Goal: Transaction & Acquisition: Purchase product/service

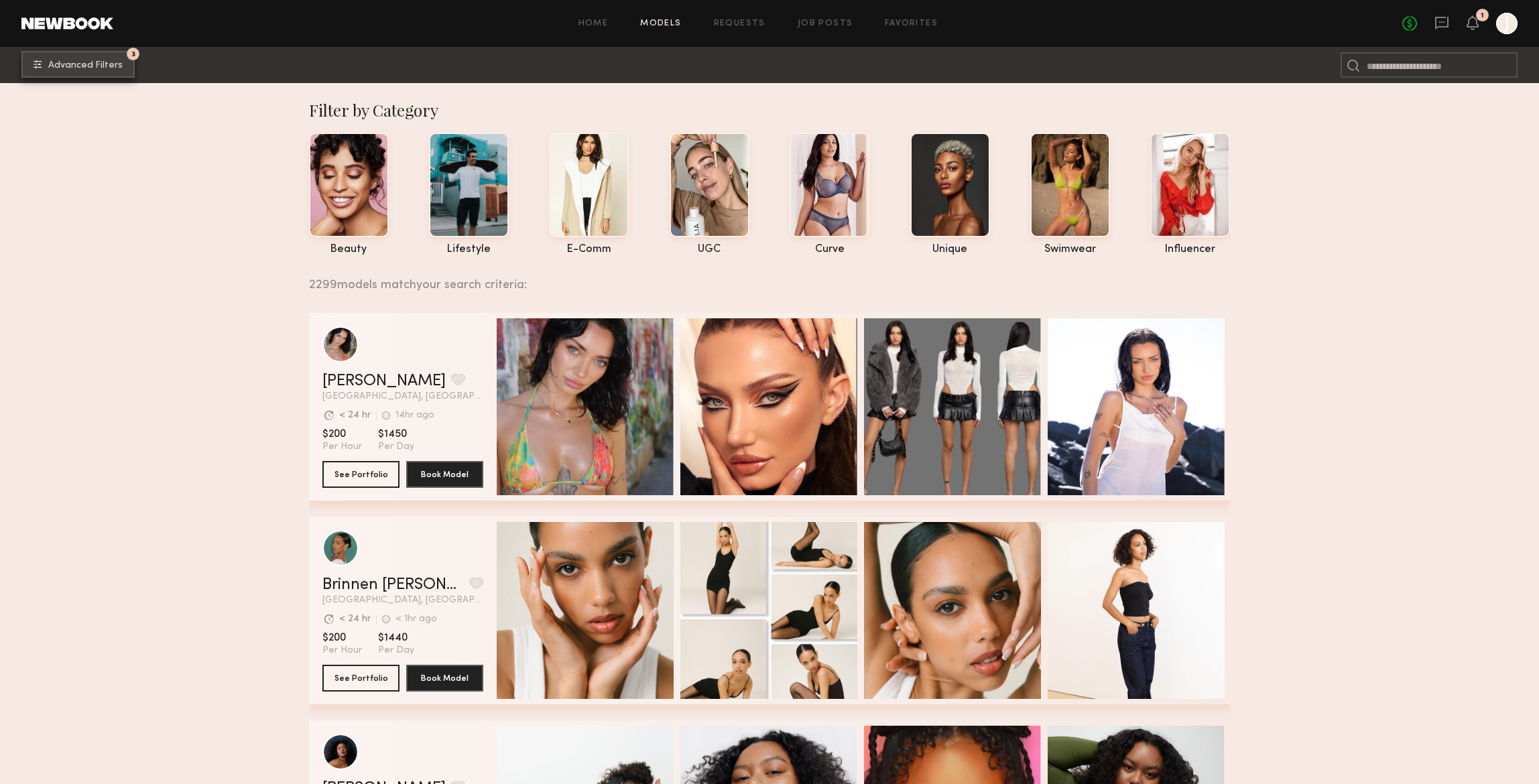
click at [115, 64] on span "Advanced Filters" at bounding box center [85, 65] width 74 height 9
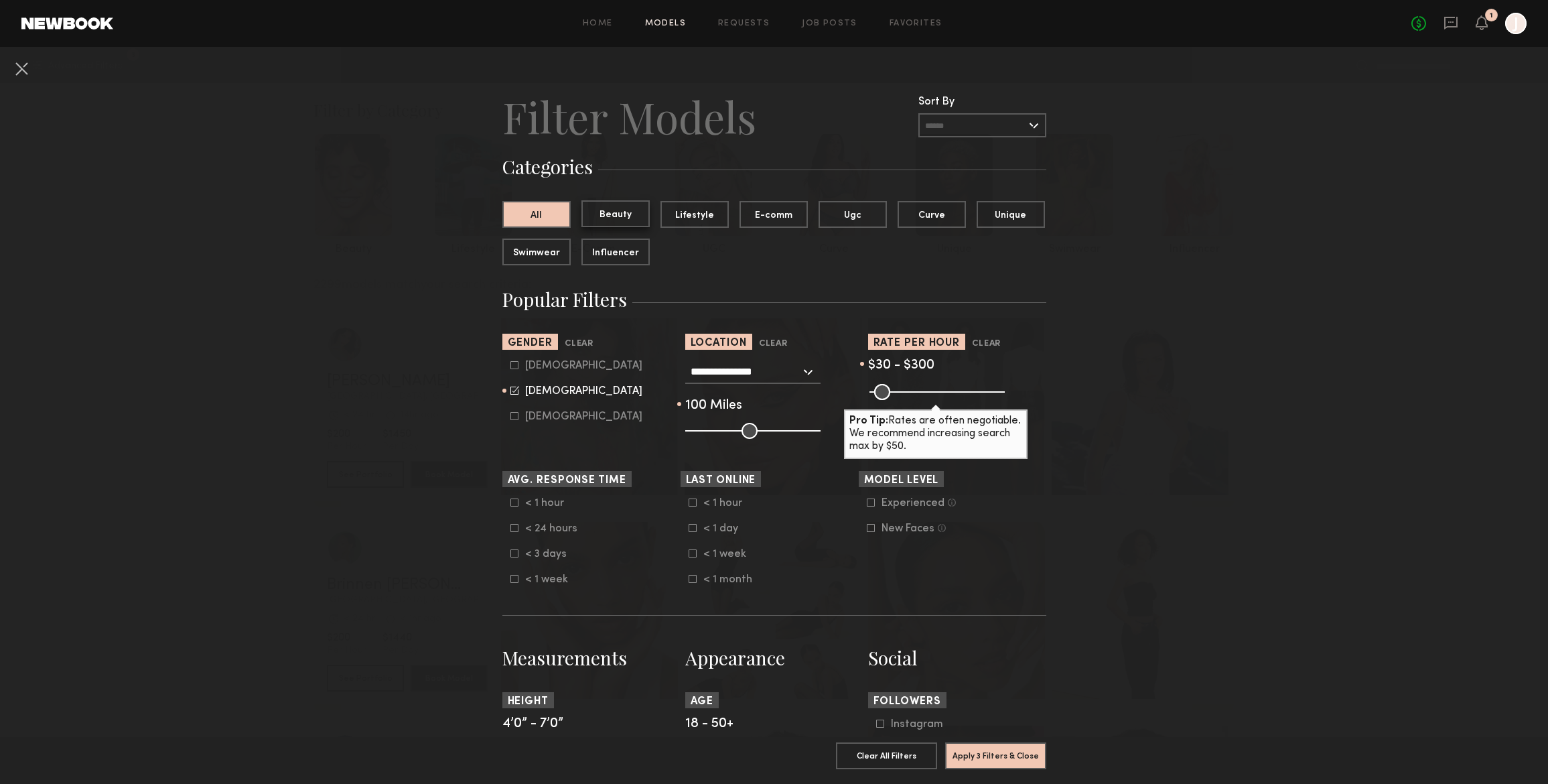
click at [608, 212] on button "Beauty" at bounding box center [616, 214] width 68 height 27
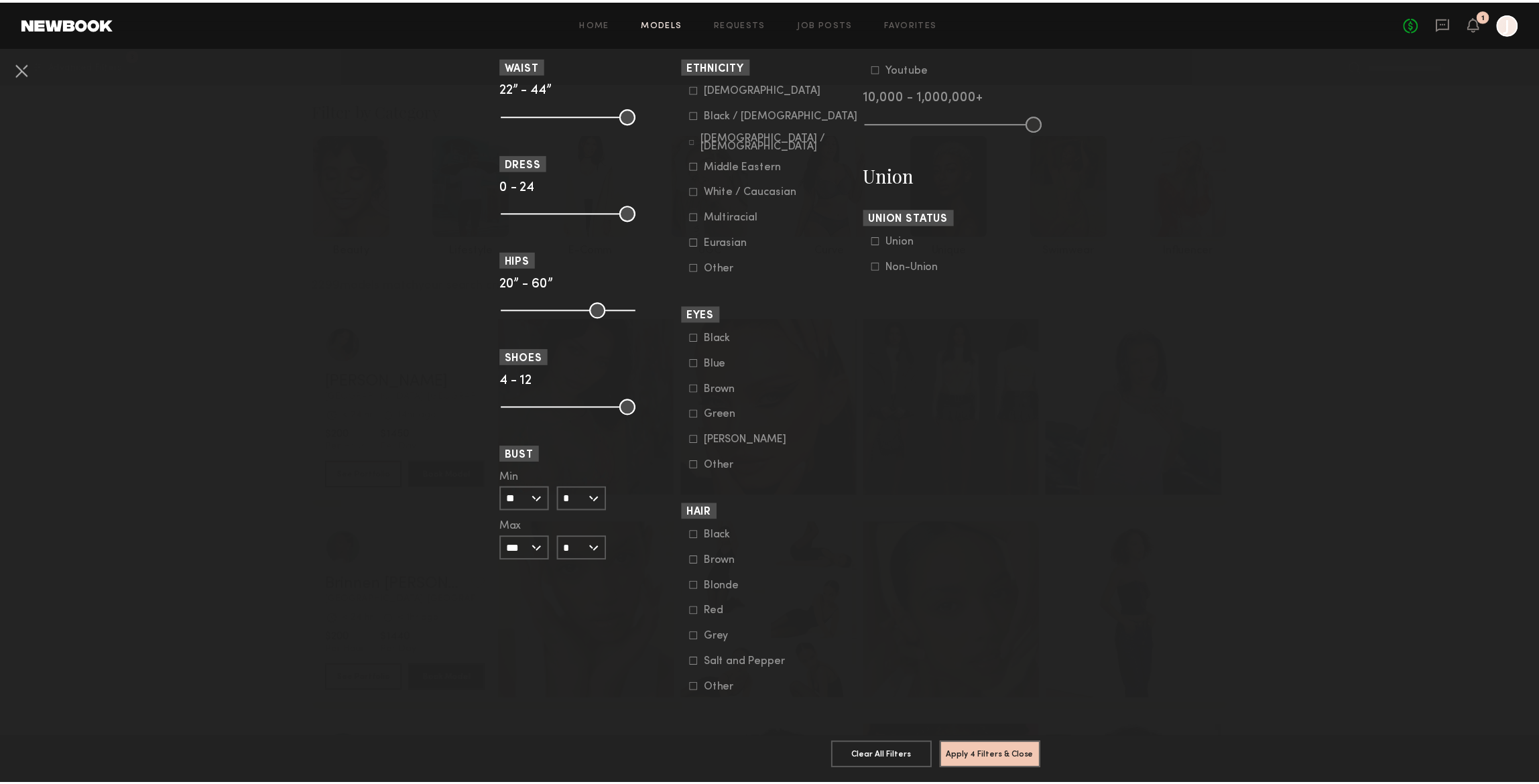
scroll to position [750, 0]
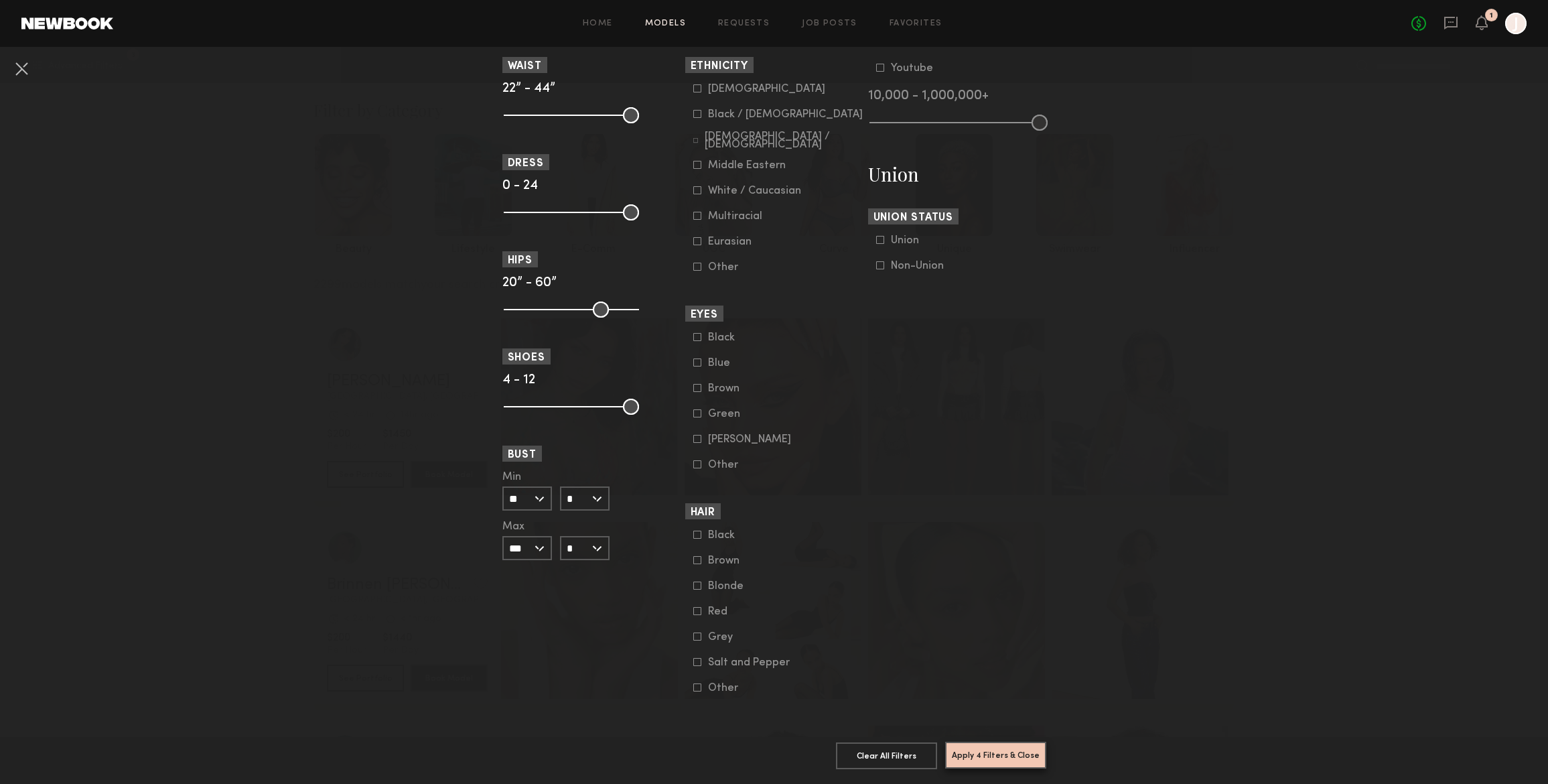
click at [962, 741] on button "Apply 4 Filters & Close" at bounding box center [996, 754] width 101 height 27
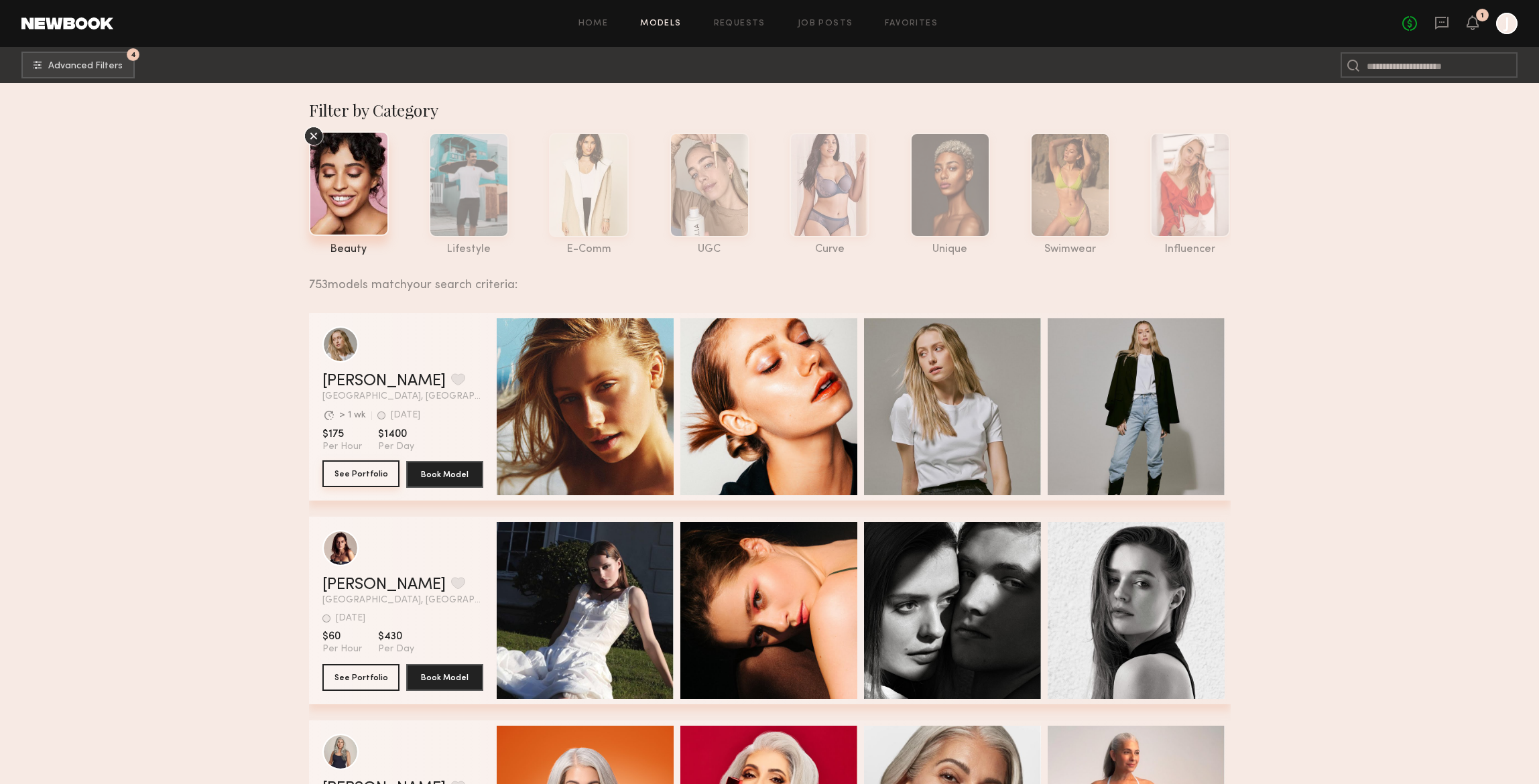
click at [352, 476] on button "See Portfolio" at bounding box center [361, 473] width 77 height 27
click at [358, 677] on button "See Portfolio" at bounding box center [361, 676] width 77 height 27
drag, startPoint x: 151, startPoint y: 270, endPoint x: 139, endPoint y: 270, distance: 12.0
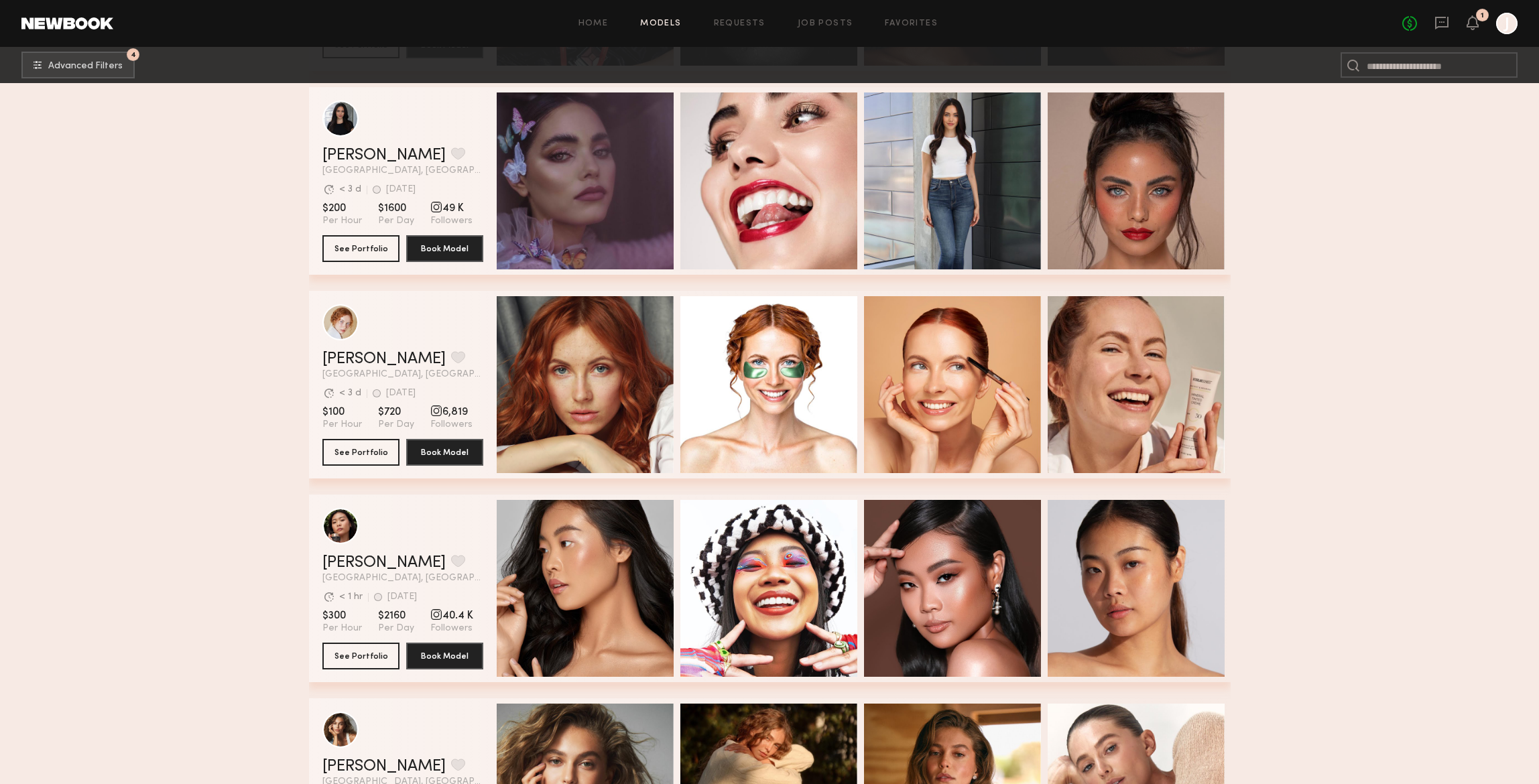
scroll to position [2718, 0]
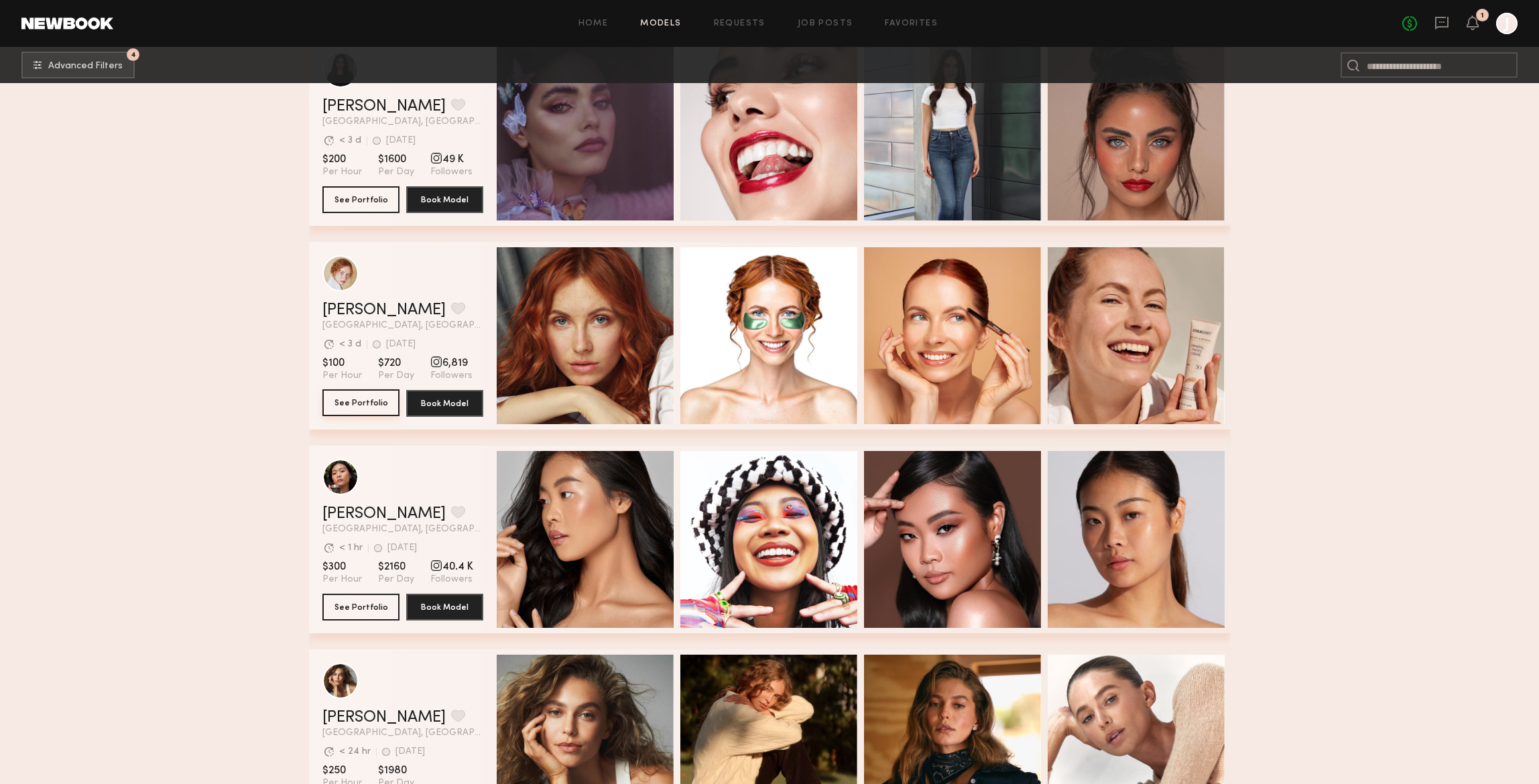
click at [366, 403] on button "See Portfolio" at bounding box center [361, 403] width 77 height 27
click at [1387, 64] on input at bounding box center [1429, 65] width 177 height 25
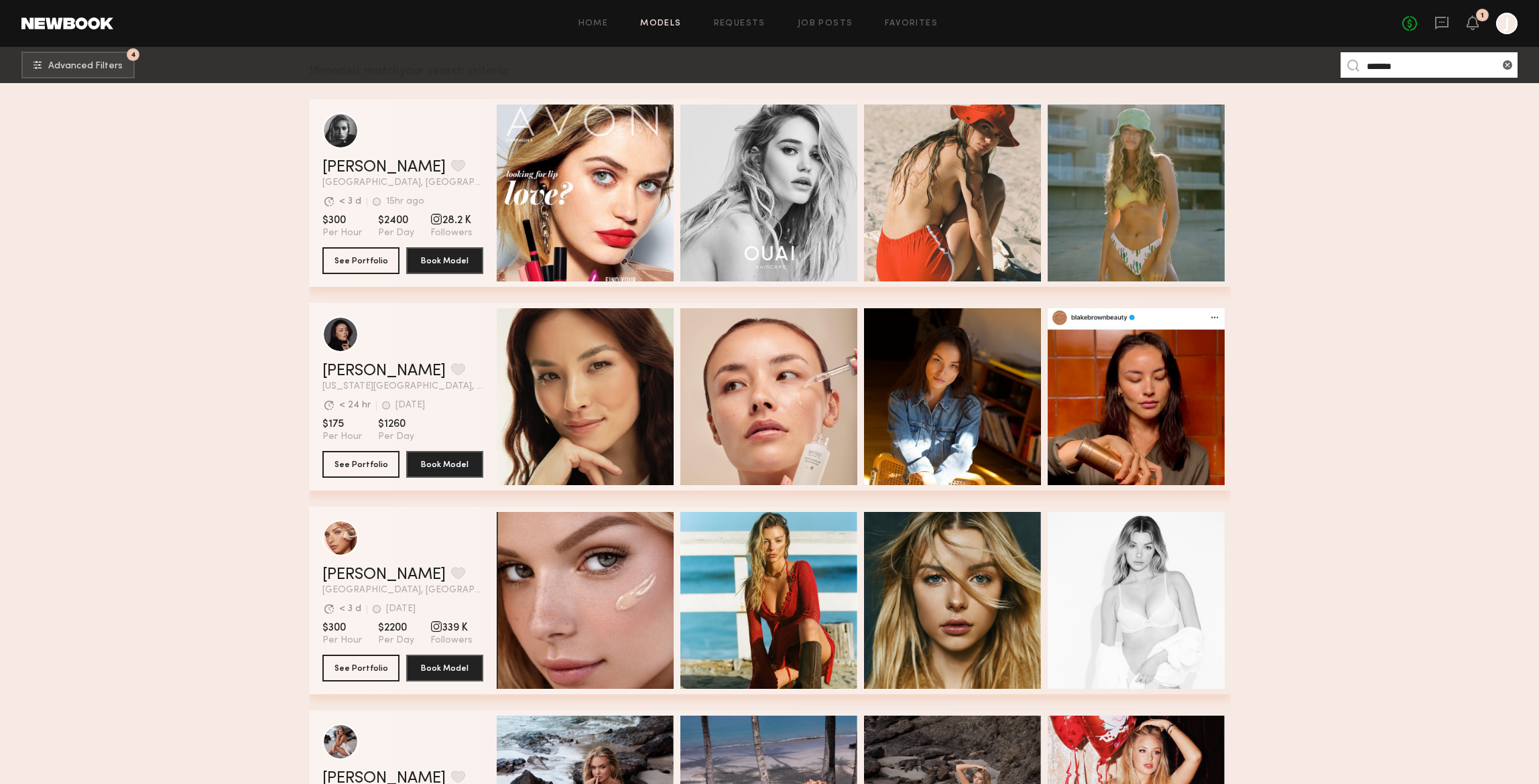
scroll to position [219, 0]
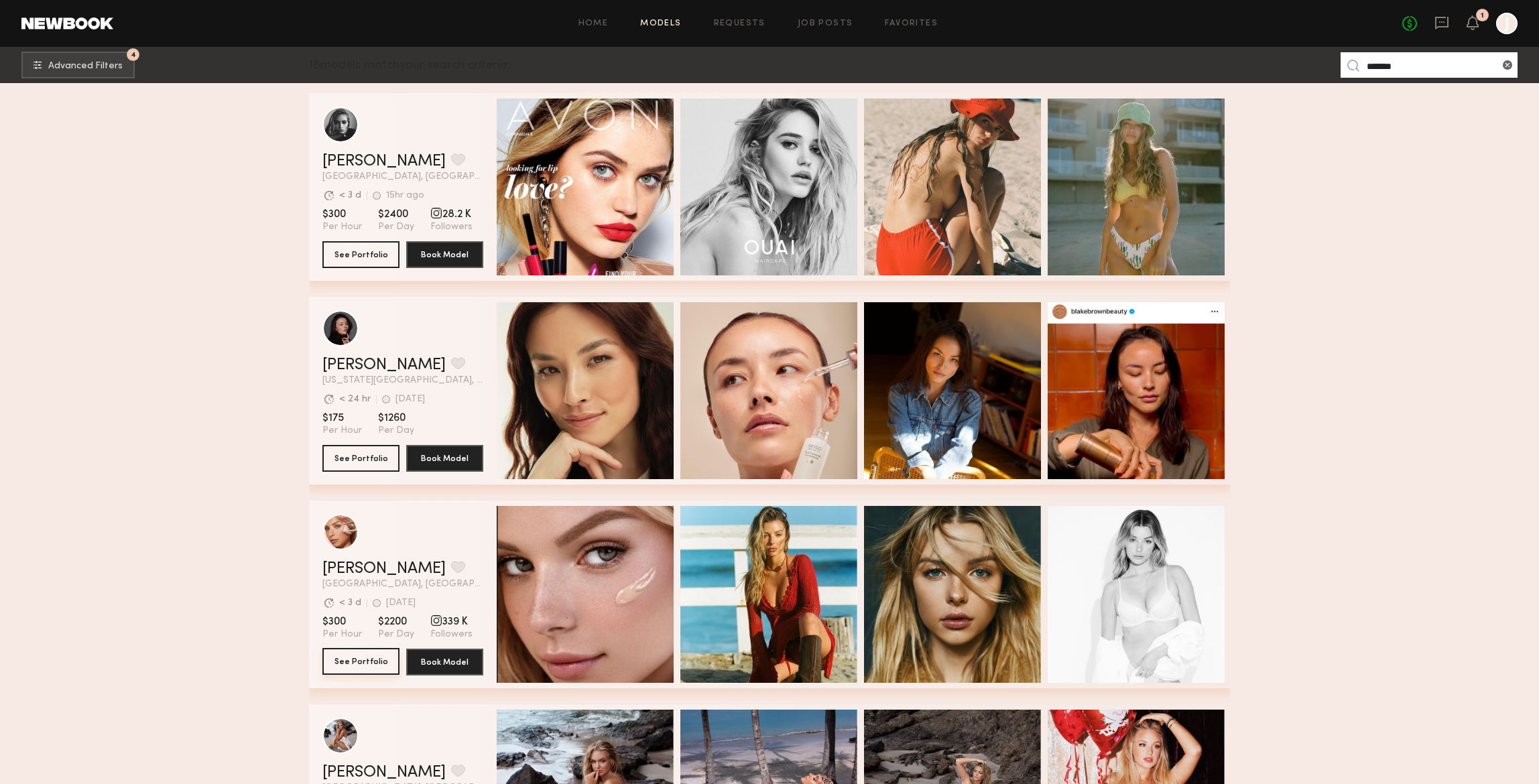
click at [347, 656] on button "See Portfolio" at bounding box center [361, 660] width 77 height 27
click at [363, 254] on button "See Portfolio" at bounding box center [361, 254] width 77 height 27
drag, startPoint x: 1410, startPoint y: 64, endPoint x: 1356, endPoint y: 67, distance: 54.1
click at [1338, 69] on nb-browse-subheader "4 Advanced Filters ******* 4" at bounding box center [769, 65] width 1539 height 36
paste input "****"
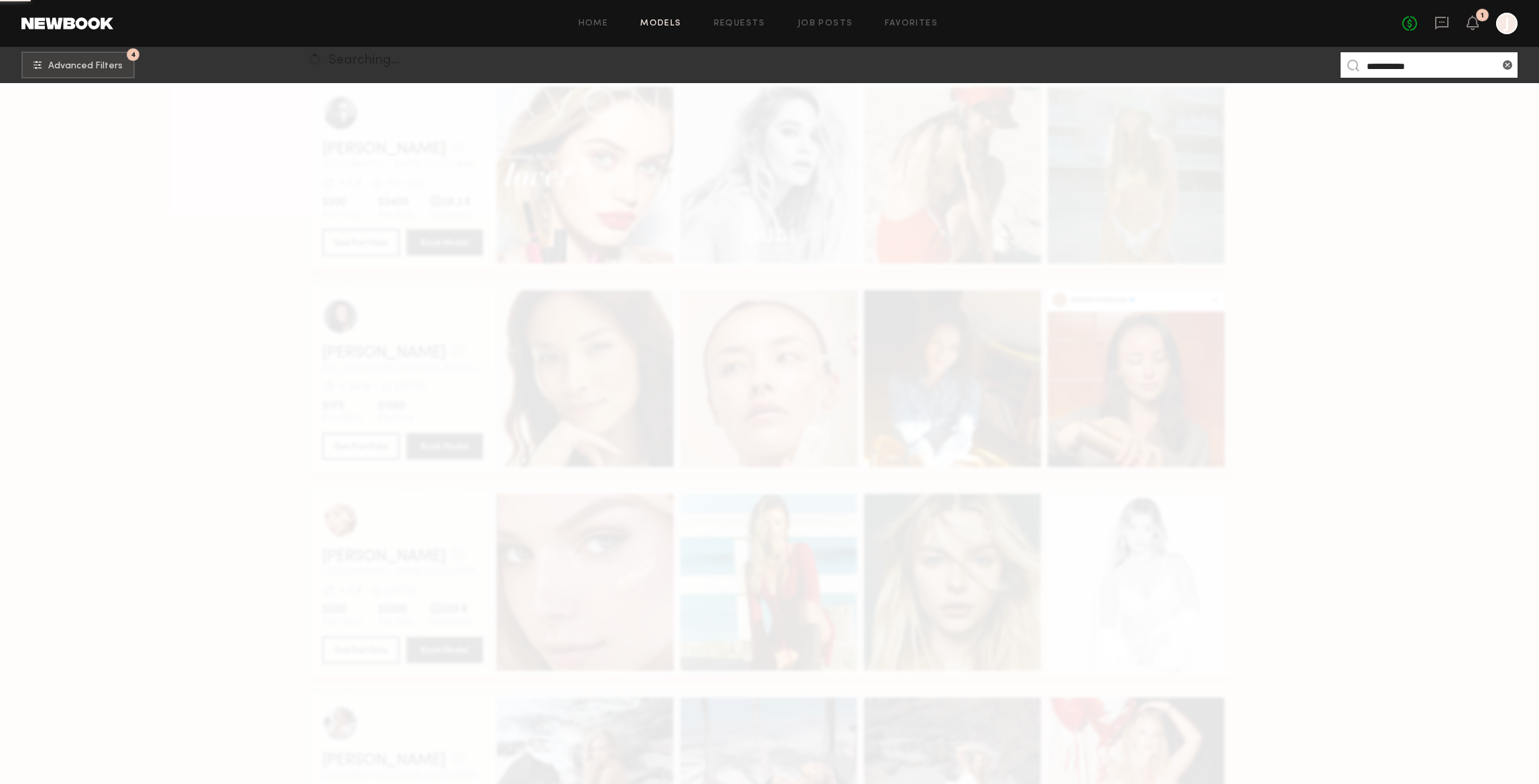
scroll to position [0, 0]
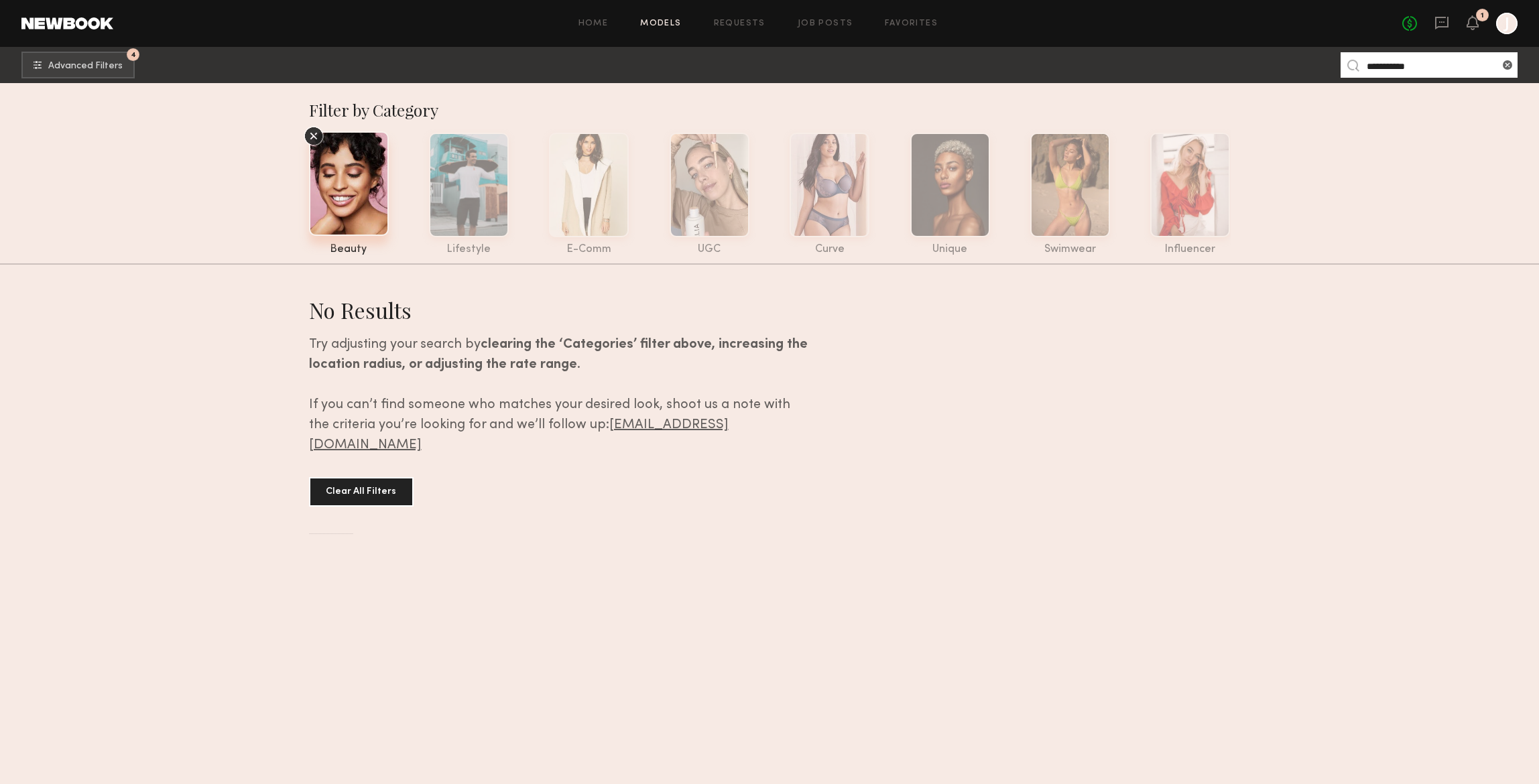
drag, startPoint x: 1442, startPoint y: 62, endPoint x: 1386, endPoint y: 63, distance: 56.0
click at [1397, 66] on input "**********" at bounding box center [1429, 65] width 177 height 25
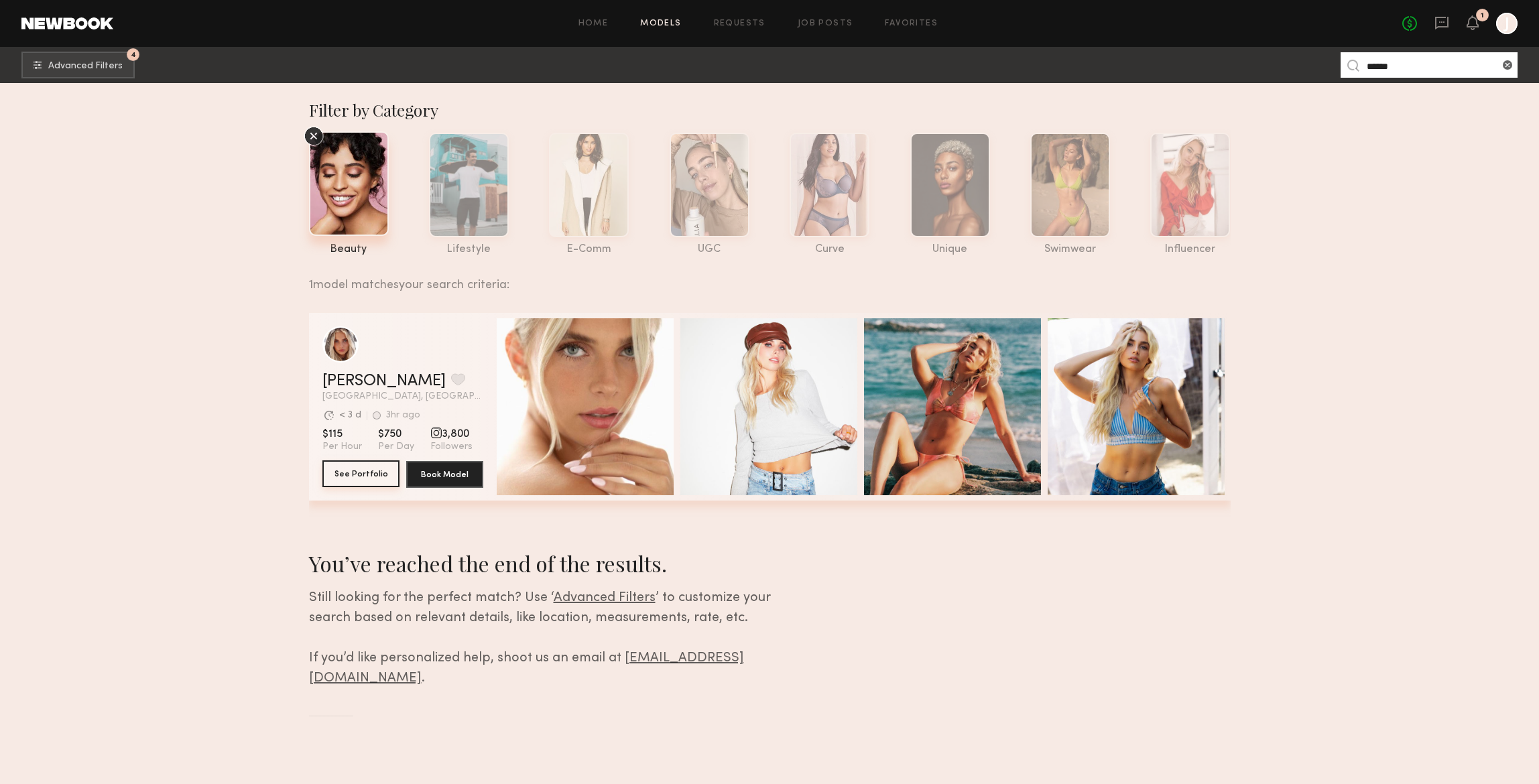
click at [372, 474] on button "See Portfolio" at bounding box center [361, 473] width 77 height 27
drag, startPoint x: 1402, startPoint y: 64, endPoint x: 1309, endPoint y: 58, distance: 93.2
click at [1335, 64] on nb-browse-subheader "4 Advanced Filters ***** 4" at bounding box center [769, 65] width 1539 height 36
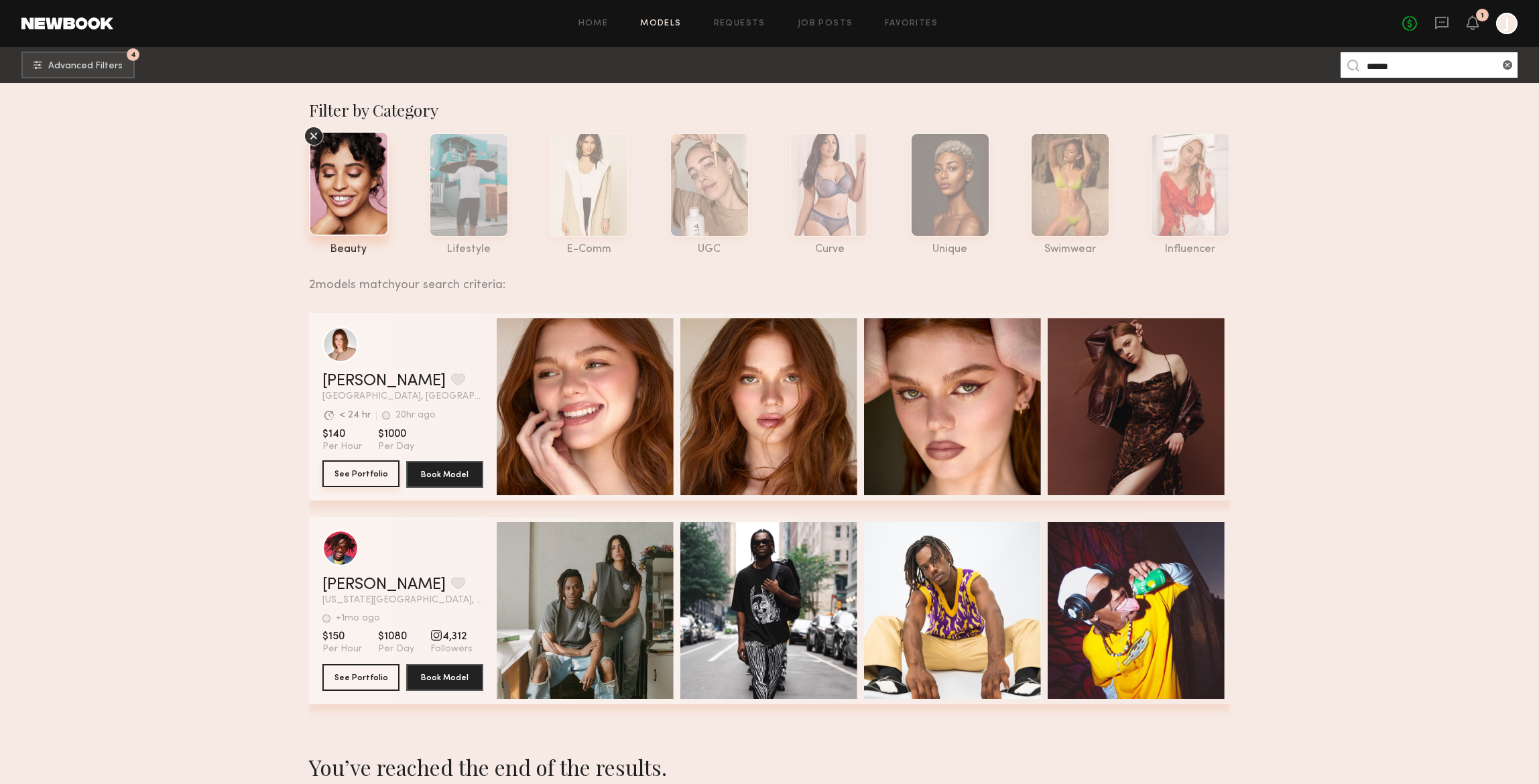
click at [358, 471] on button "See Portfolio" at bounding box center [361, 473] width 77 height 27
drag, startPoint x: 1387, startPoint y: 64, endPoint x: 1298, endPoint y: 60, distance: 89.1
click at [1304, 62] on nb-browse-subheader "4 Advanced Filters ****** 4" at bounding box center [769, 65] width 1539 height 36
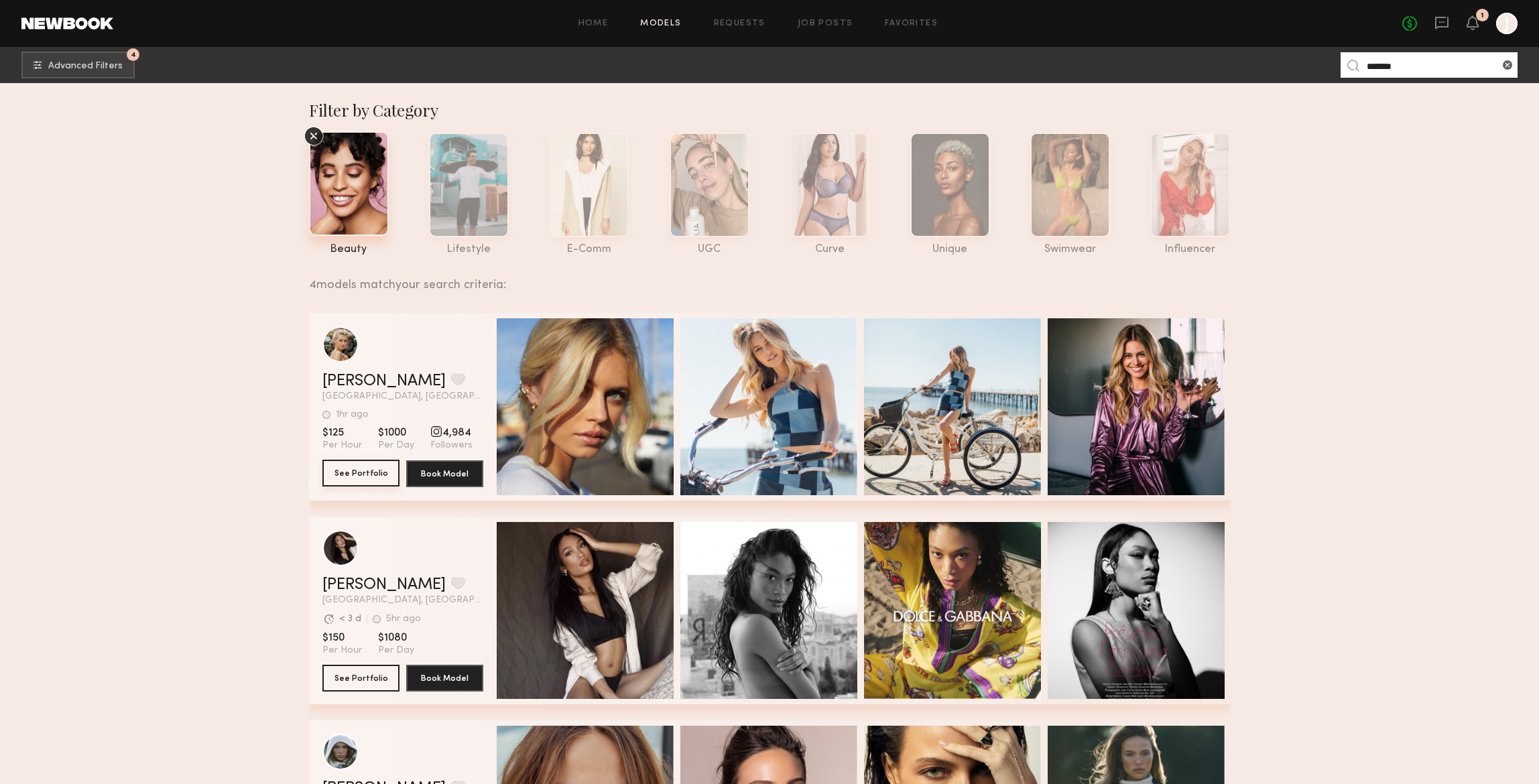
click at [369, 473] on button "See Portfolio" at bounding box center [361, 472] width 77 height 27
drag, startPoint x: 1374, startPoint y: 64, endPoint x: 1300, endPoint y: 54, distance: 74.7
click at [1324, 62] on nb-browse-subheader "4 Advanced Filters ******* 4" at bounding box center [769, 65] width 1539 height 36
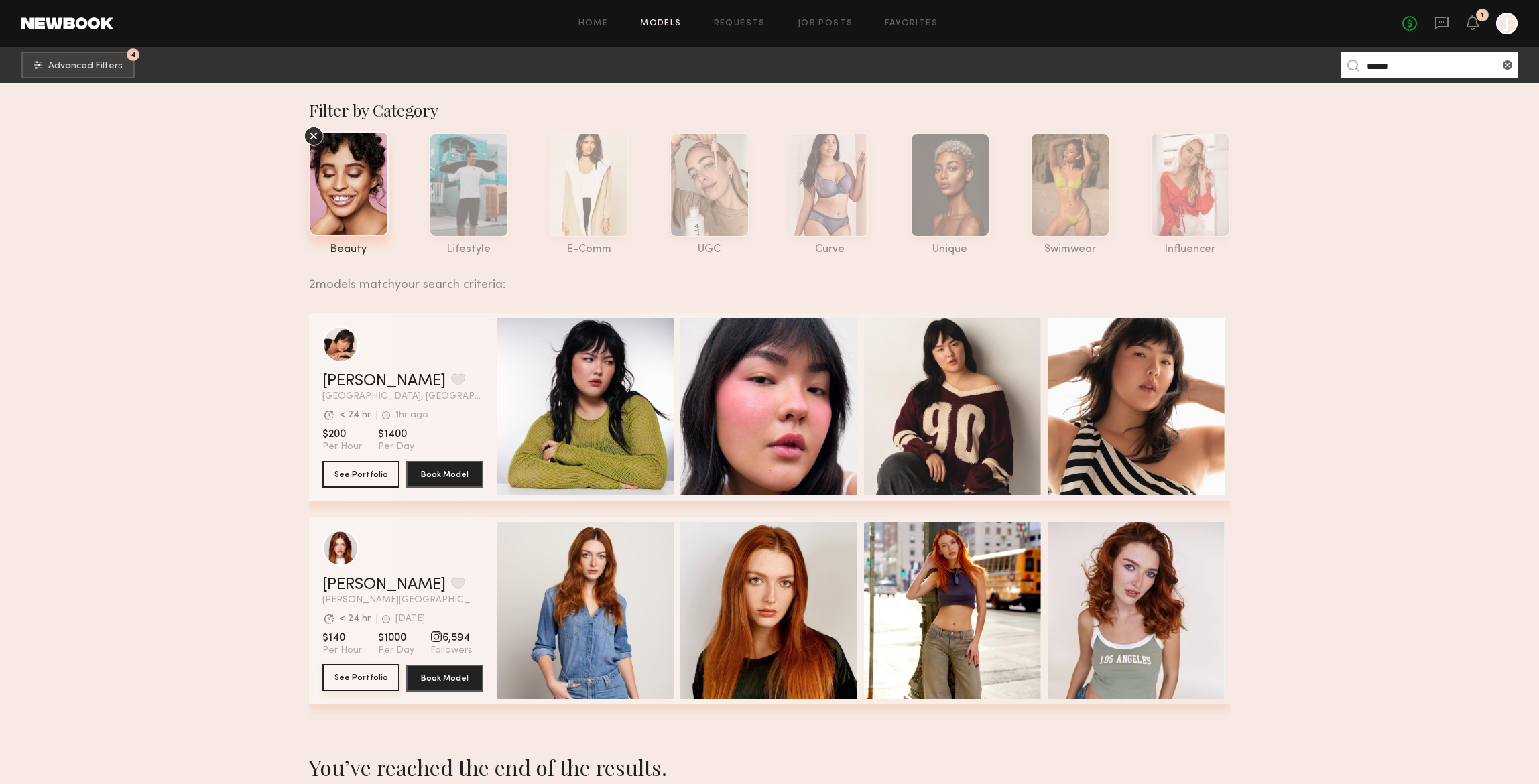
click at [377, 673] on button "See Portfolio" at bounding box center [361, 677] width 77 height 27
drag, startPoint x: 1391, startPoint y: 62, endPoint x: 1303, endPoint y: 60, distance: 88.0
click at [1308, 62] on nb-browse-subheader "4 Advanced Filters ****** 4" at bounding box center [769, 65] width 1539 height 36
type input "********"
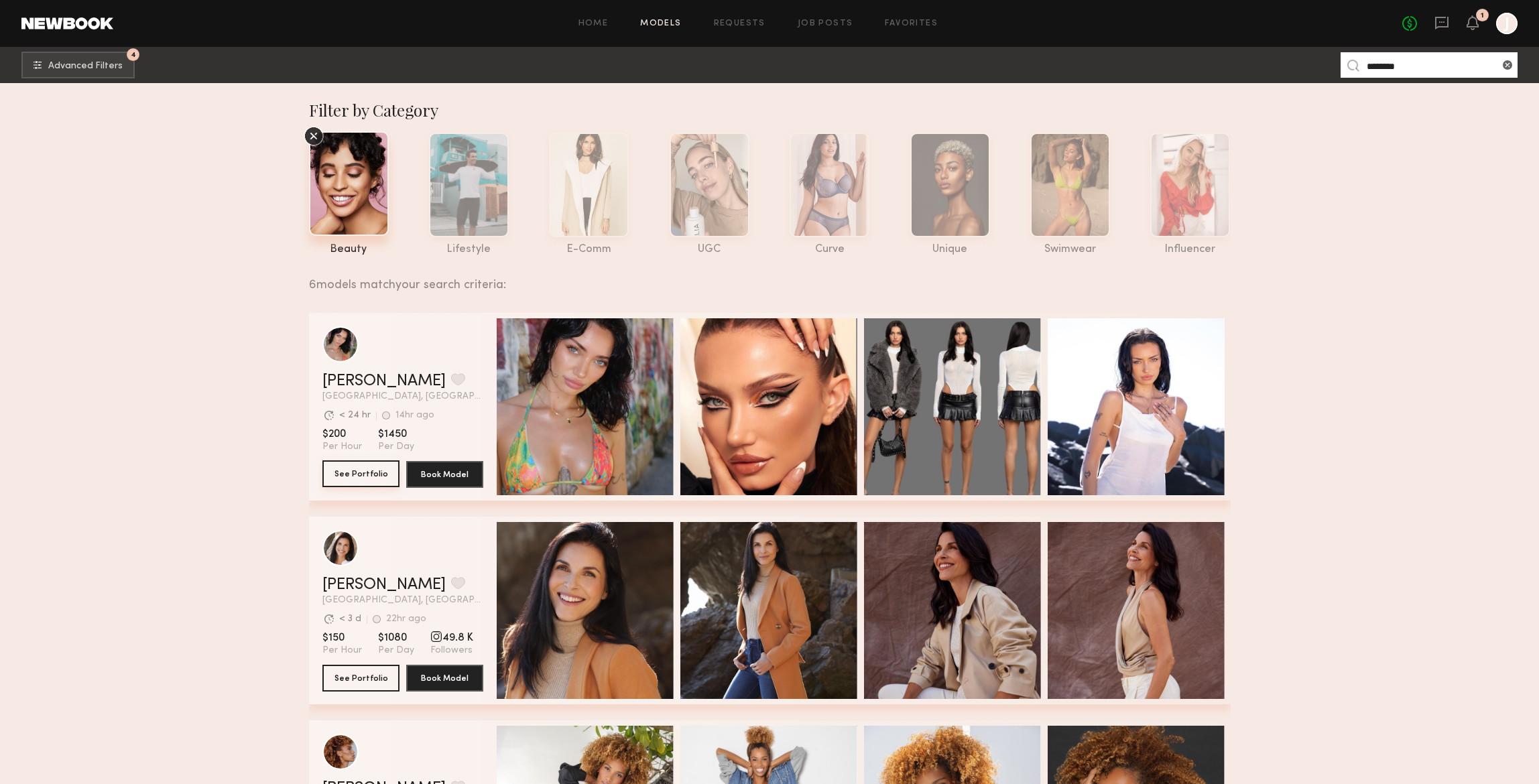
click at [360, 470] on button "See Portfolio" at bounding box center [361, 473] width 77 height 27
click at [1421, 62] on input "********" at bounding box center [1429, 65] width 177 height 25
click at [371, 473] on button "See Portfolio" at bounding box center [361, 473] width 77 height 27
drag, startPoint x: 1405, startPoint y: 65, endPoint x: 1323, endPoint y: 68, distance: 82.1
click at [1323, 71] on nb-browse-subheader "4 Advanced Filters ******** 4" at bounding box center [769, 65] width 1539 height 36
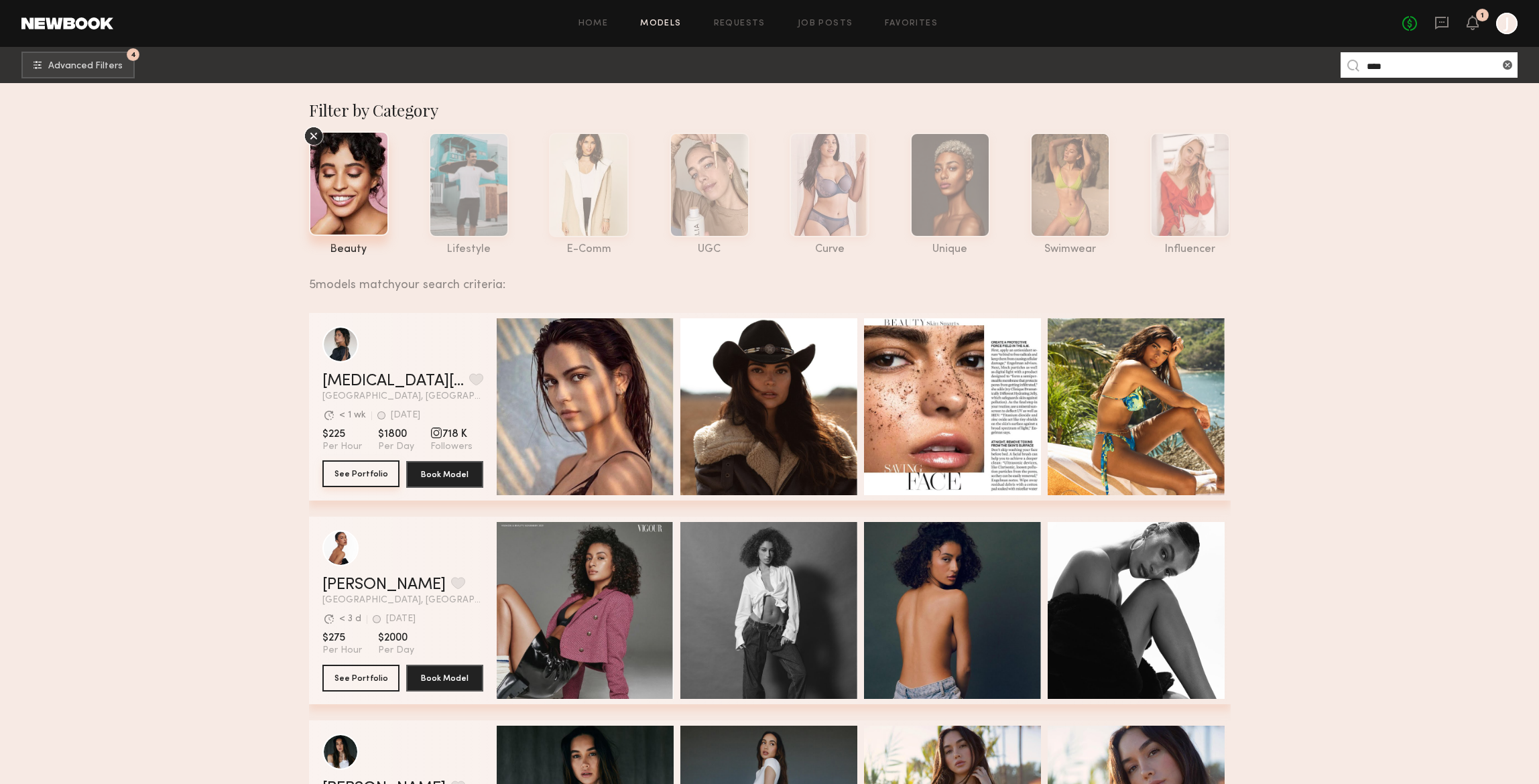
click at [371, 471] on button "See Portfolio" at bounding box center [361, 473] width 77 height 27
drag, startPoint x: 1380, startPoint y: 64, endPoint x: 1359, endPoint y: 62, distance: 21.1
click at [1361, 63] on nb-model-search-input "****" at bounding box center [1429, 65] width 177 height 25
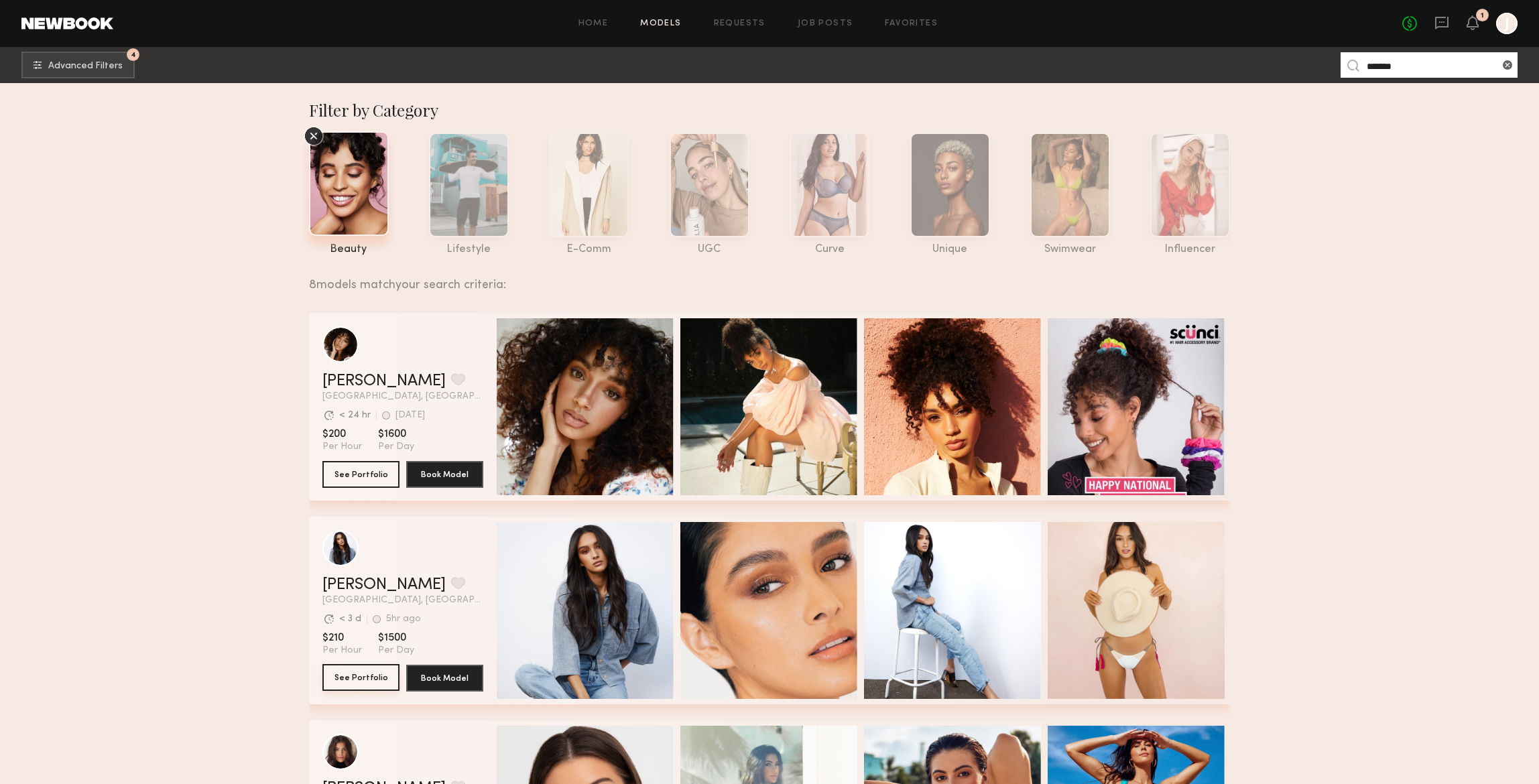
click at [368, 677] on button "See Portfolio" at bounding box center [361, 677] width 77 height 27
drag, startPoint x: 1397, startPoint y: 64, endPoint x: 1343, endPoint y: 62, distance: 54.0
click at [1348, 62] on nb-model-search-input "*******" at bounding box center [1429, 65] width 177 height 25
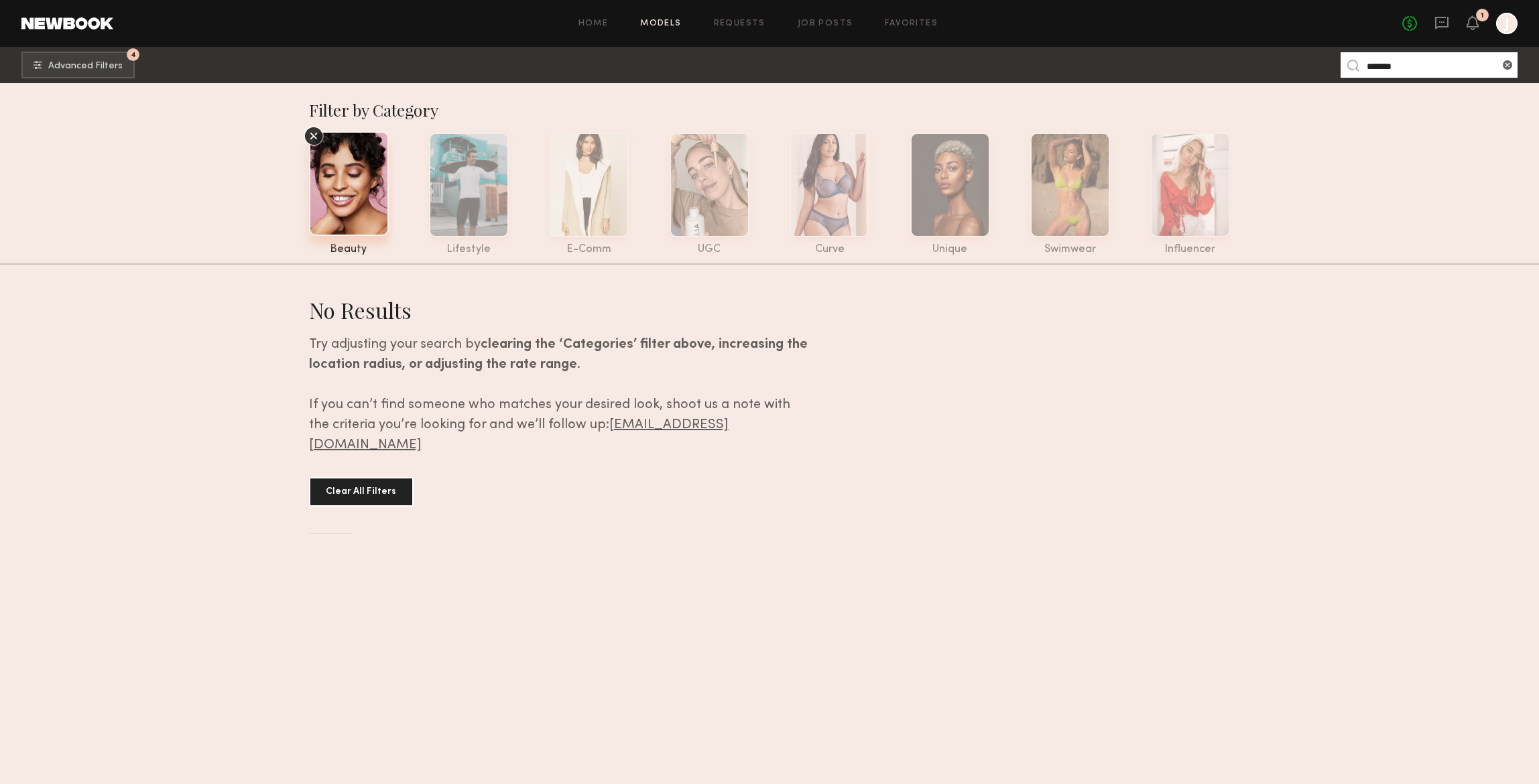
drag, startPoint x: 1401, startPoint y: 63, endPoint x: 1441, endPoint y: 45, distance: 43.9
click at [1386, 65] on input "*******" at bounding box center [1429, 65] width 177 height 25
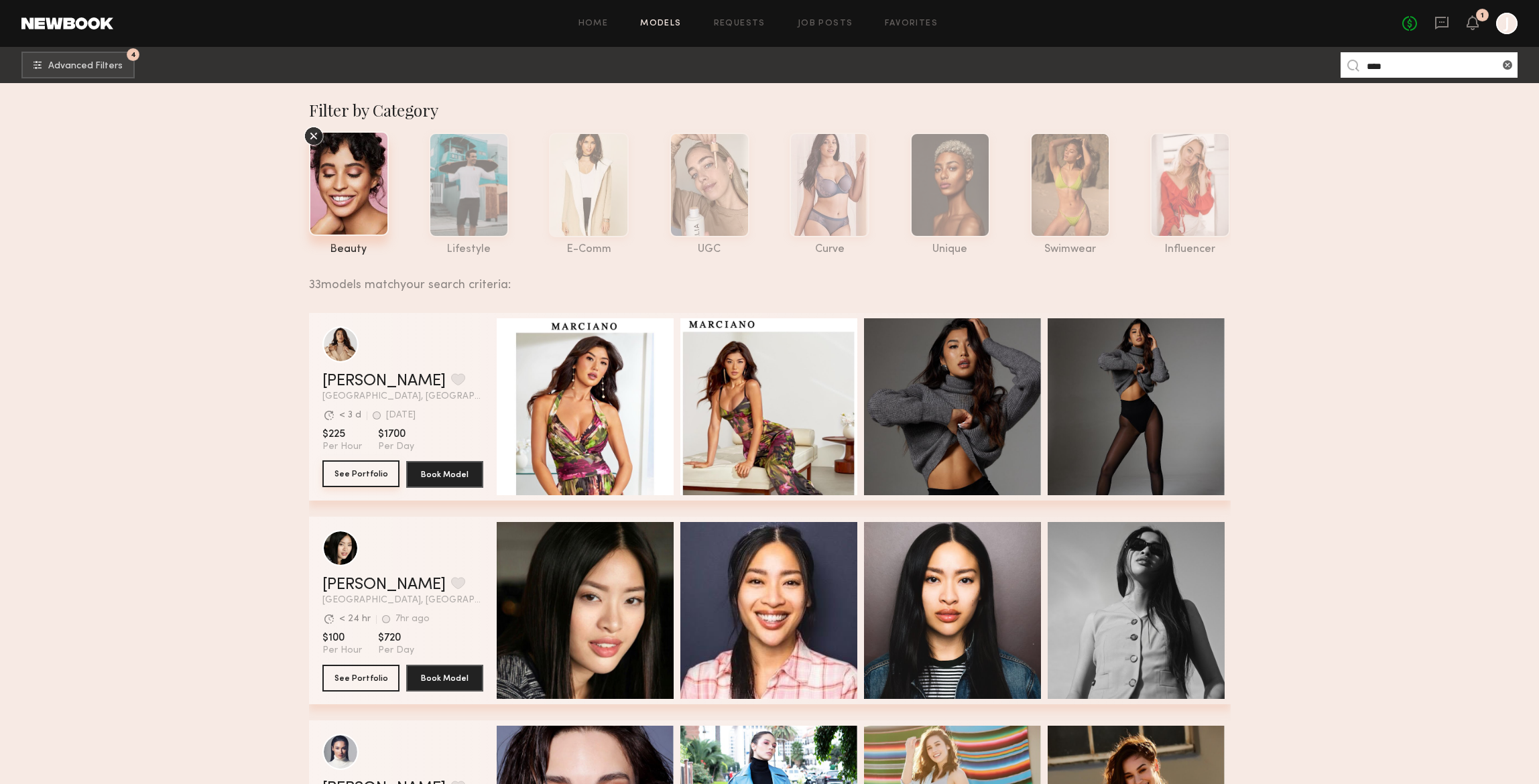
click at [353, 471] on button "See Portfolio" at bounding box center [361, 473] width 77 height 27
drag, startPoint x: 1378, startPoint y: 64, endPoint x: 1341, endPoint y: 65, distance: 37.0
click at [1347, 65] on nb-model-search-input "****" at bounding box center [1429, 65] width 177 height 25
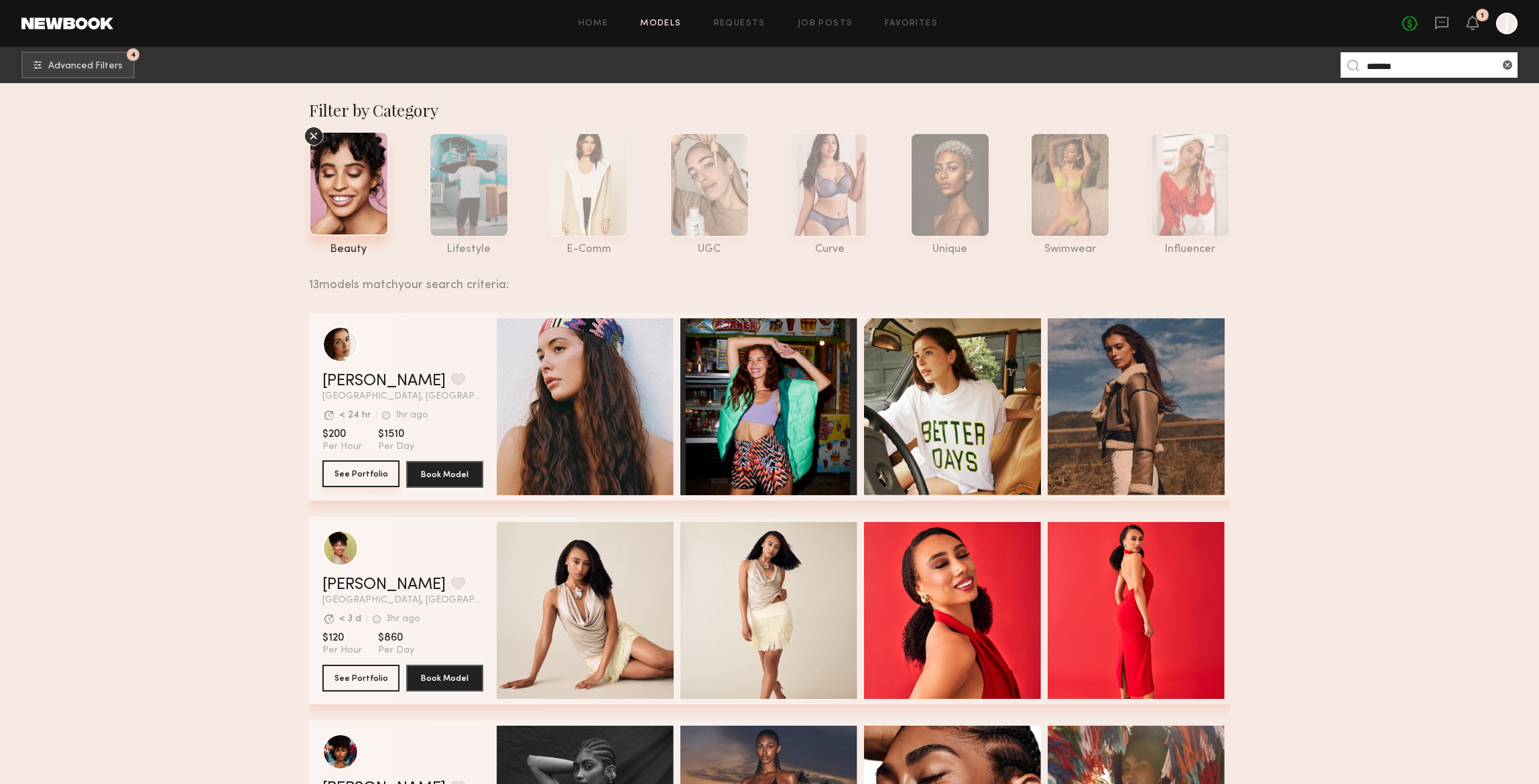
click at [360, 477] on button "See Portfolio" at bounding box center [361, 473] width 77 height 27
drag, startPoint x: 1407, startPoint y: 63, endPoint x: 1341, endPoint y: 59, distance: 66.1
click at [1350, 63] on nb-model-search-input "*******" at bounding box center [1429, 65] width 177 height 25
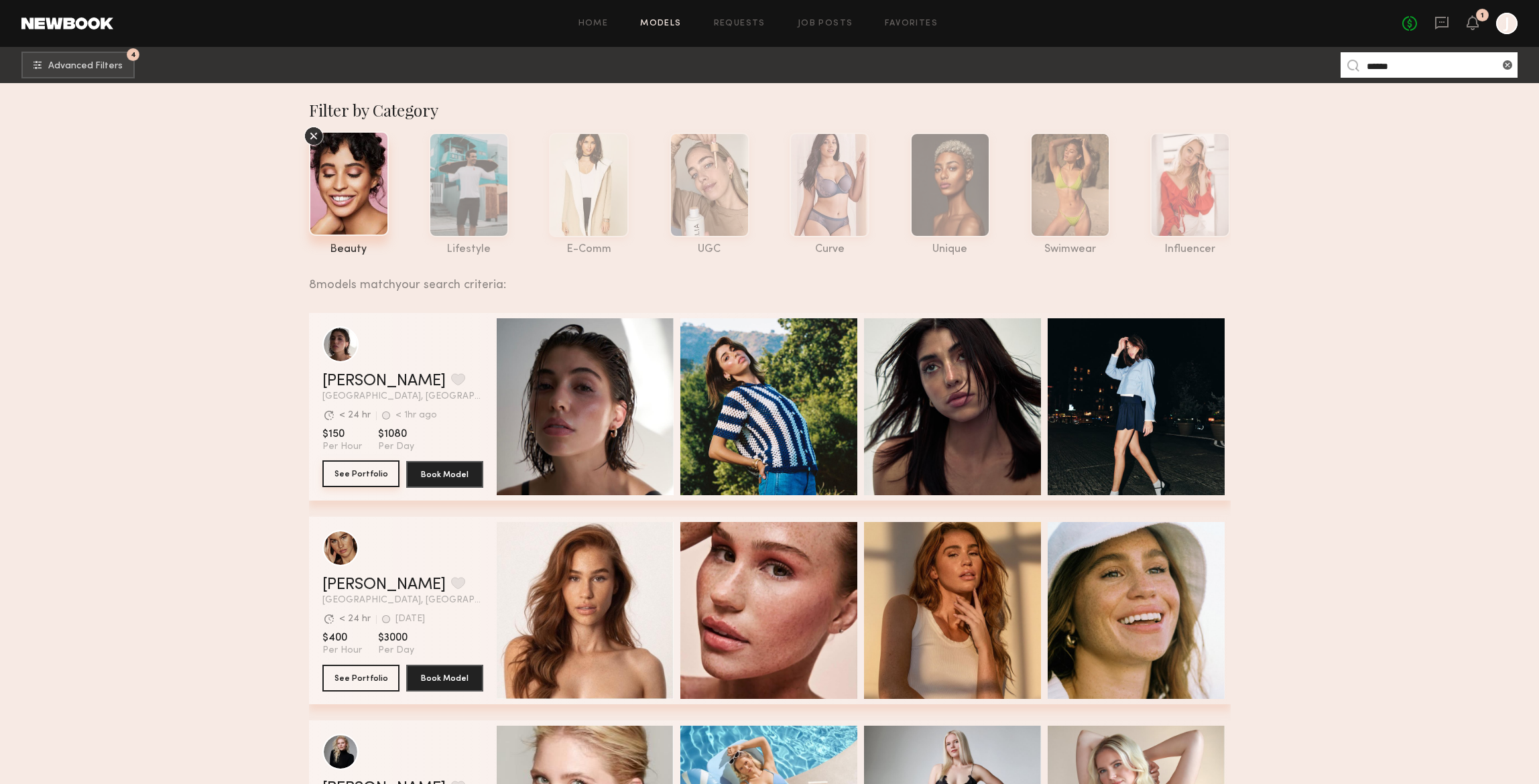
click at [361, 471] on button "See Portfolio" at bounding box center [361, 473] width 77 height 27
drag, startPoint x: 1411, startPoint y: 64, endPoint x: 1308, endPoint y: 47, distance: 104.4
click at [1355, 64] on nb-model-search-input "******" at bounding box center [1429, 65] width 177 height 25
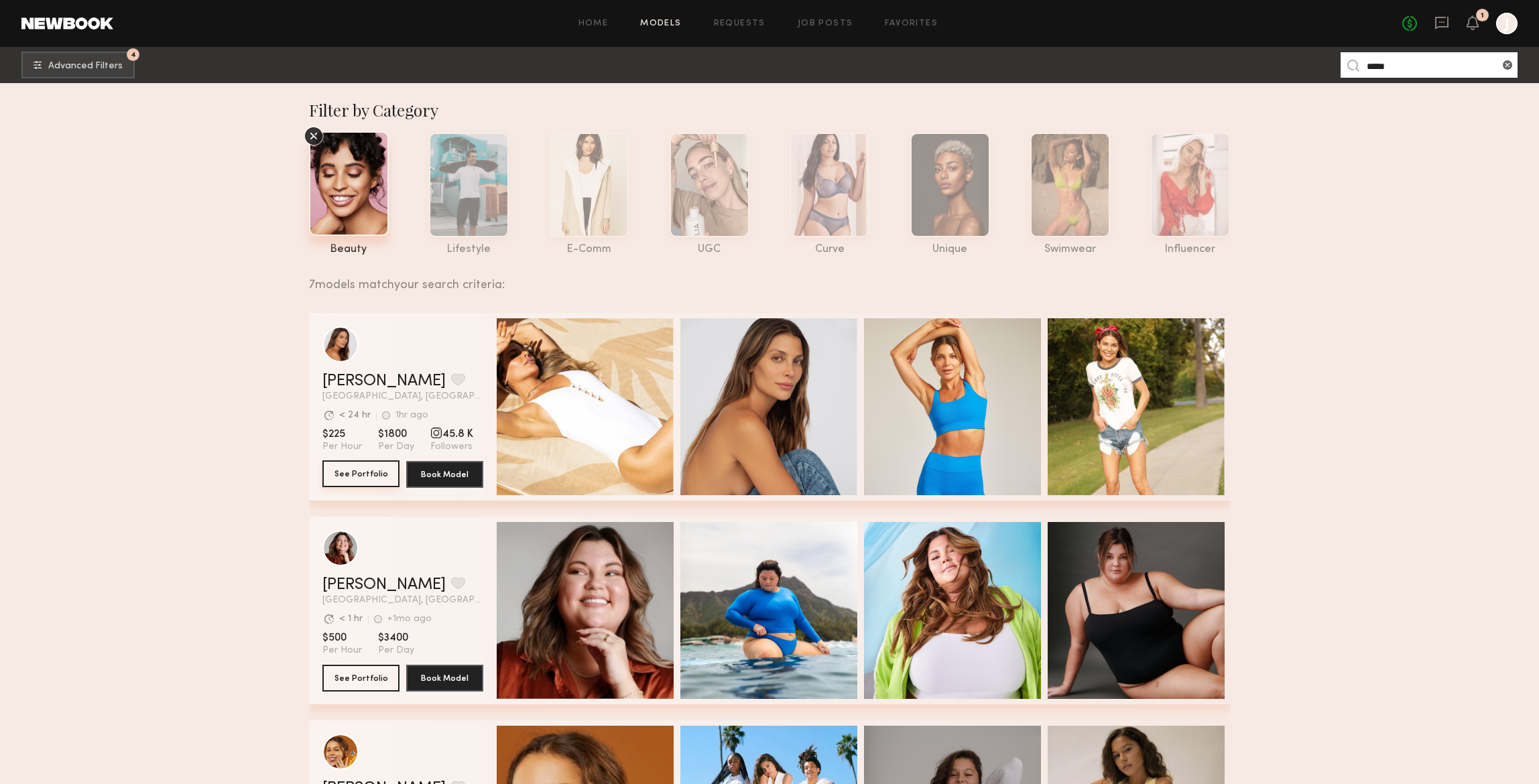
click at [373, 474] on button "See Portfolio" at bounding box center [361, 473] width 77 height 27
drag, startPoint x: 1372, startPoint y: 68, endPoint x: 1272, endPoint y: 68, distance: 100.0
click at [1316, 70] on nb-browse-subheader "4 Advanced Filters ***** 4" at bounding box center [769, 65] width 1539 height 36
type input "*****"
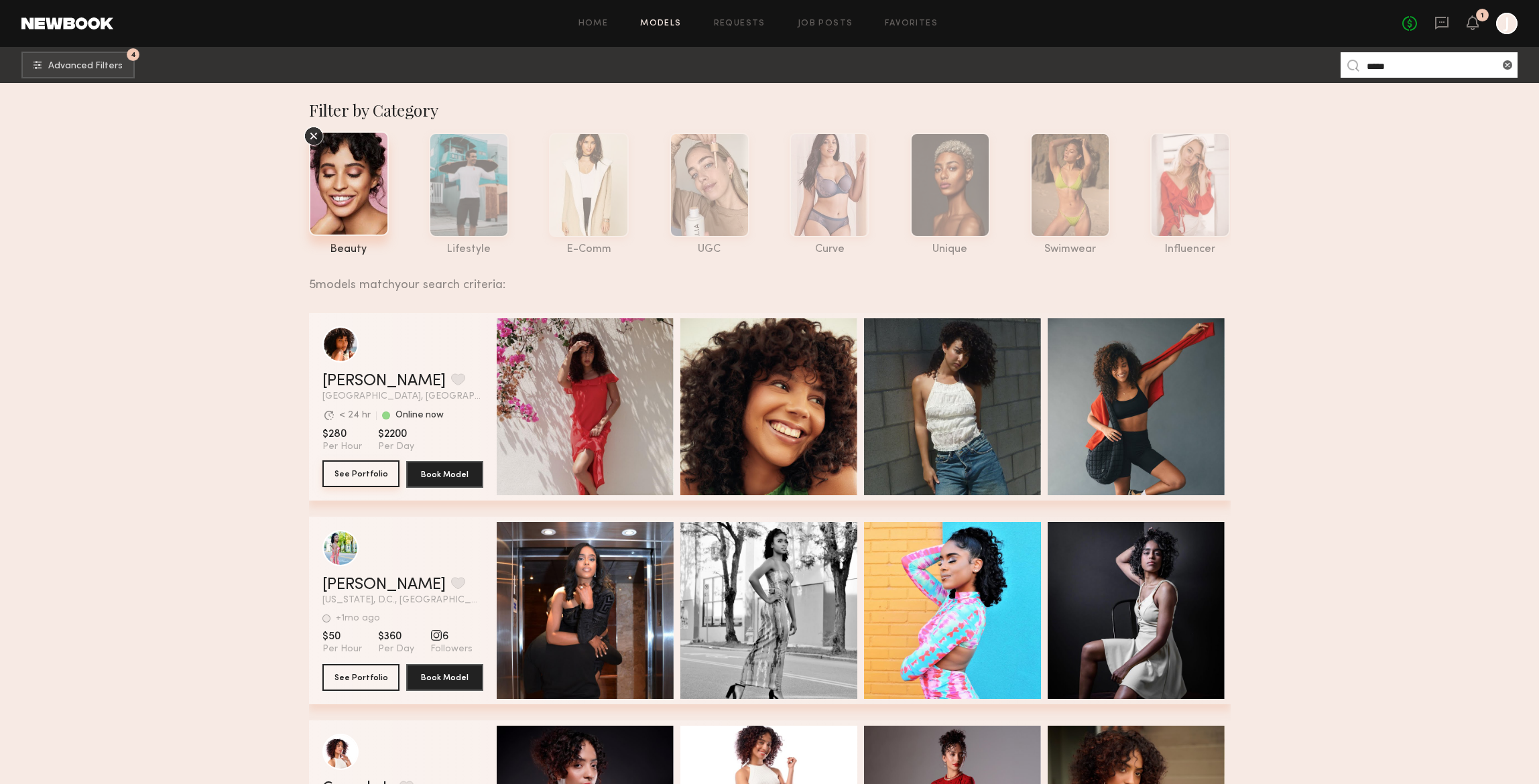
click at [363, 473] on button "See Portfolio" at bounding box center [361, 473] width 77 height 27
drag, startPoint x: 1411, startPoint y: 64, endPoint x: 1265, endPoint y: 63, distance: 146.0
click at [1315, 68] on nb-browse-subheader "4 Advanced Filters ***** 4" at bounding box center [769, 65] width 1539 height 36
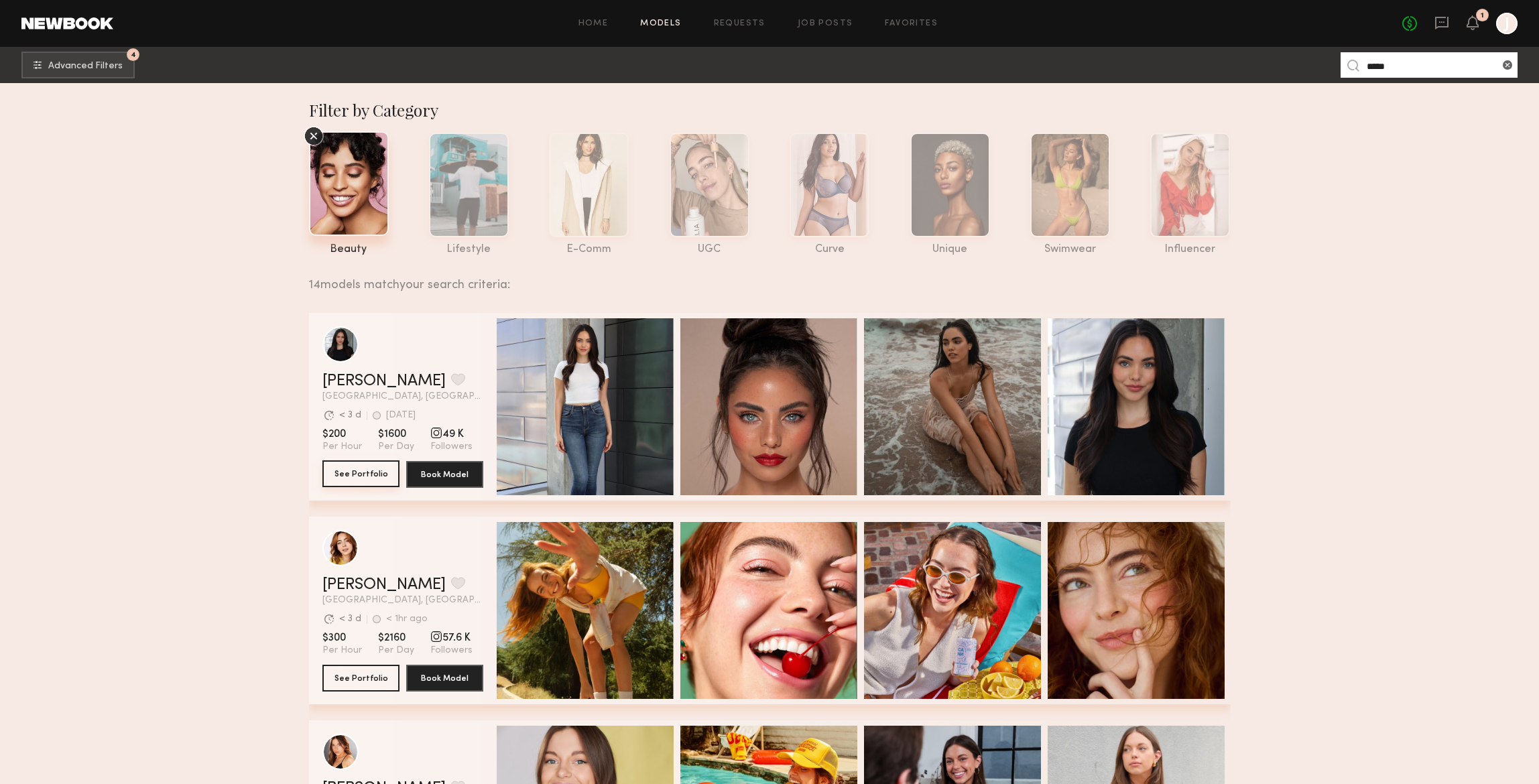
click at [369, 472] on button "See Portfolio" at bounding box center [361, 473] width 77 height 27
click at [1421, 66] on input "*****" at bounding box center [1429, 65] width 177 height 25
drag, startPoint x: 1403, startPoint y: 64, endPoint x: 1326, endPoint y: 65, distance: 77.0
click at [1328, 65] on nb-browse-subheader "4 Advanced Filters ***** 4" at bounding box center [769, 65] width 1539 height 36
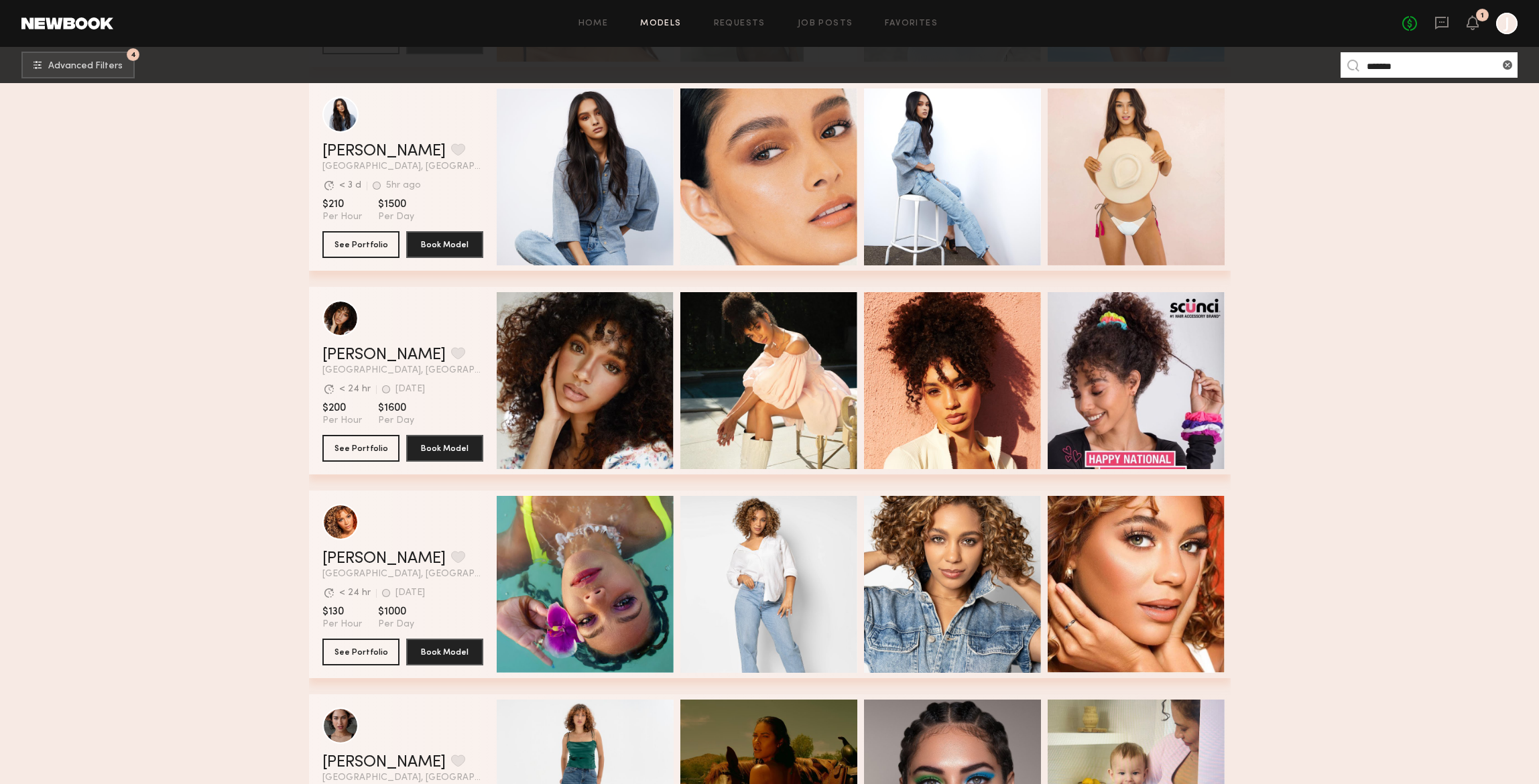
scroll to position [424, 0]
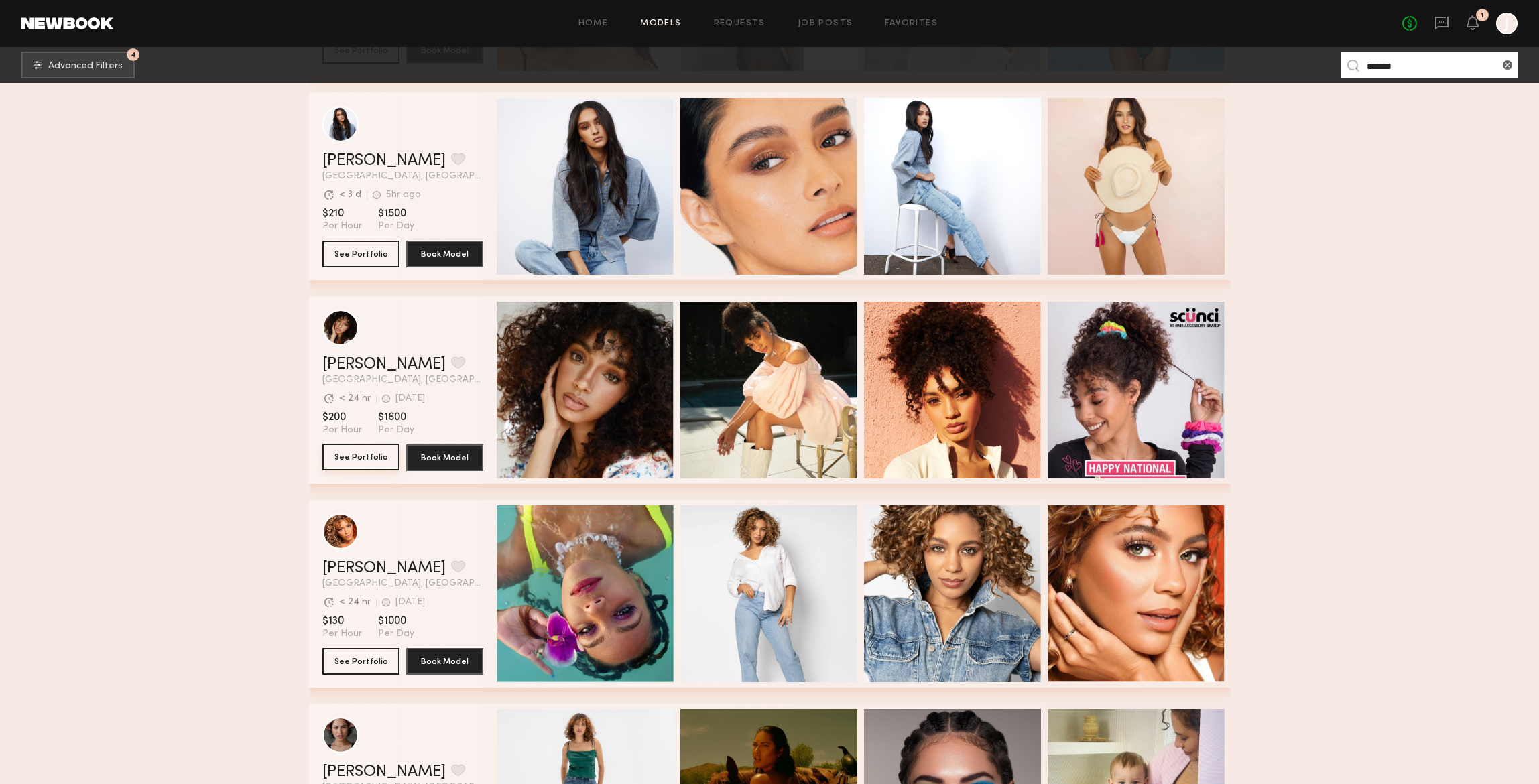
click at [351, 458] on button "See Portfolio" at bounding box center [361, 456] width 77 height 27
drag, startPoint x: 1365, startPoint y: 64, endPoint x: 1309, endPoint y: 57, distance: 56.4
click at [1319, 60] on nb-browse-subheader "4 Advanced Filters ******* 4" at bounding box center [769, 65] width 1539 height 36
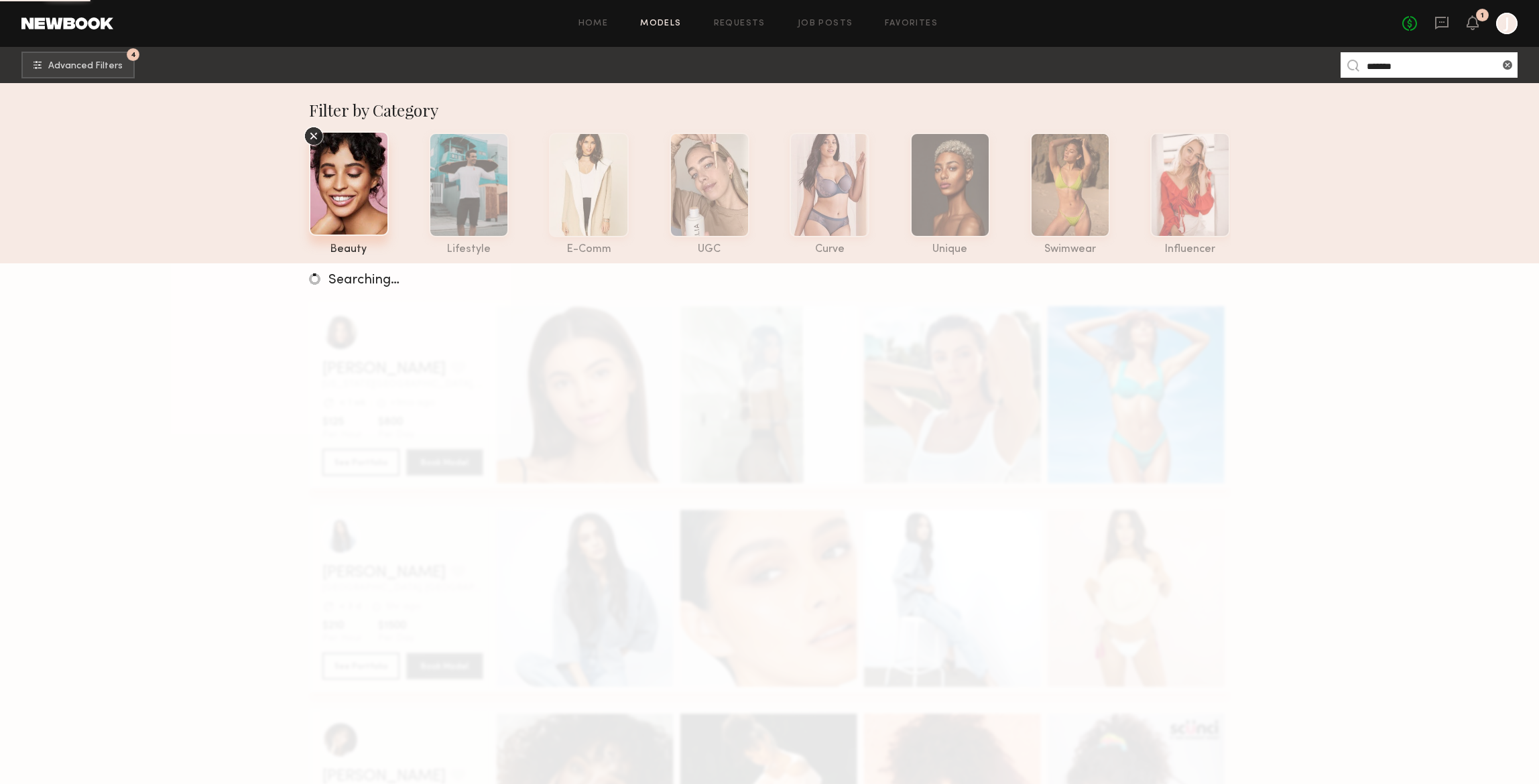
type input "*******"
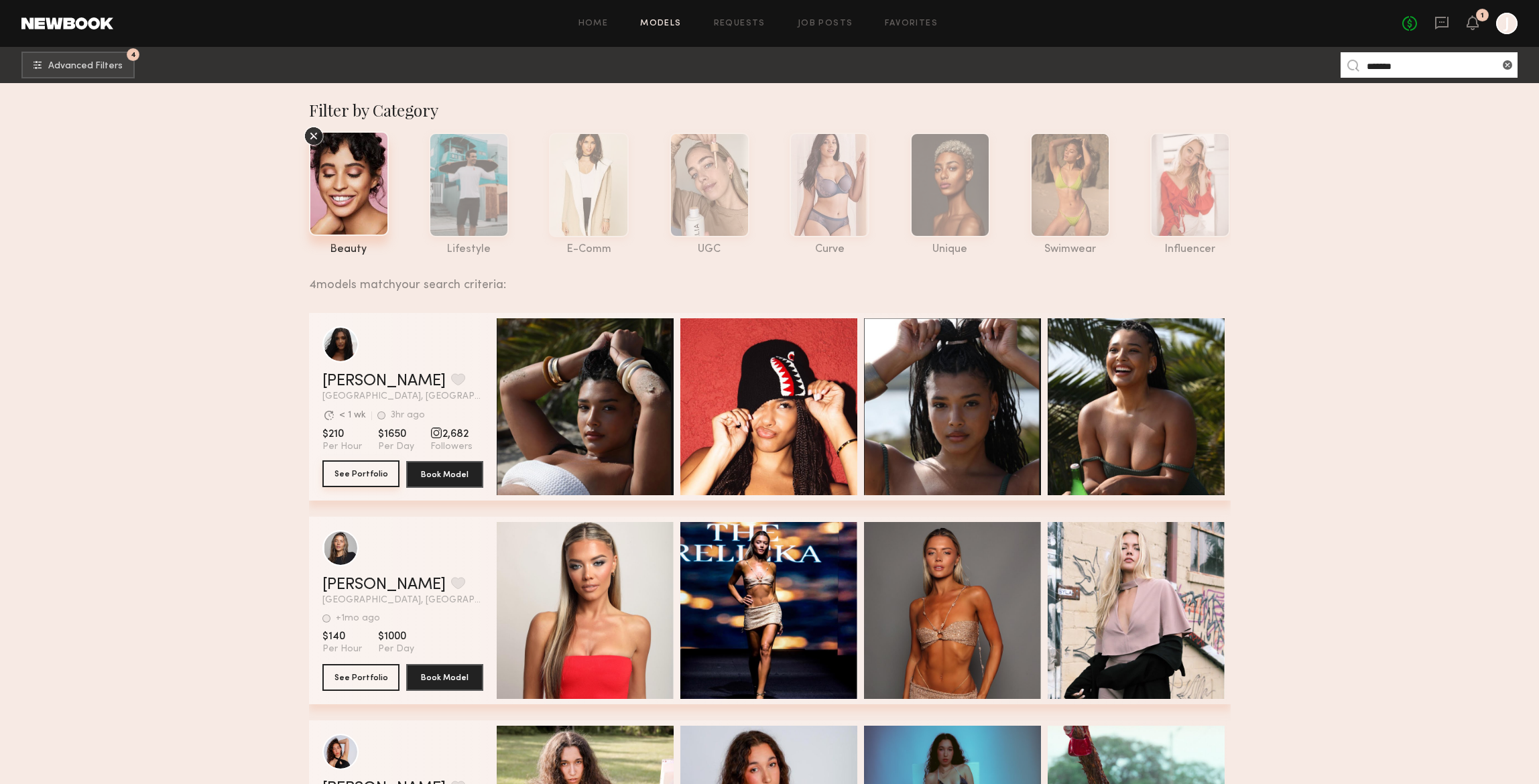
click at [356, 472] on button "See Portfolio" at bounding box center [361, 473] width 77 height 27
click at [1508, 62] on common-icon at bounding box center [1507, 65] width 13 height 13
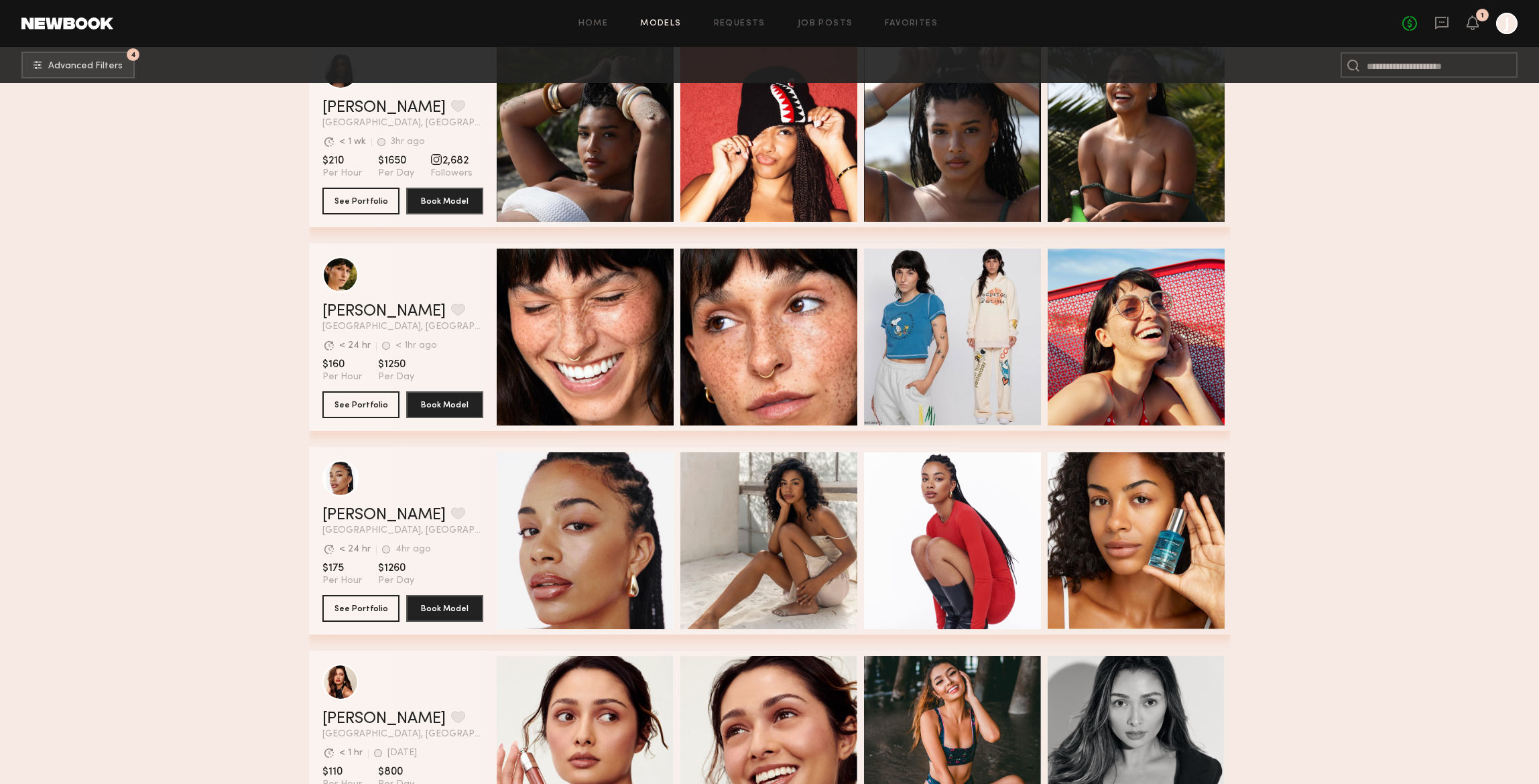
scroll to position [478, 0]
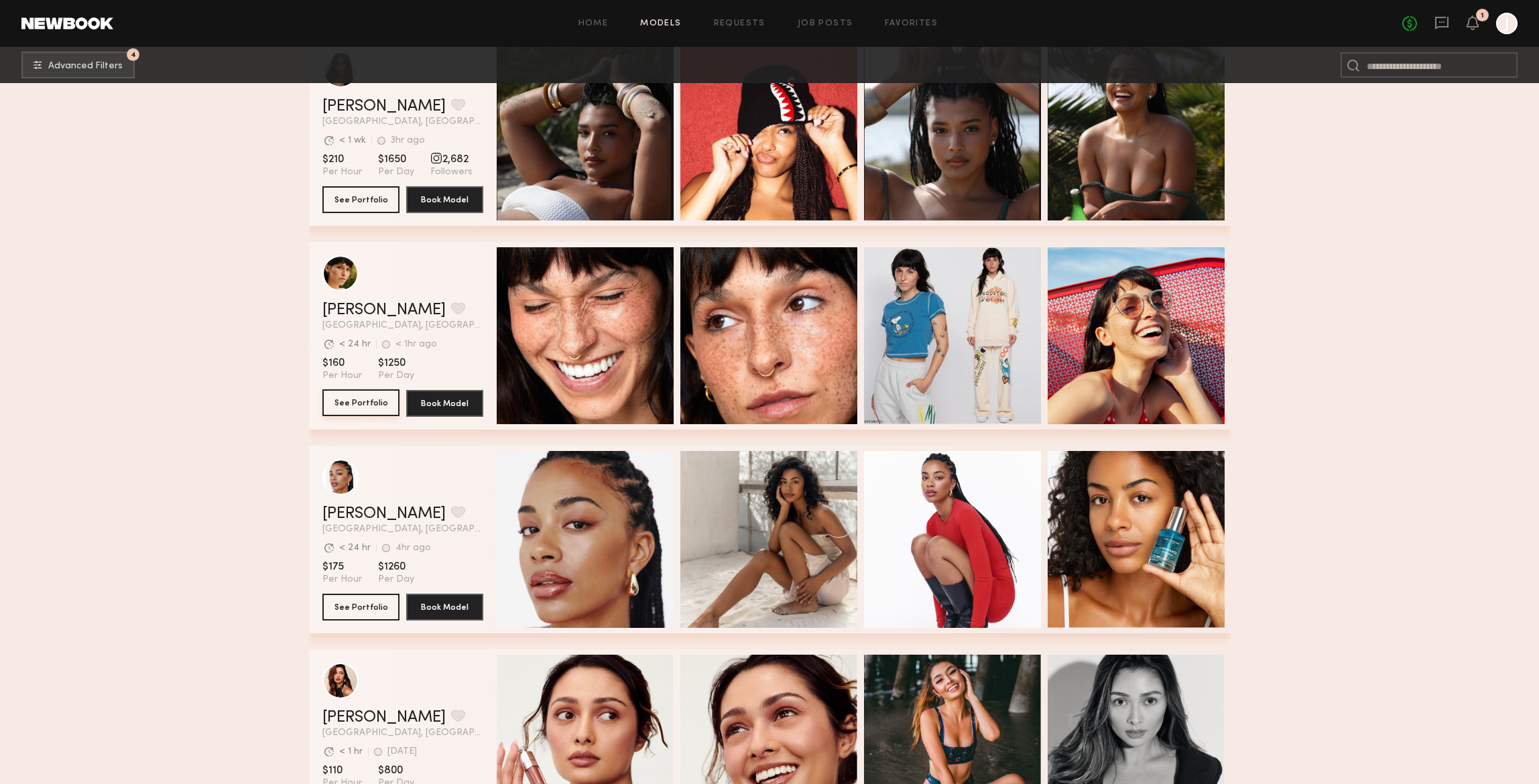
click at [369, 403] on button "See Portfolio" at bounding box center [361, 403] width 77 height 27
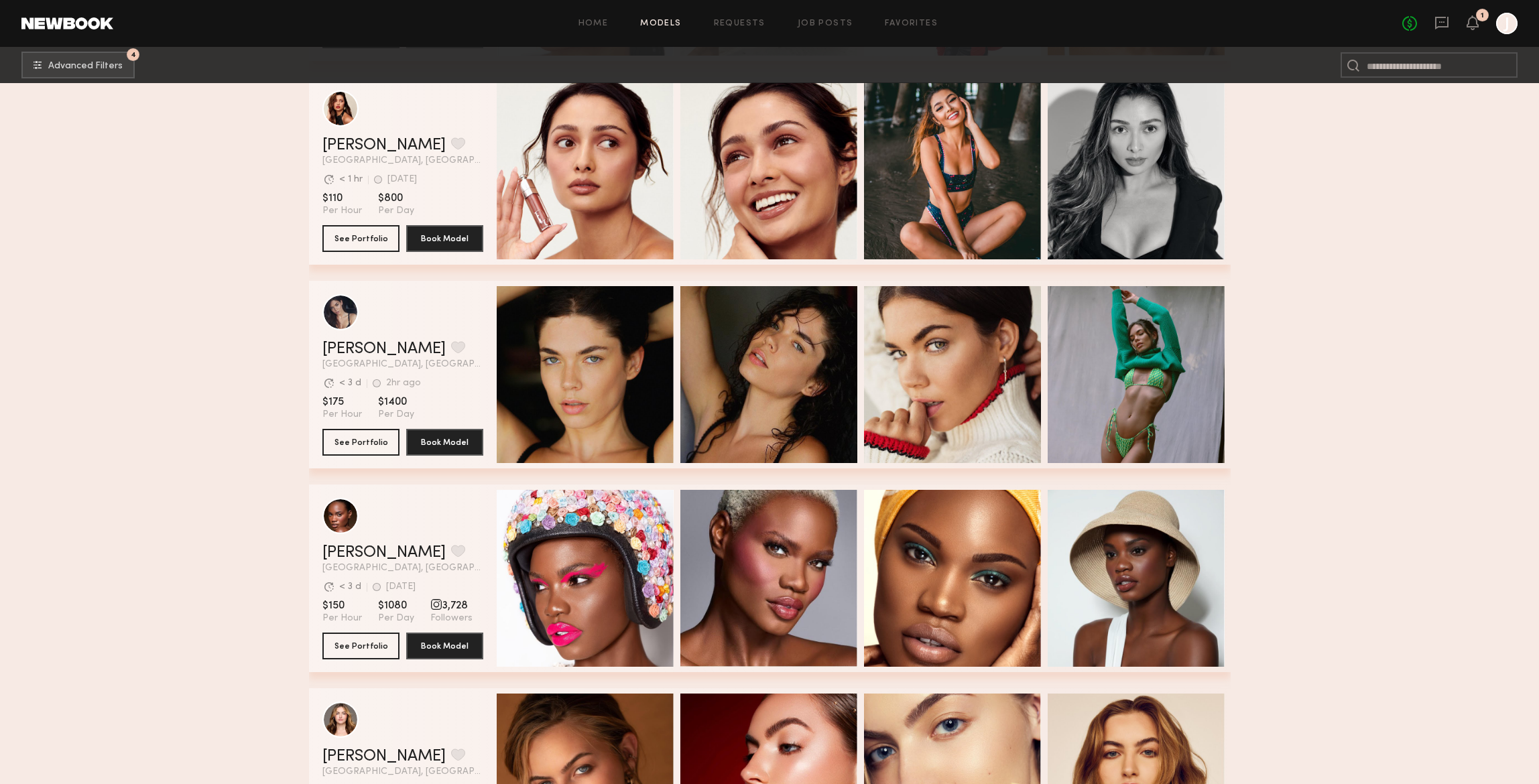
scroll to position [1053, 0]
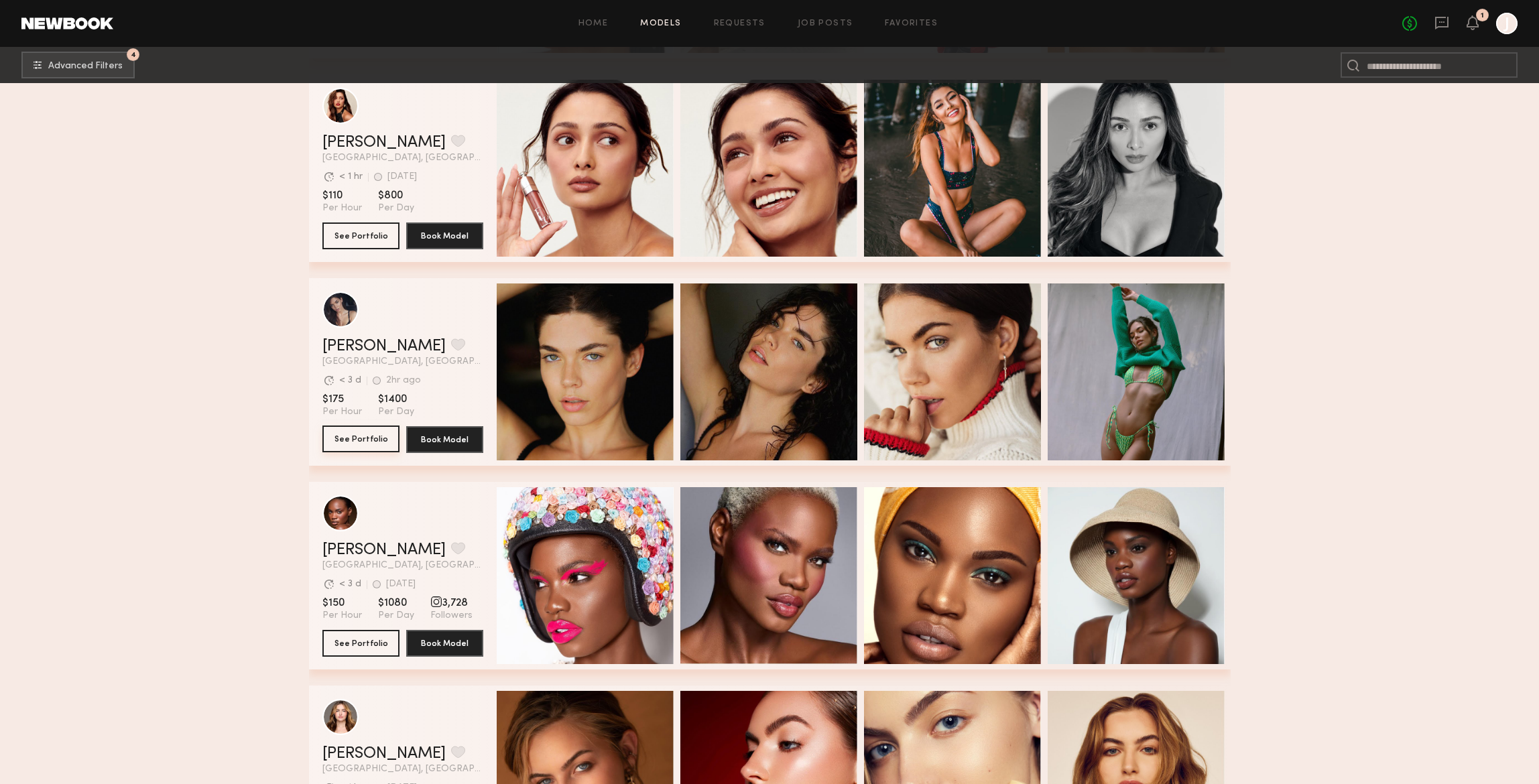
click at [363, 438] on button "See Portfolio" at bounding box center [361, 438] width 77 height 27
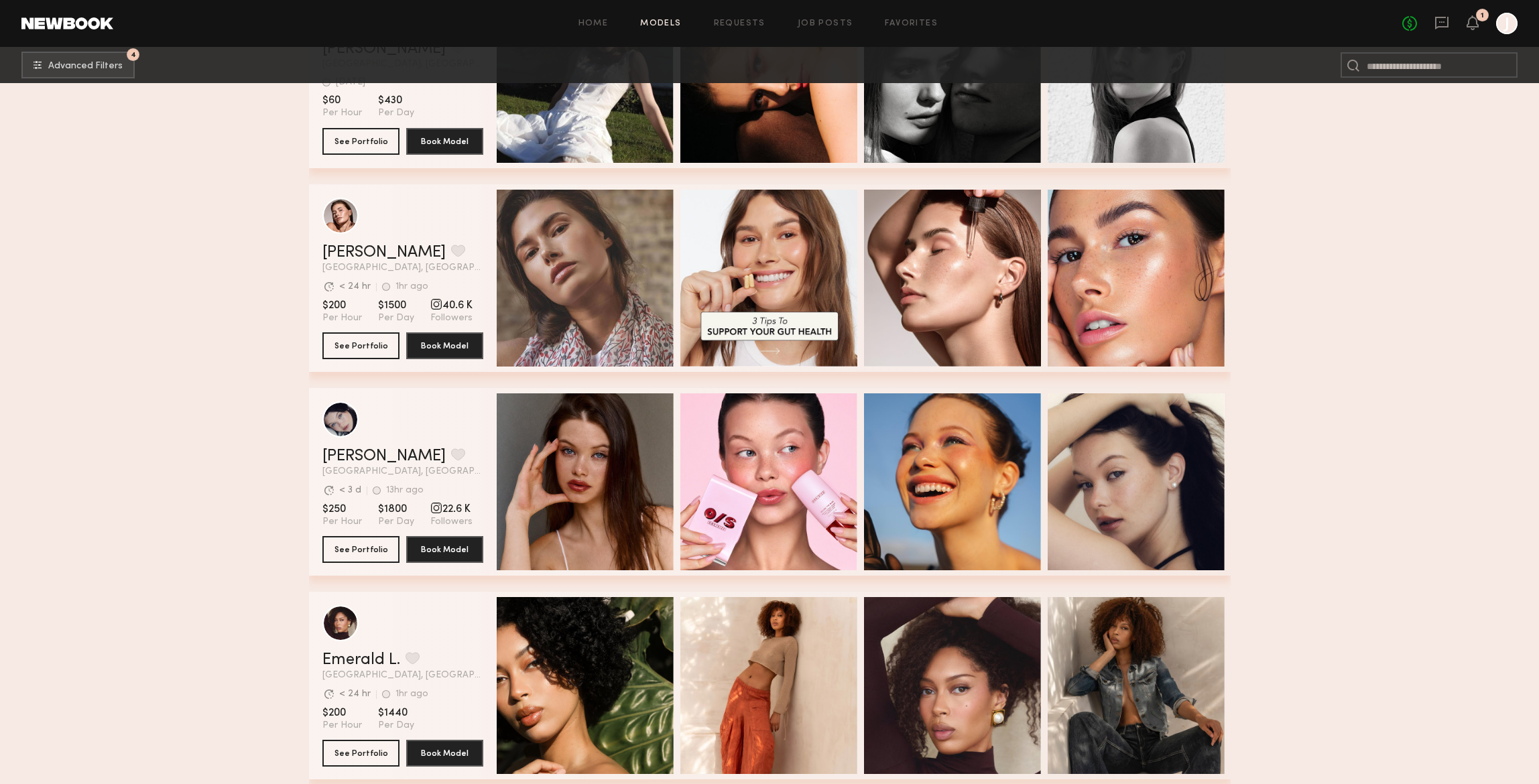
scroll to position [3178, 0]
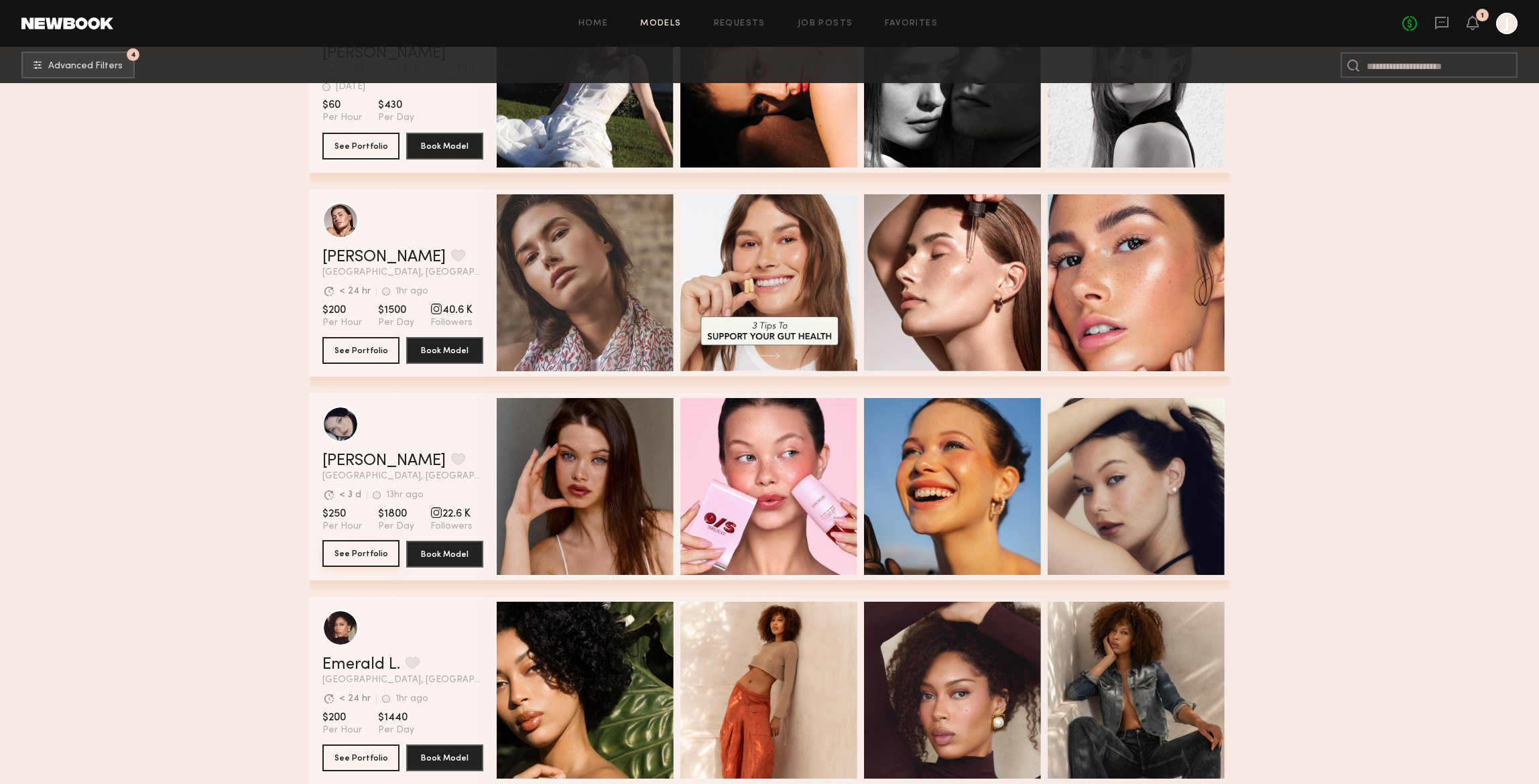
click at [357, 556] on button "See Portfolio" at bounding box center [361, 553] width 77 height 27
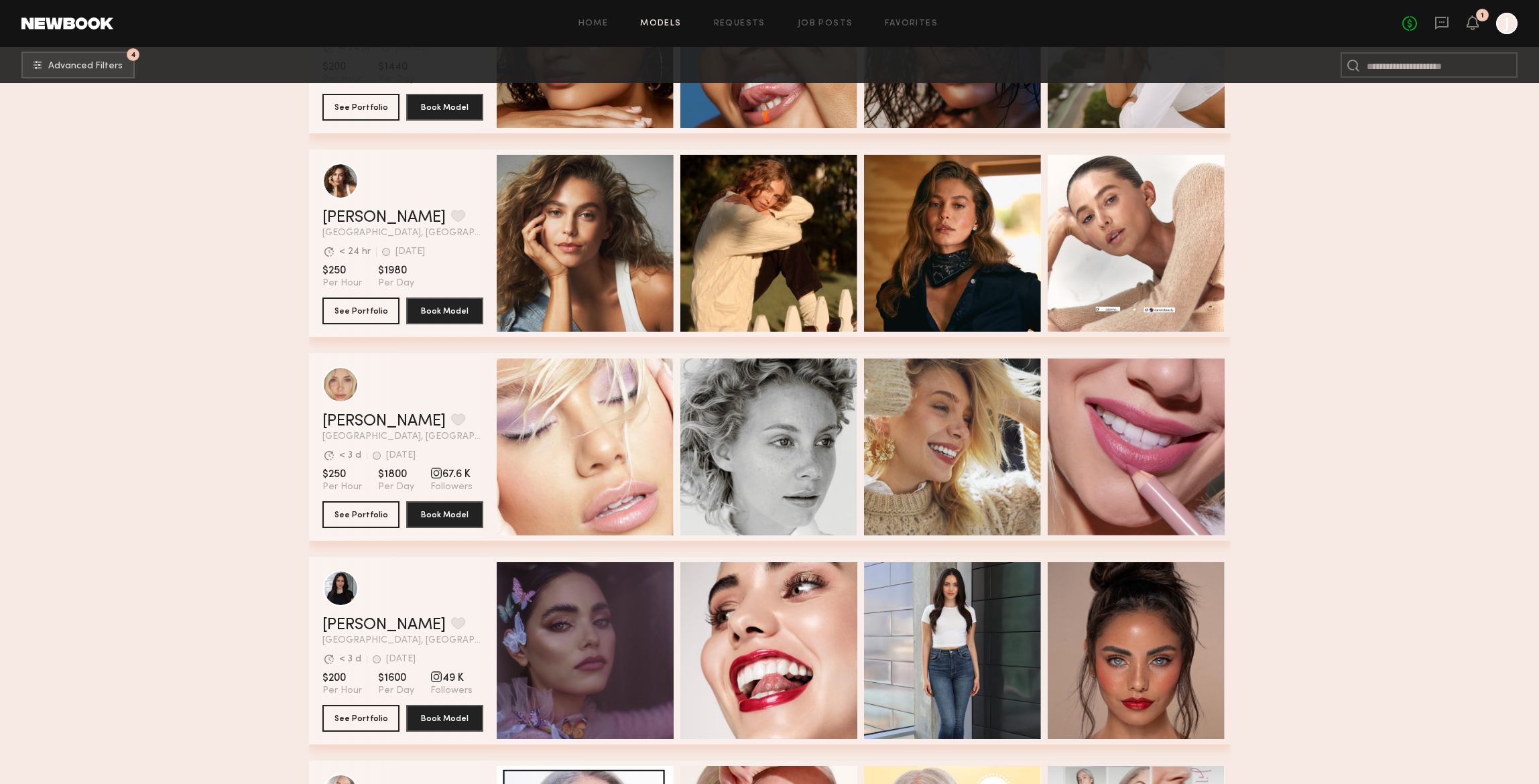
scroll to position [5477, 0]
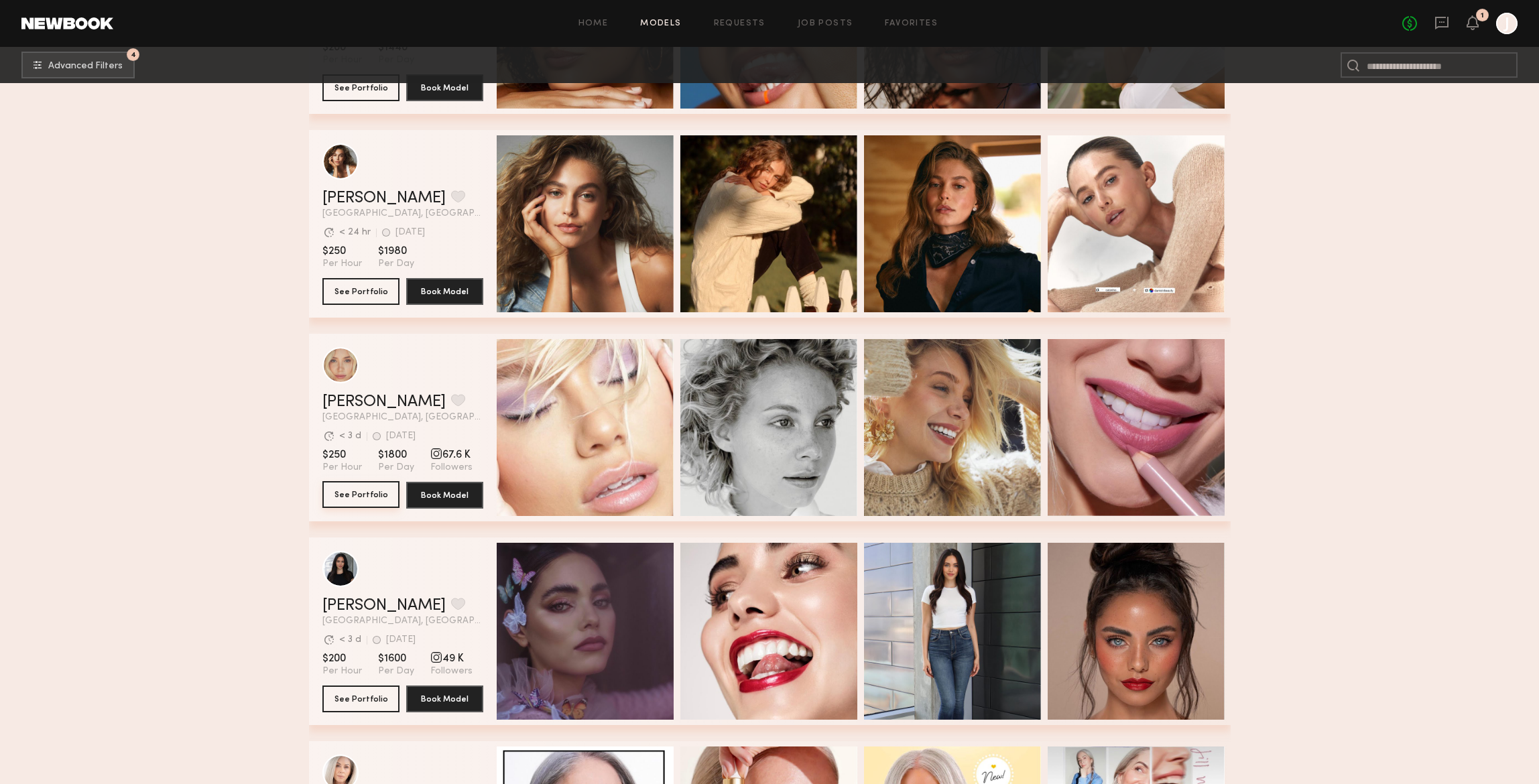
click at [358, 485] on button "See Portfolio" at bounding box center [361, 494] width 77 height 27
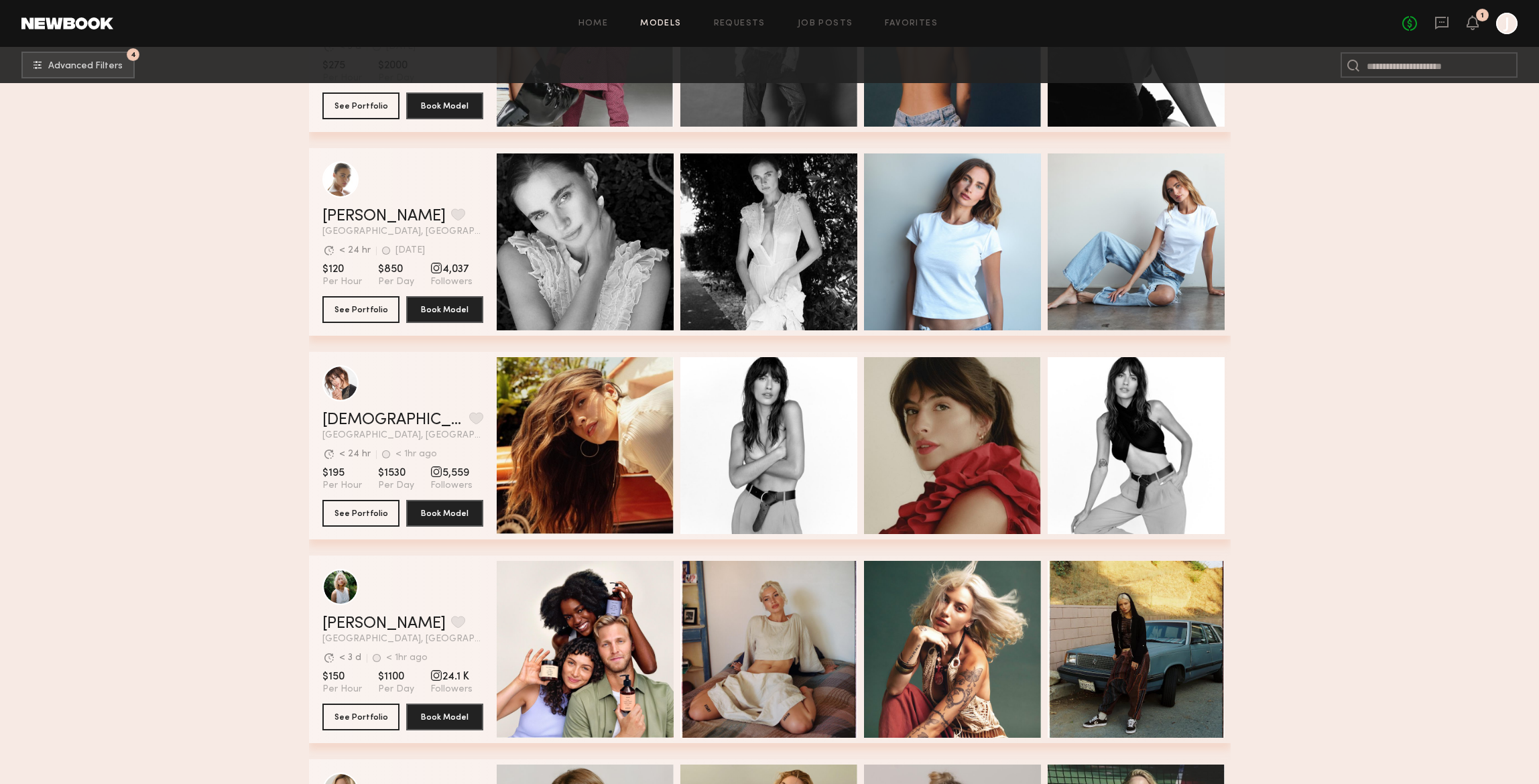
scroll to position [8075, 0]
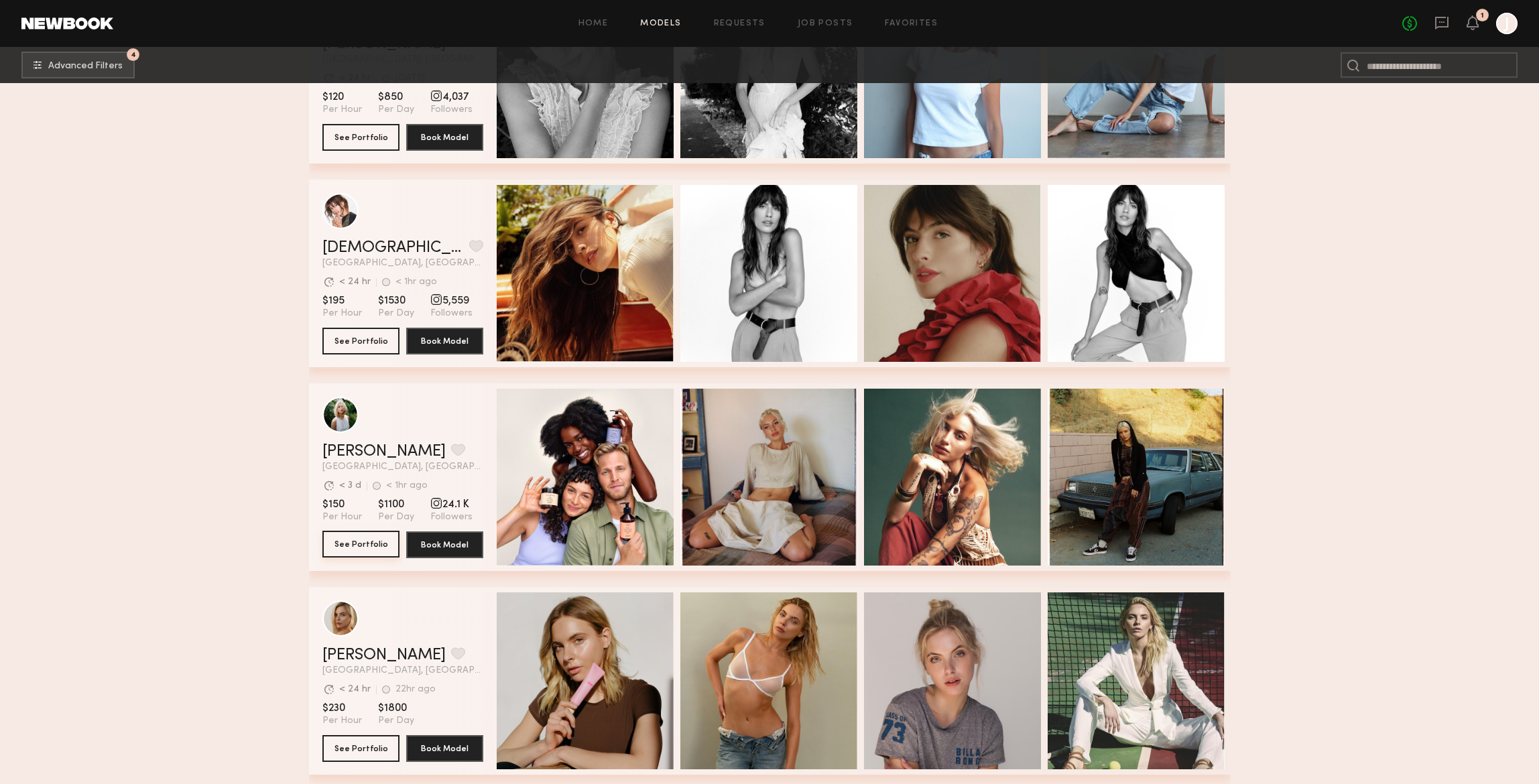
click at [360, 540] on button "See Portfolio" at bounding box center [361, 543] width 77 height 27
click at [1441, 64] on input at bounding box center [1429, 65] width 177 height 25
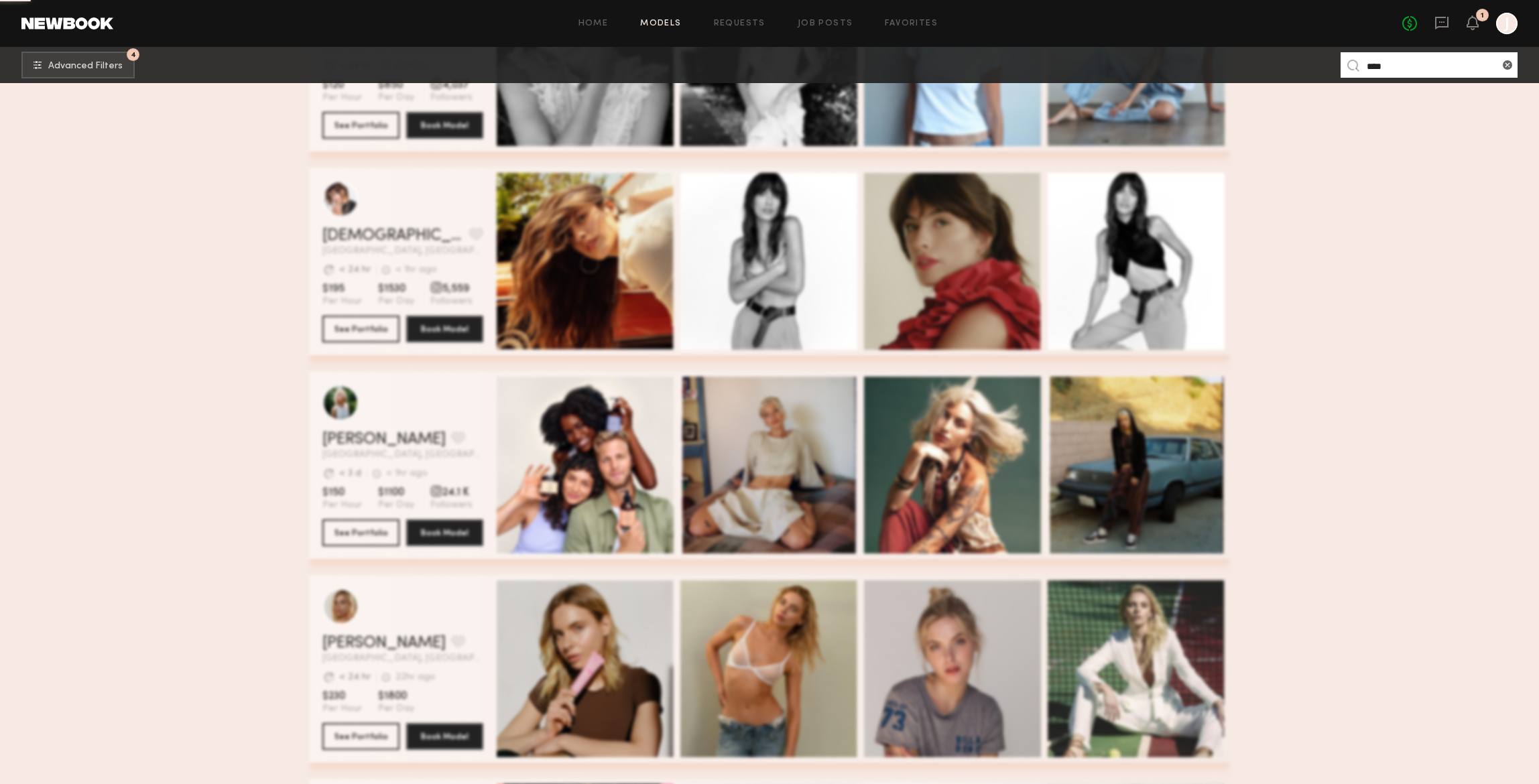
scroll to position [0, 0]
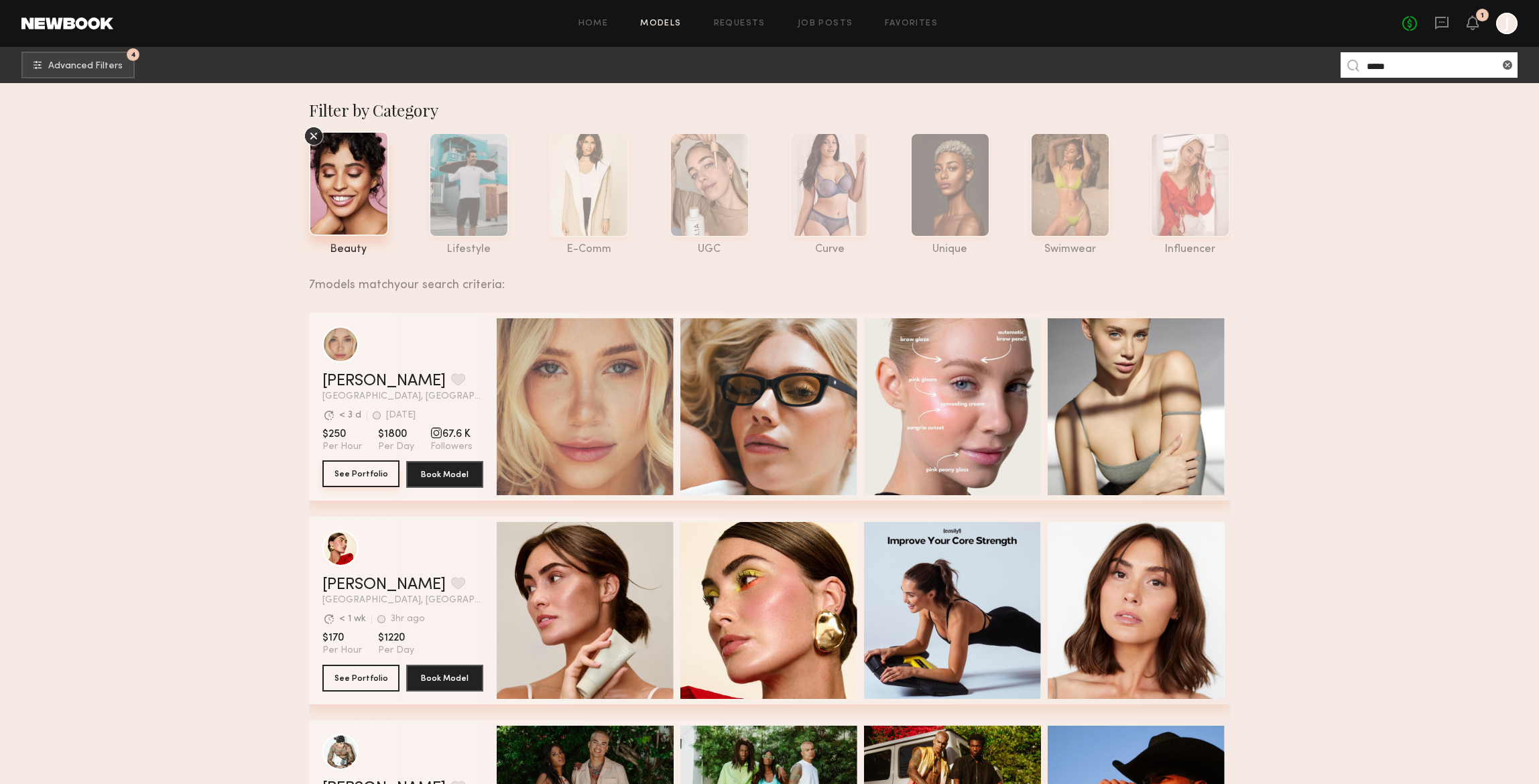
click at [360, 470] on button "See Portfolio" at bounding box center [361, 473] width 77 height 27
drag, startPoint x: 1408, startPoint y: 66, endPoint x: 1282, endPoint y: 62, distance: 126.1
click at [1307, 65] on nb-browse-subheader "4 Advanced Filters ***** 4" at bounding box center [769, 65] width 1539 height 36
type input "******"
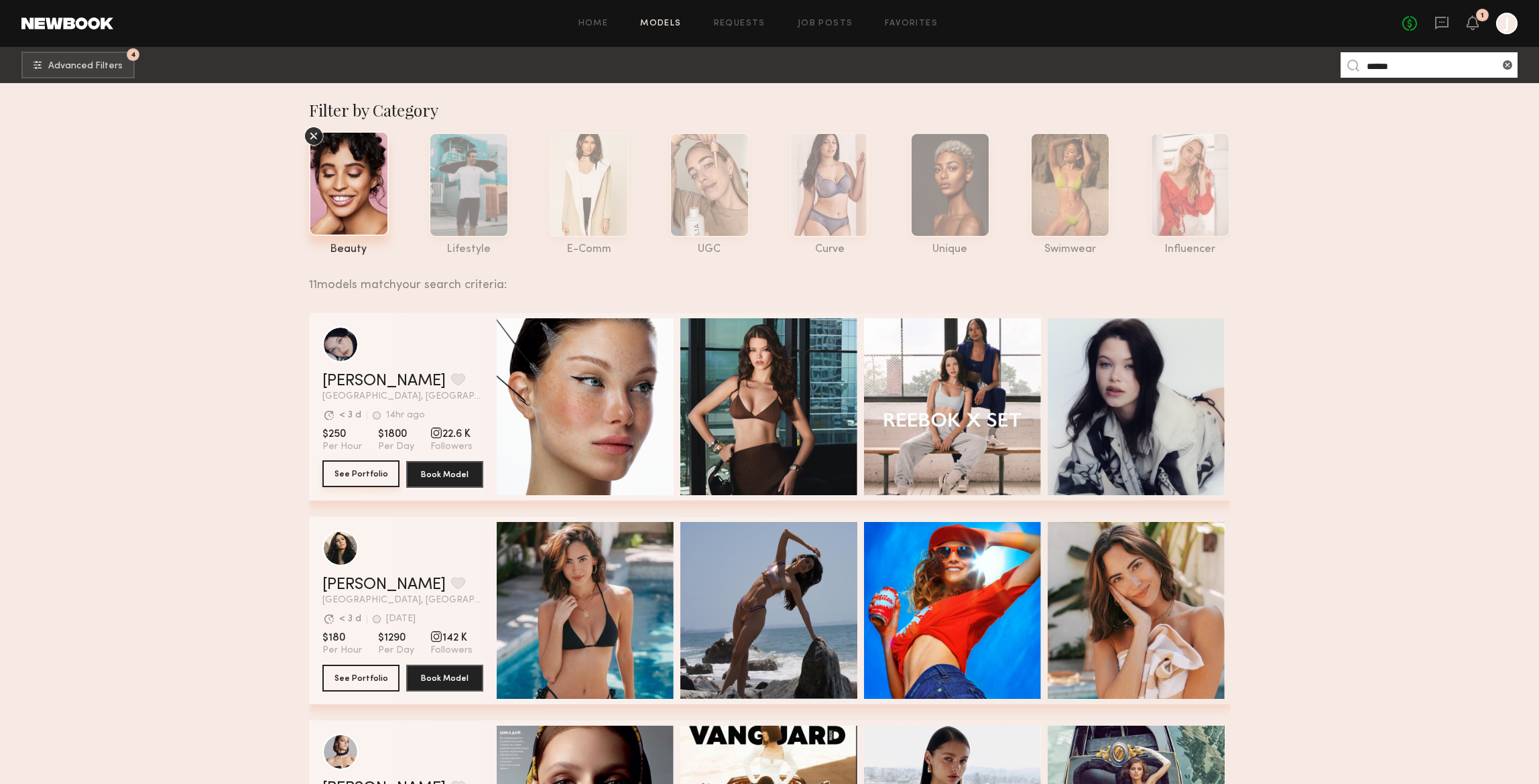
click at [368, 476] on button "See Portfolio" at bounding box center [361, 473] width 77 height 27
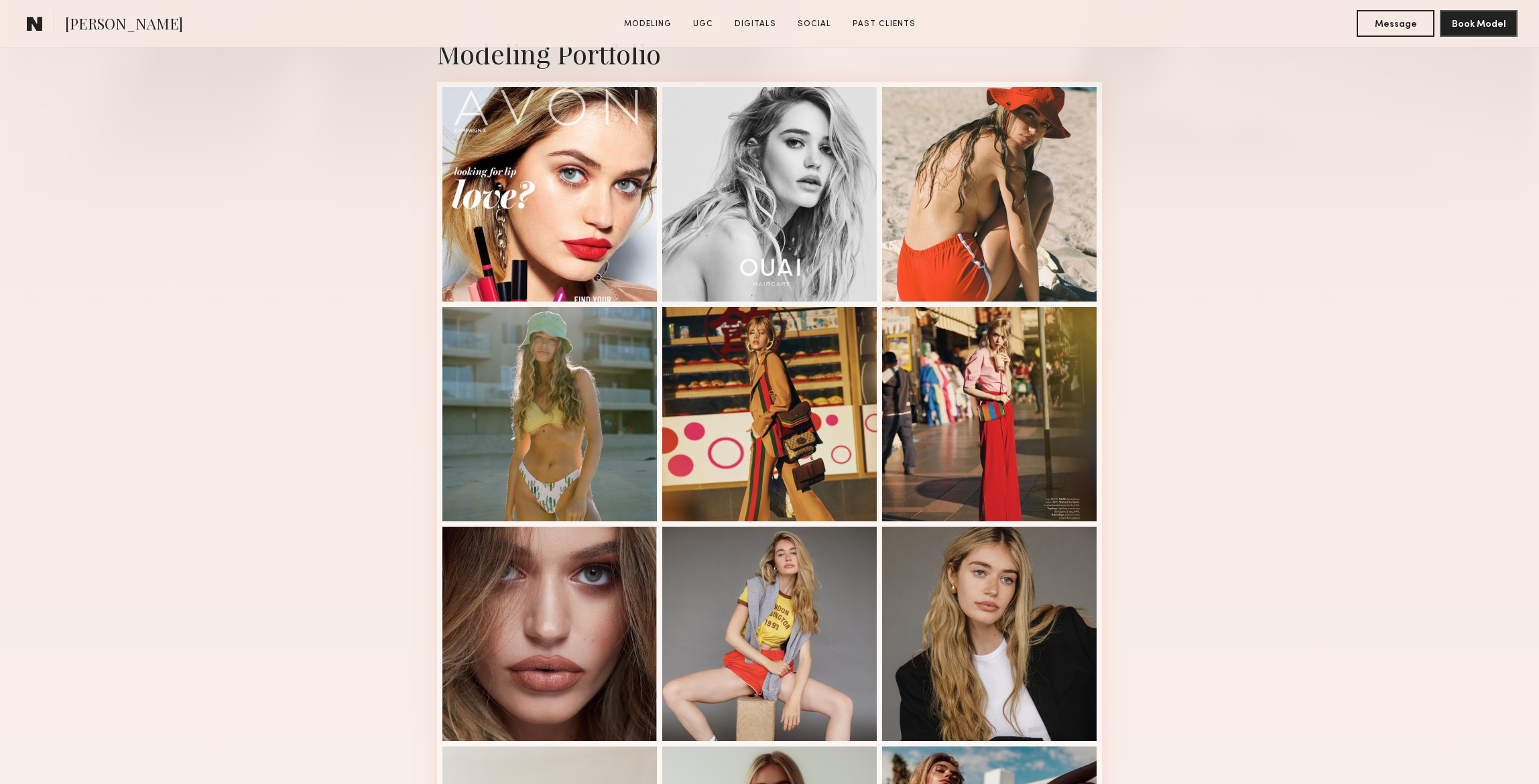
scroll to position [312, 0]
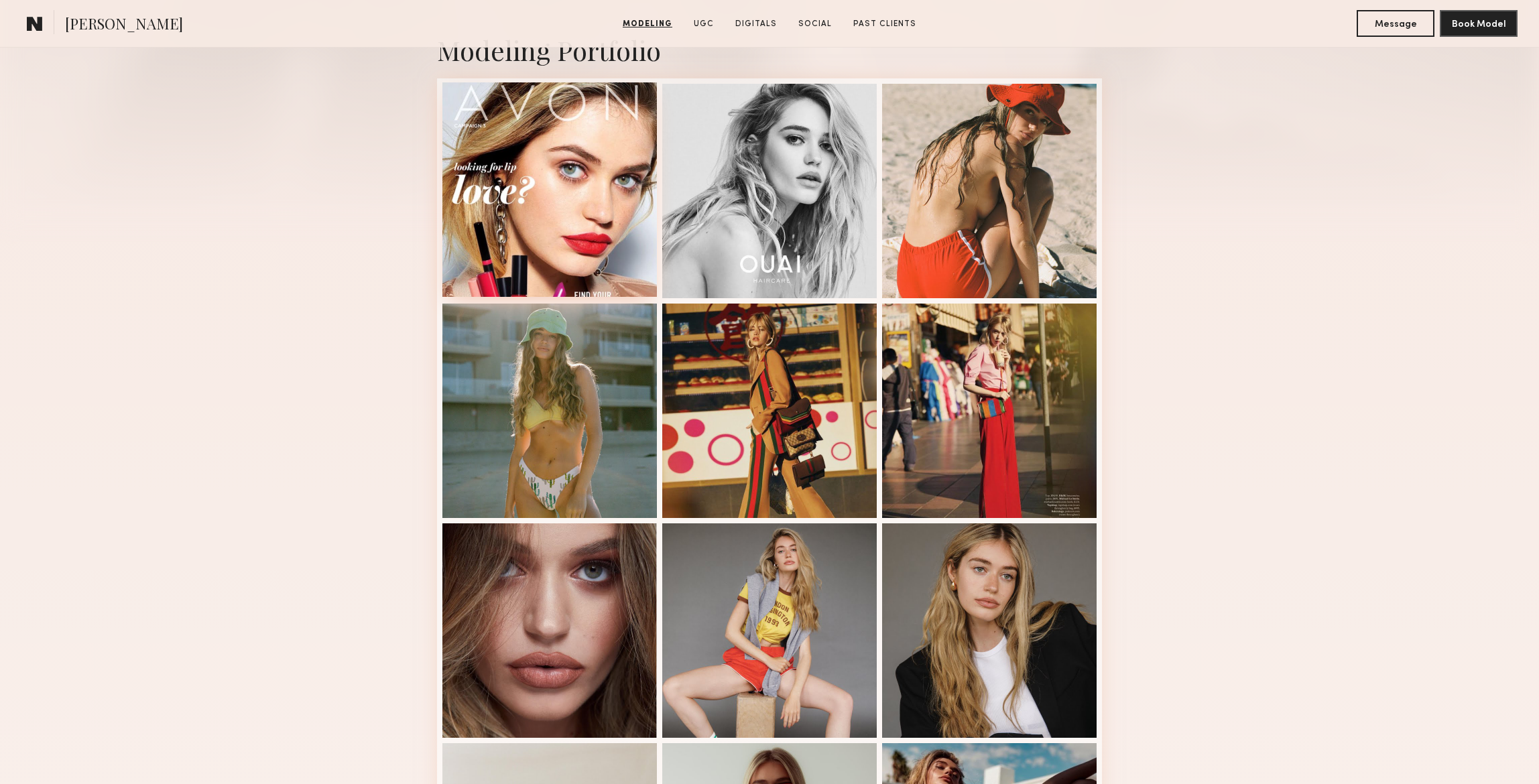
click at [590, 187] on div at bounding box center [549, 189] width 214 height 214
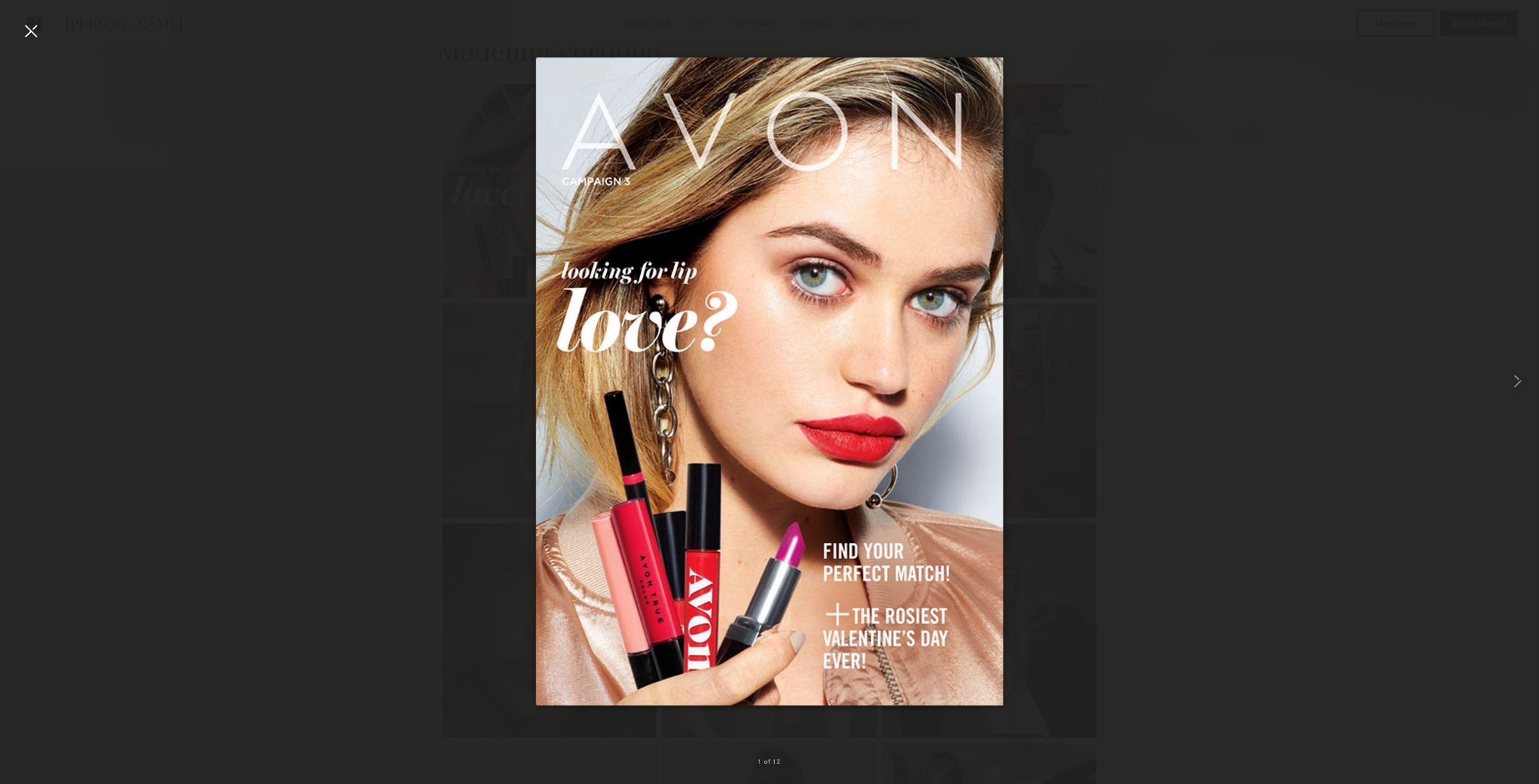
drag, startPoint x: 31, startPoint y: 29, endPoint x: 55, endPoint y: 30, distance: 24.0
click at [31, 29] on div at bounding box center [31, 31] width 21 height 21
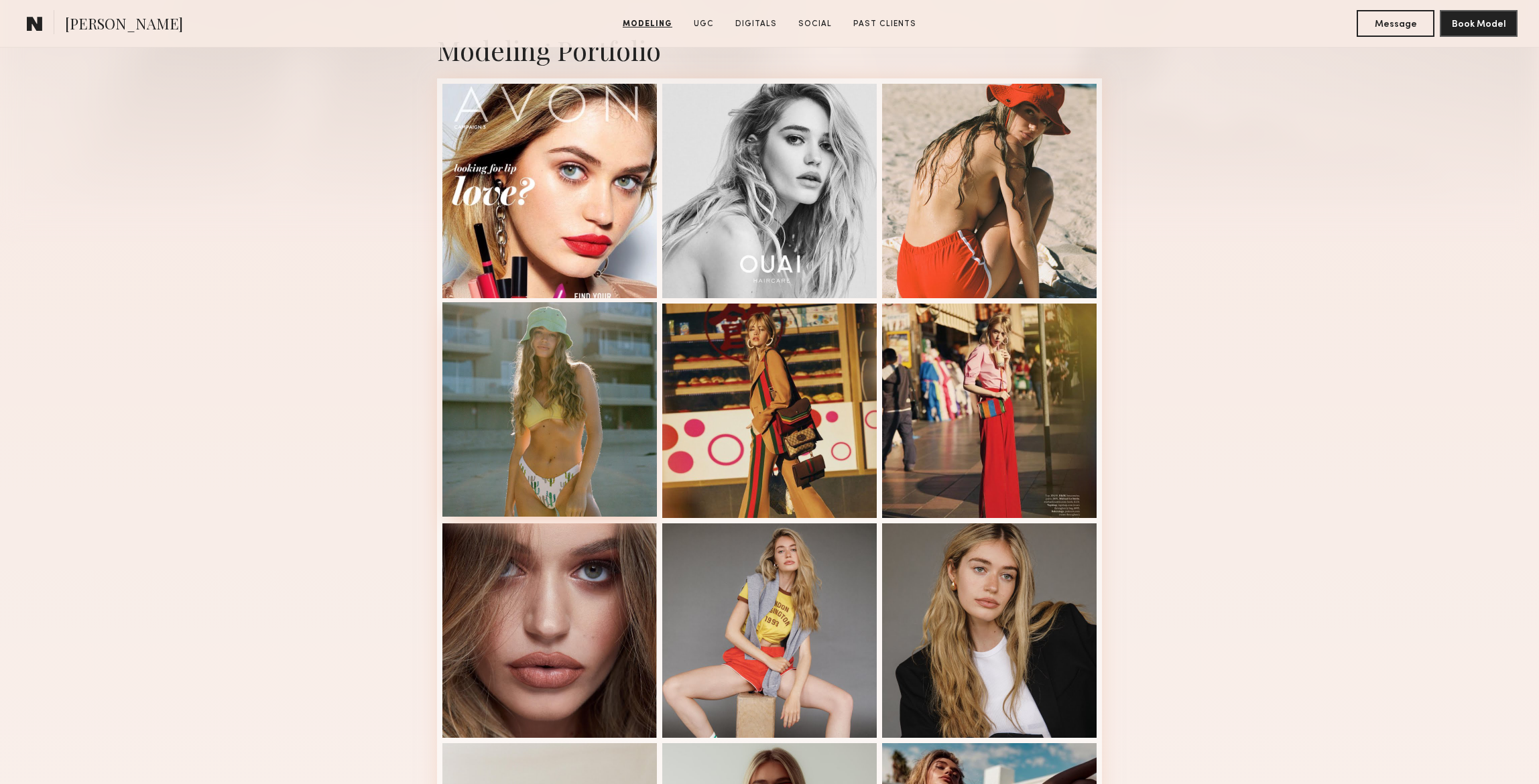
click at [569, 437] on div at bounding box center [549, 409] width 214 height 214
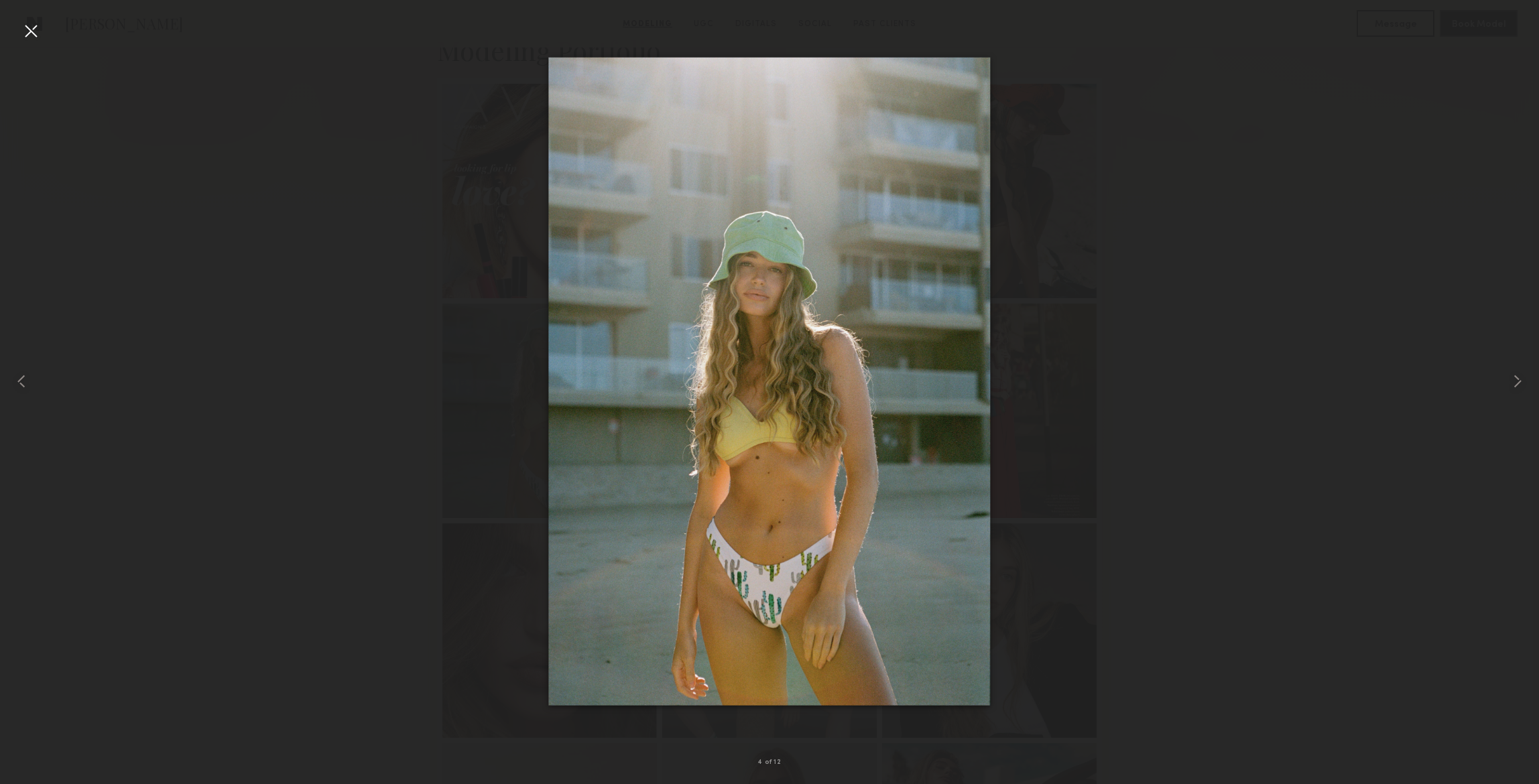
click at [33, 30] on div at bounding box center [31, 31] width 21 height 21
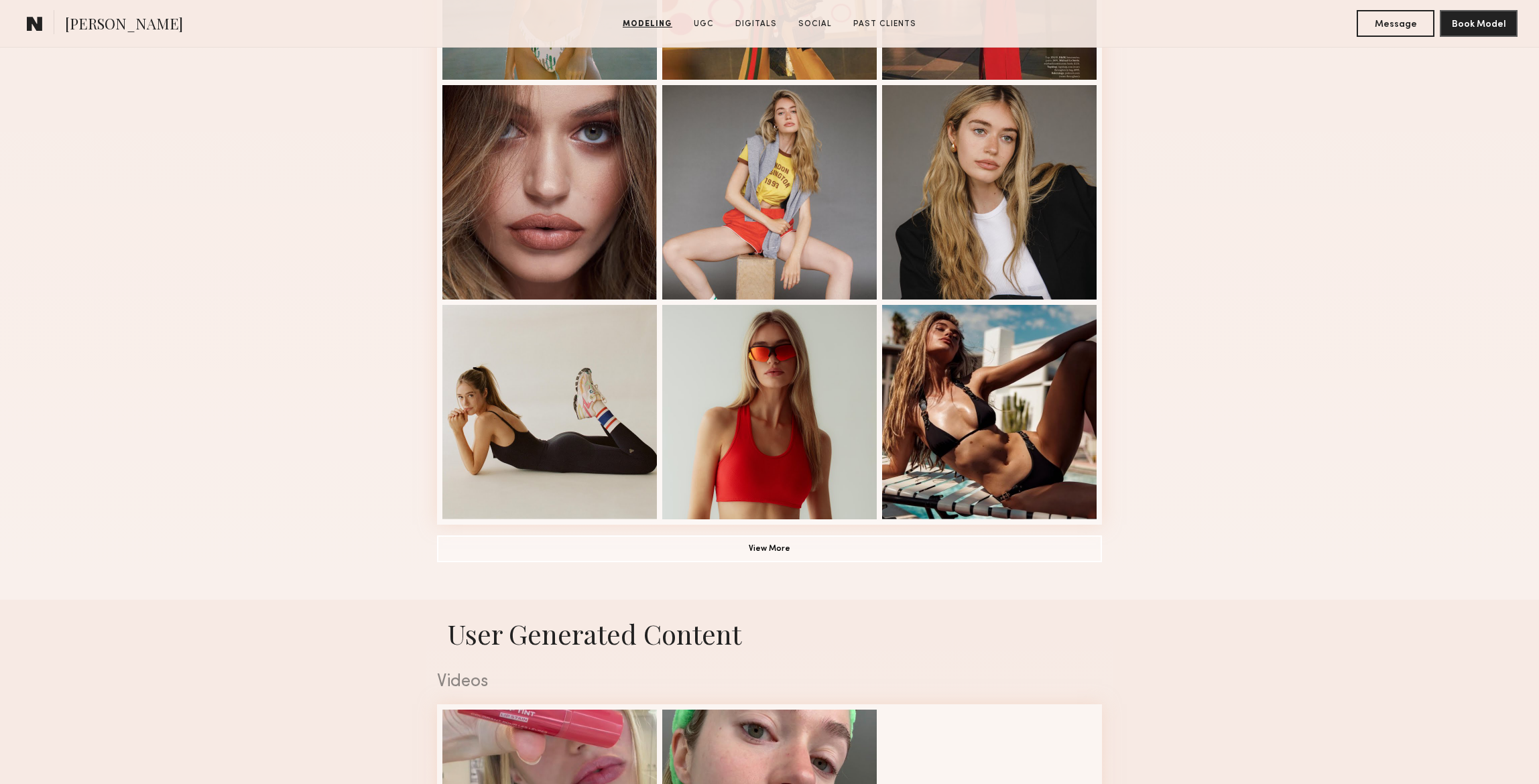
scroll to position [751, 0]
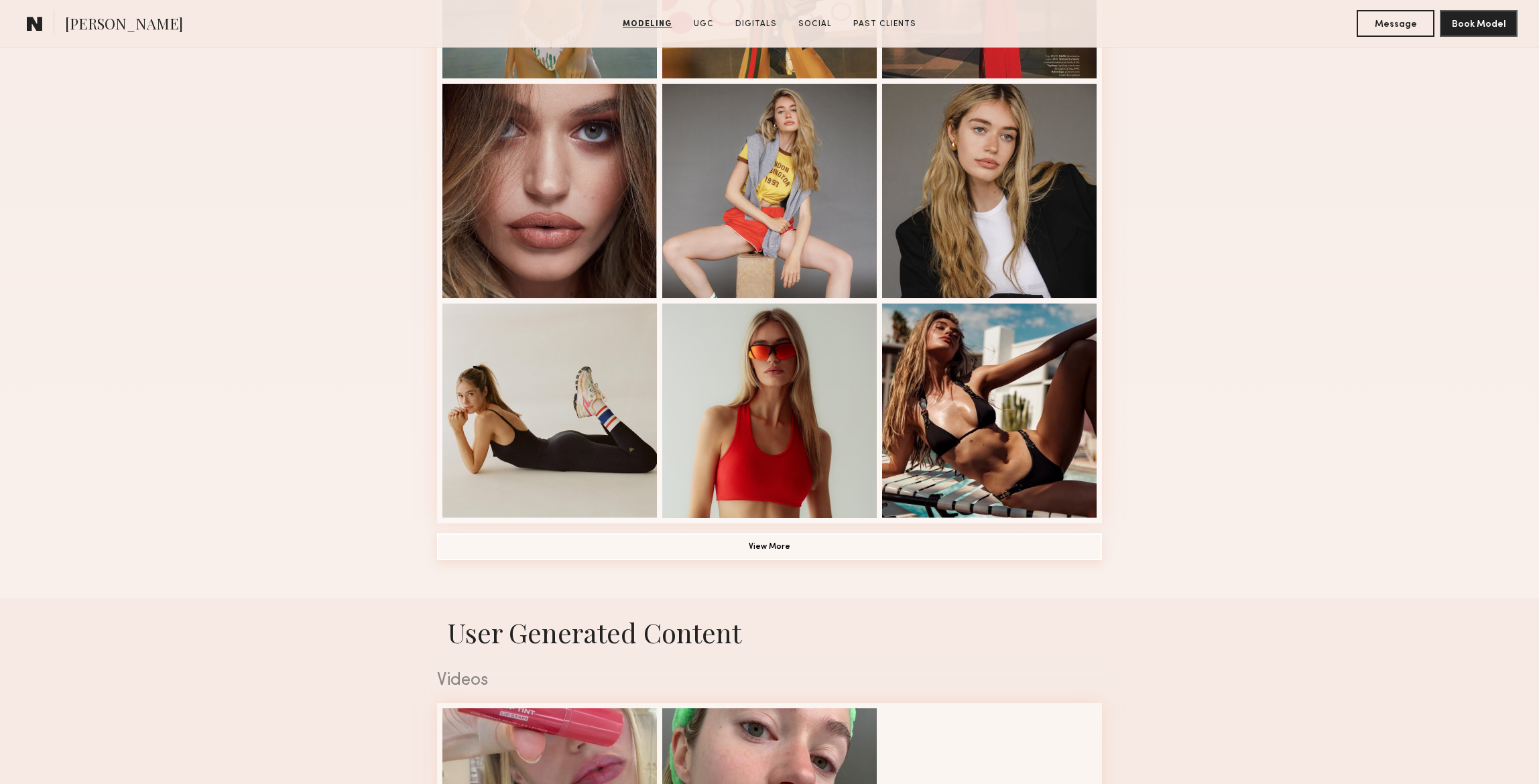
click at [790, 549] on button "View More" at bounding box center [769, 546] width 664 height 27
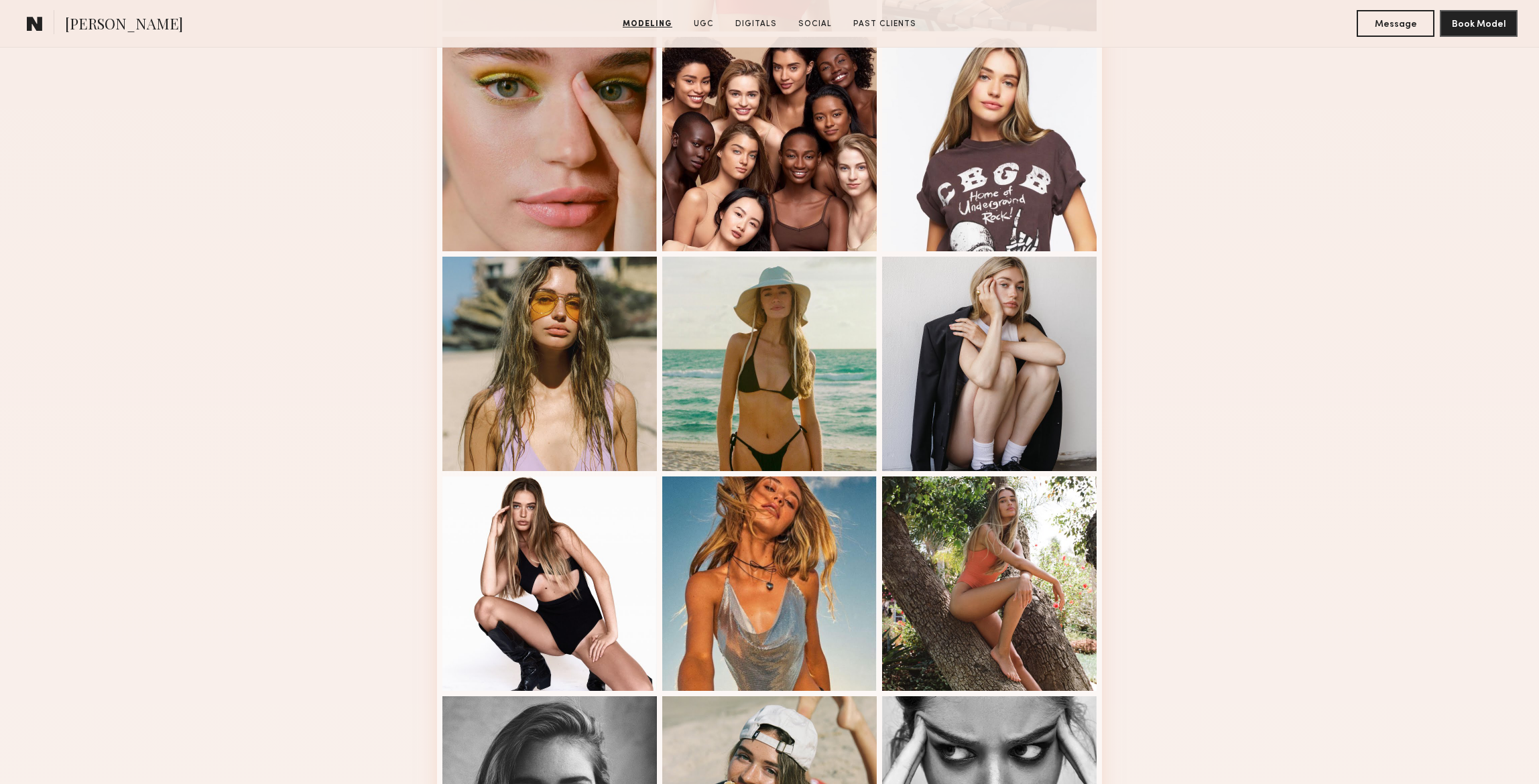
scroll to position [1363, 0]
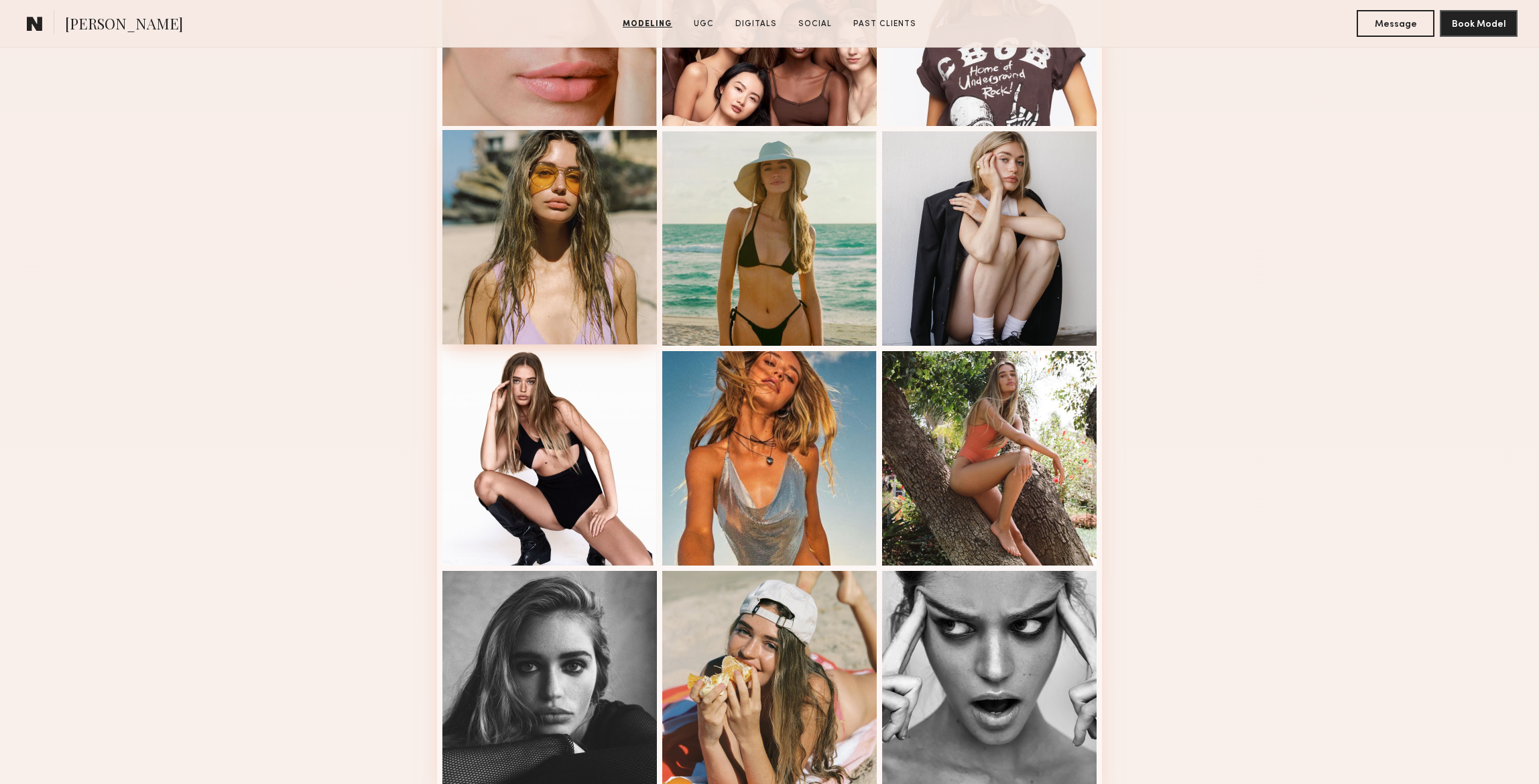
click at [552, 243] on div at bounding box center [549, 237] width 214 height 214
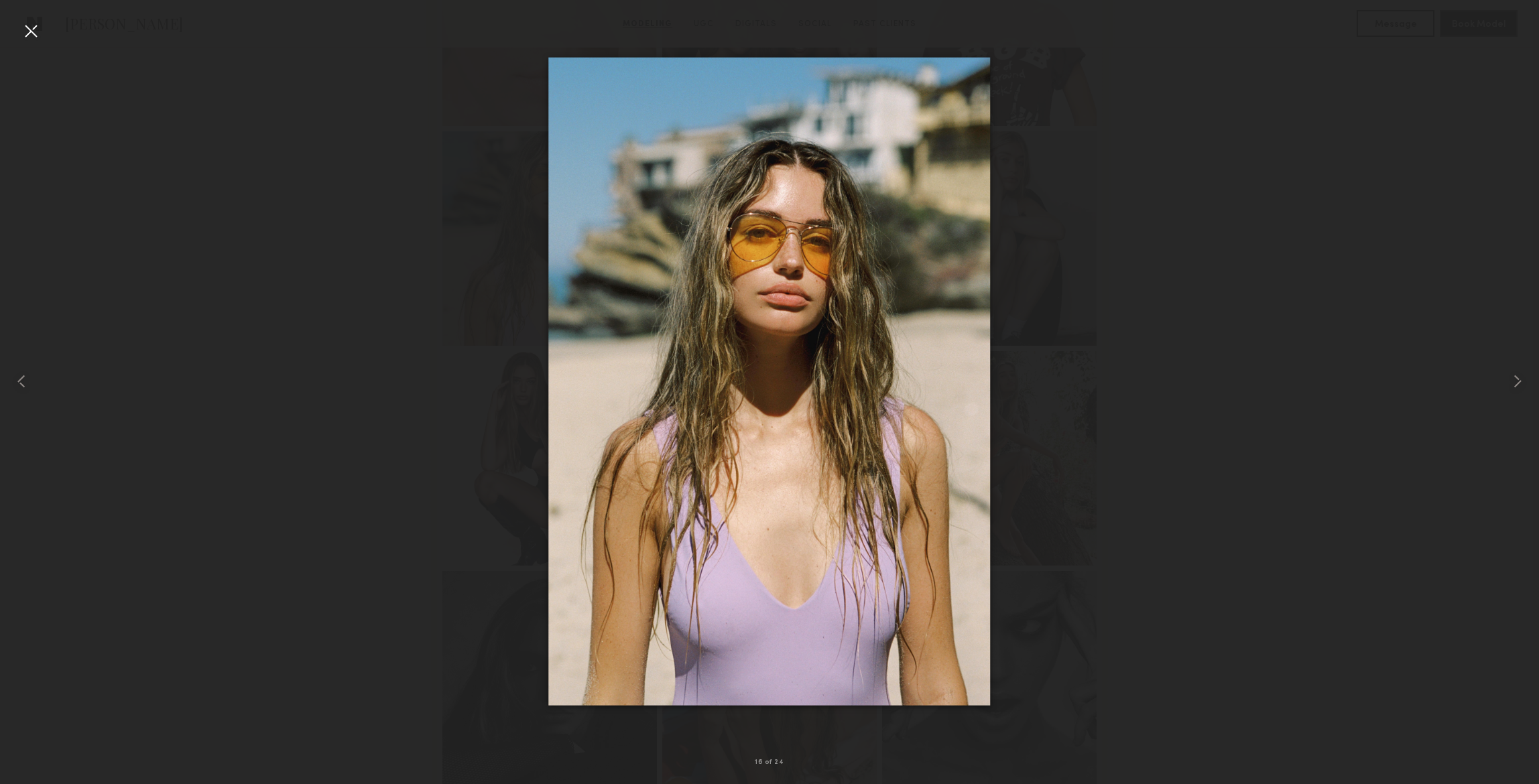
click at [32, 28] on div at bounding box center [31, 31] width 21 height 21
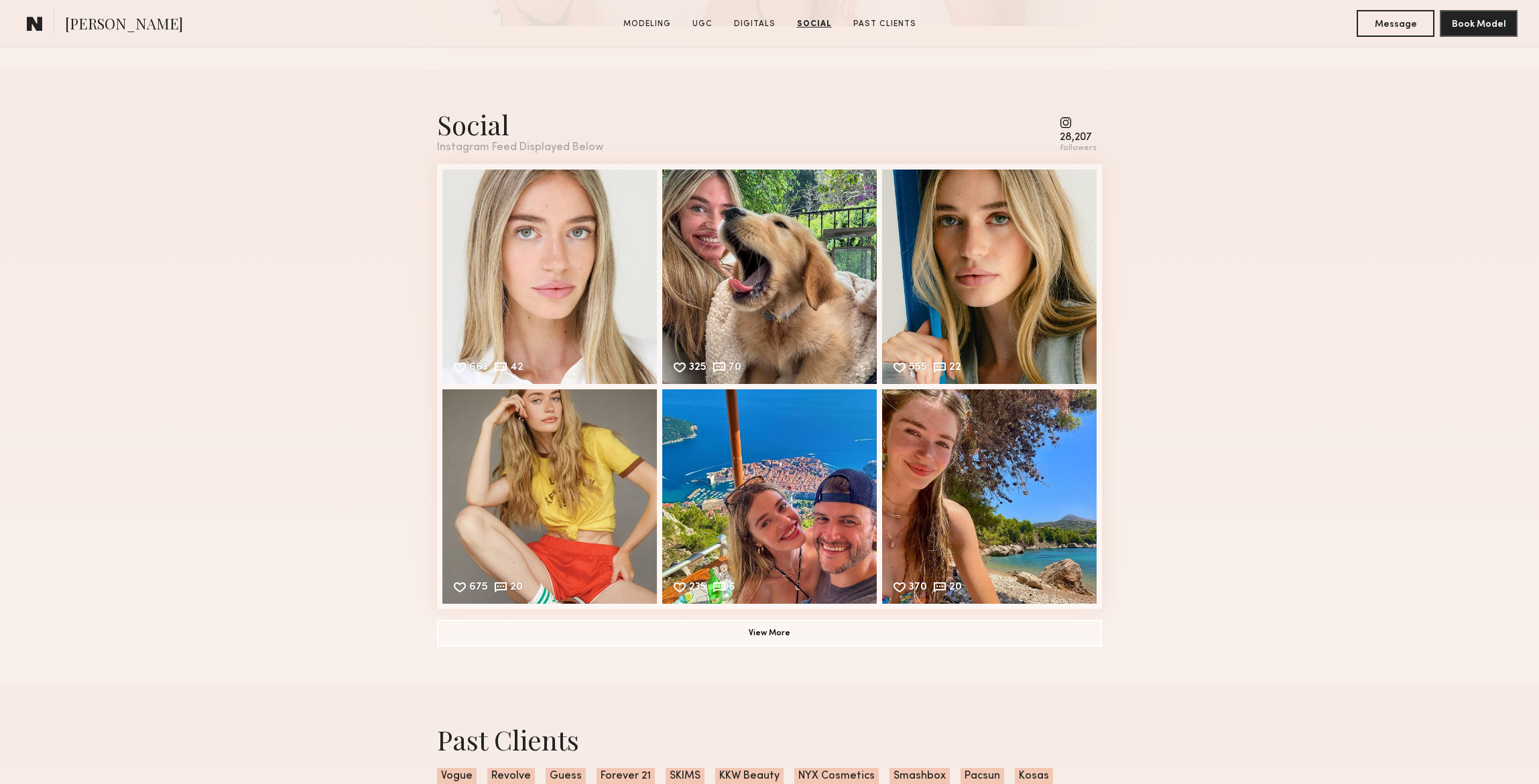
scroll to position [3355, 0]
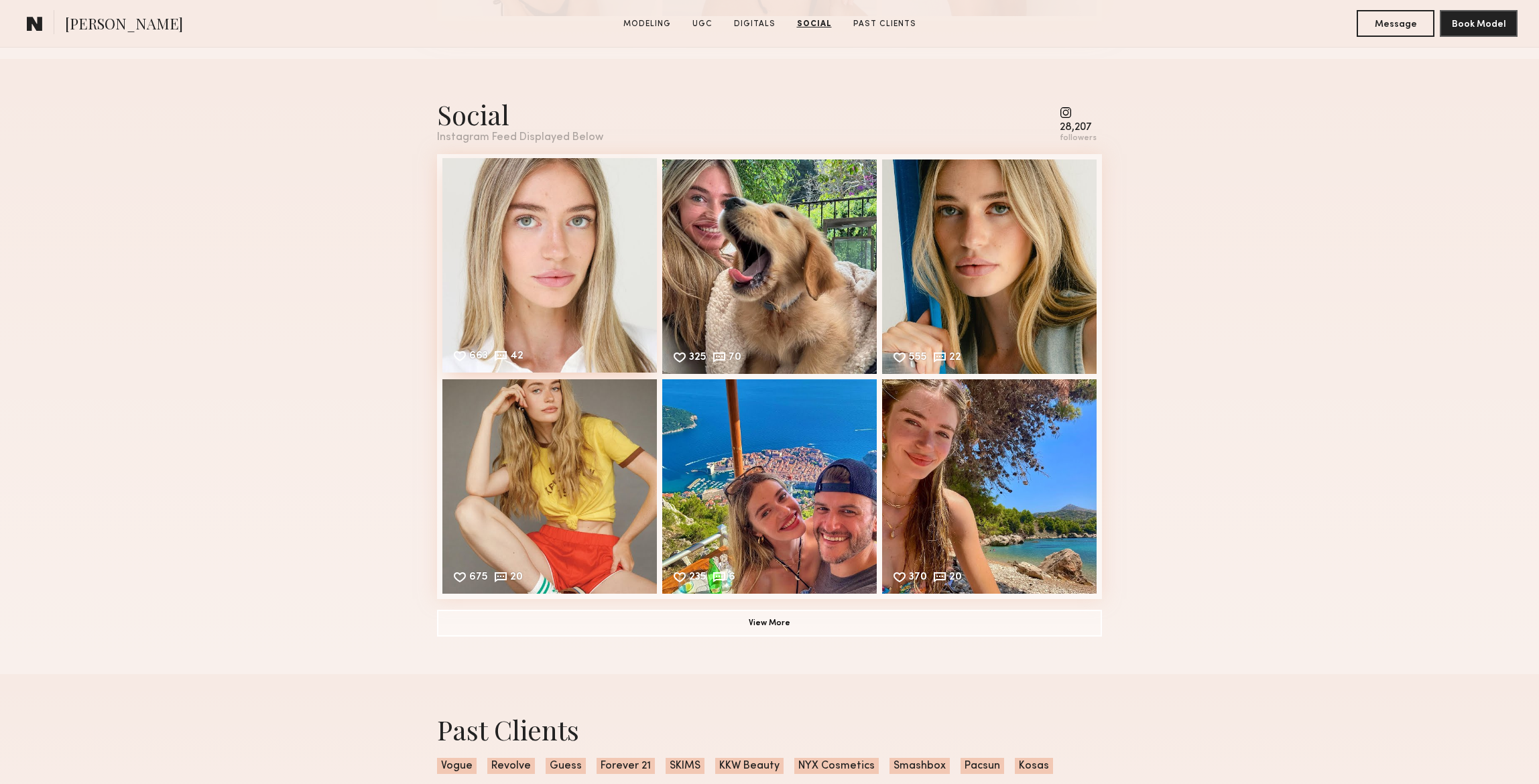
click at [494, 262] on div "663 42 Likes & comments displayed to show model’s engagement" at bounding box center [549, 265] width 214 height 214
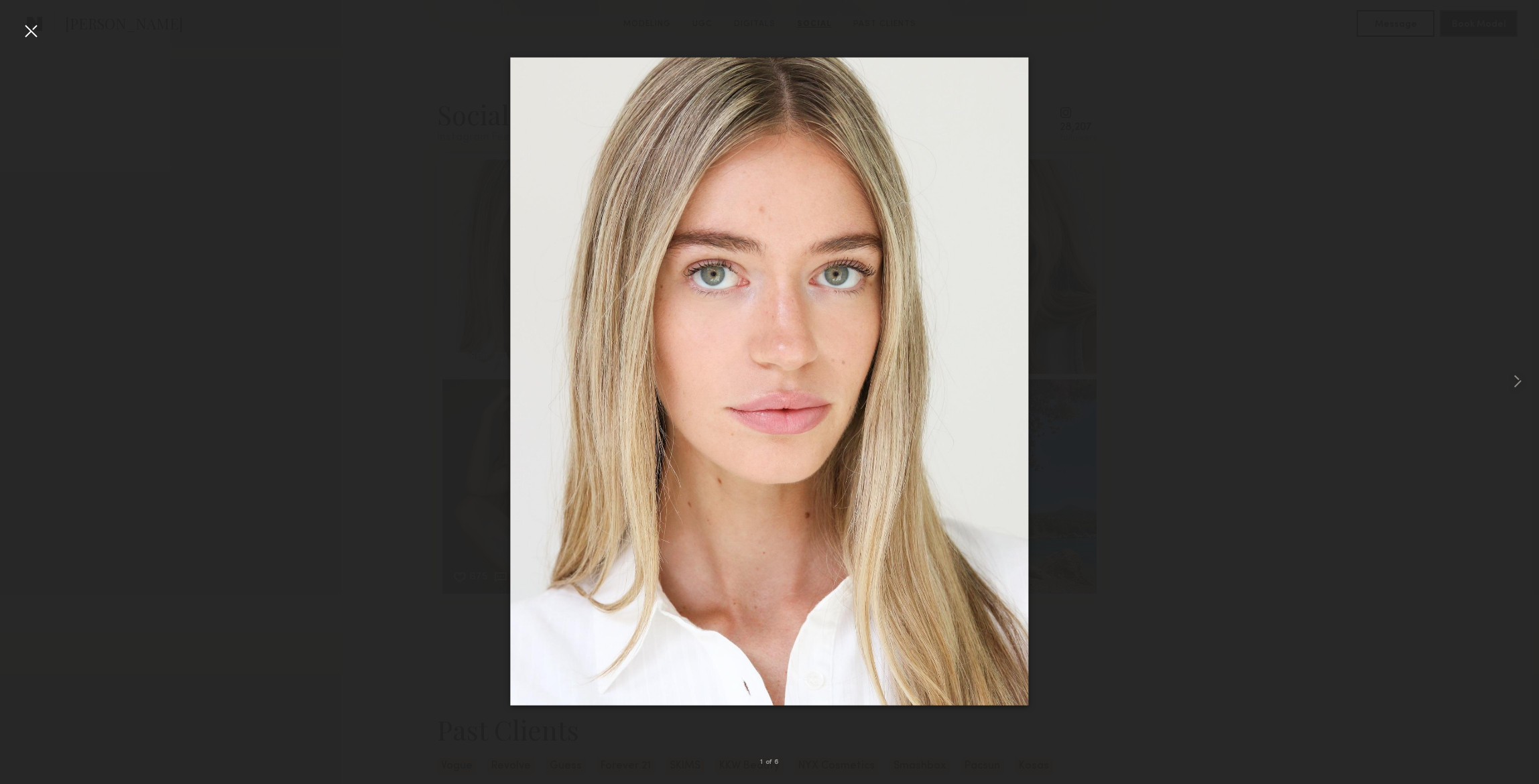
click at [28, 30] on div at bounding box center [31, 31] width 21 height 21
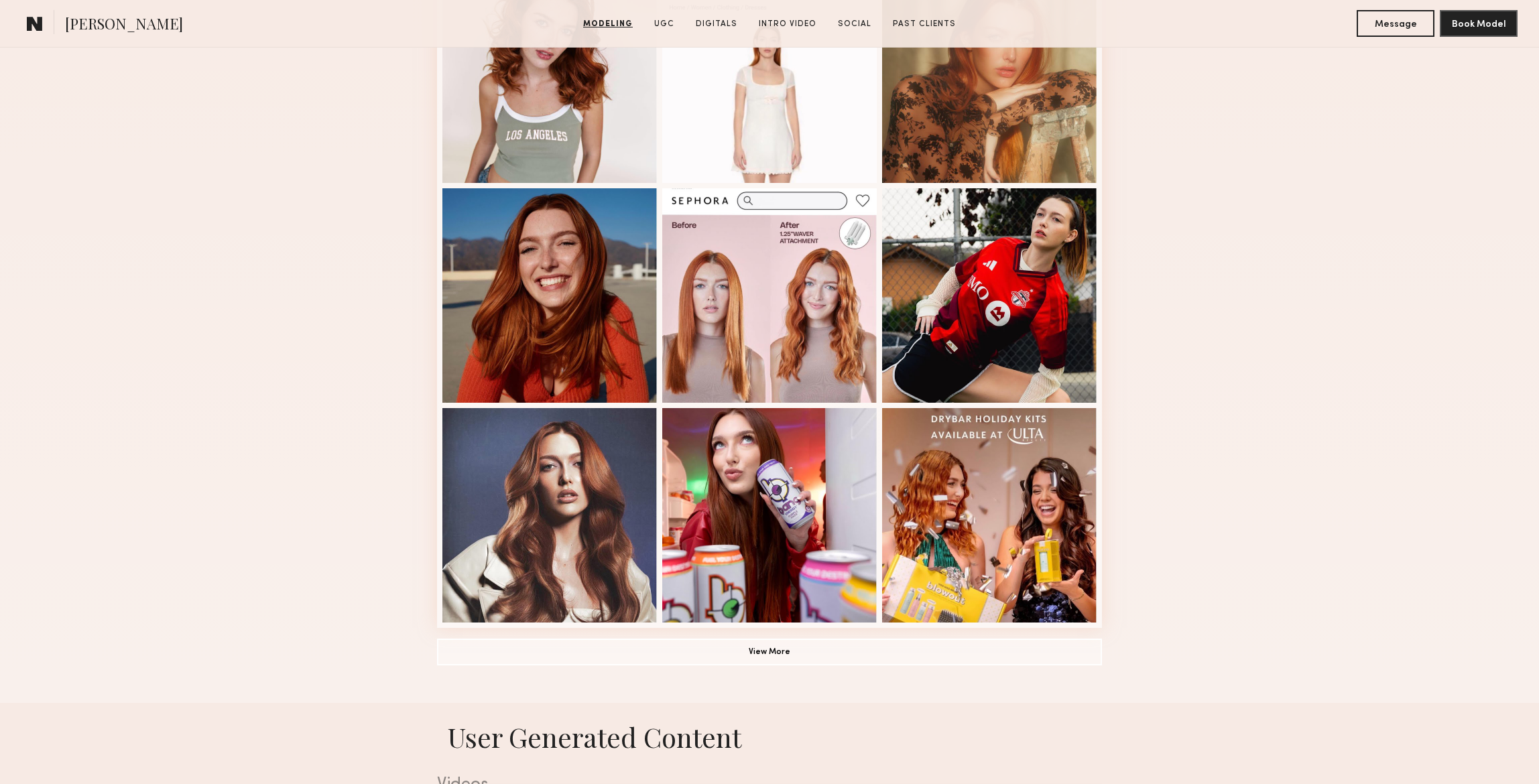
scroll to position [655, 0]
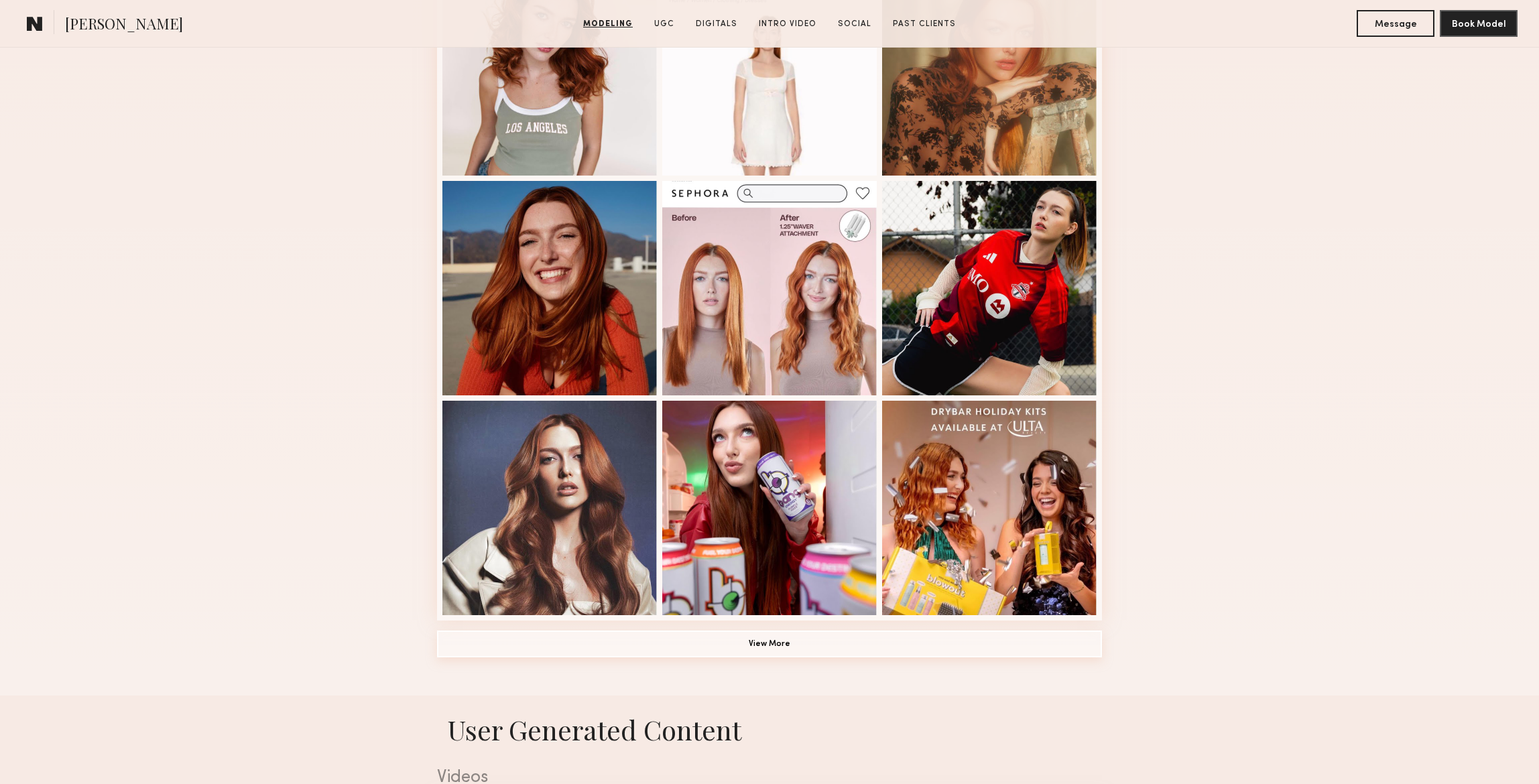
click at [771, 639] on button "View More" at bounding box center [769, 643] width 664 height 27
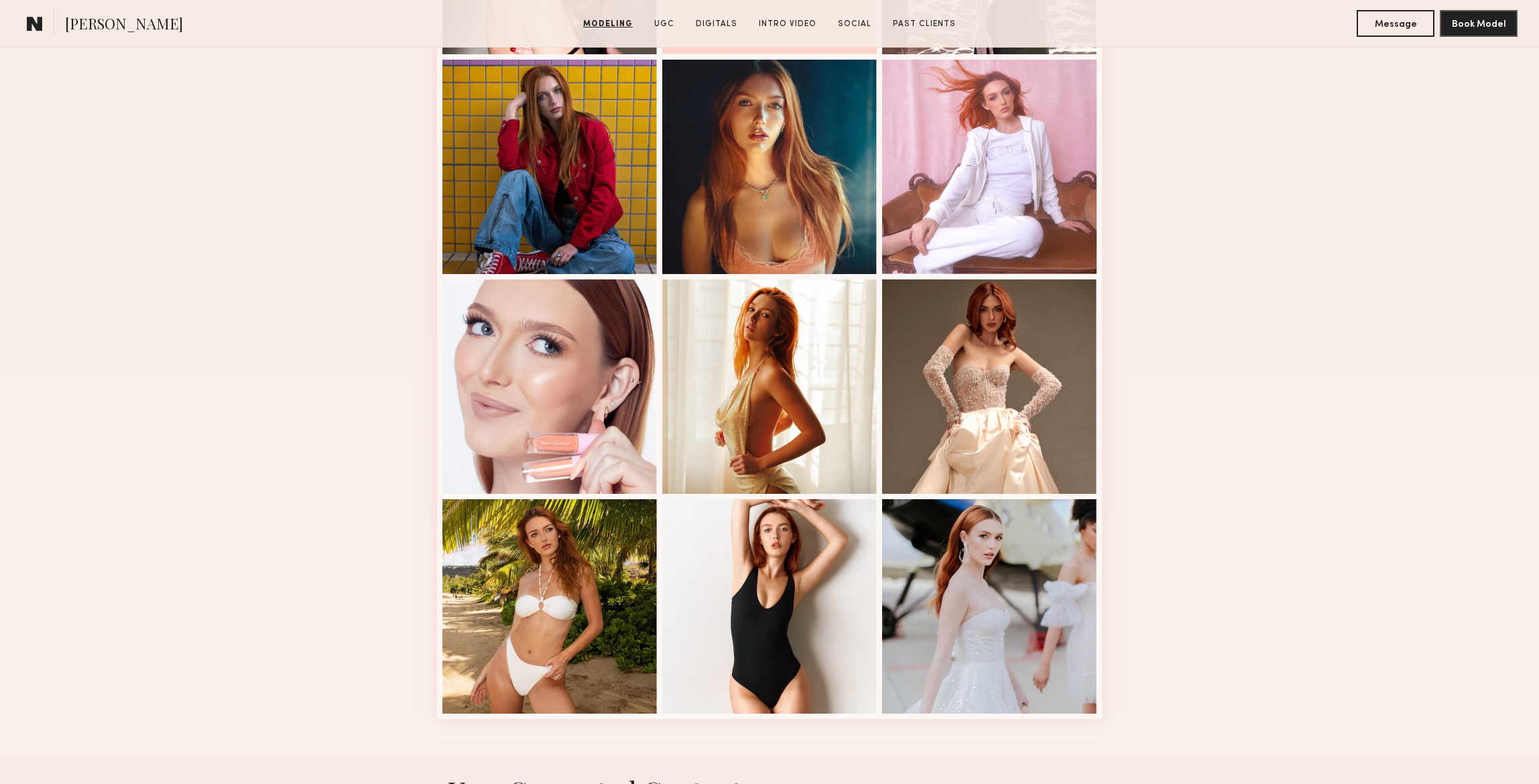
scroll to position [858, 0]
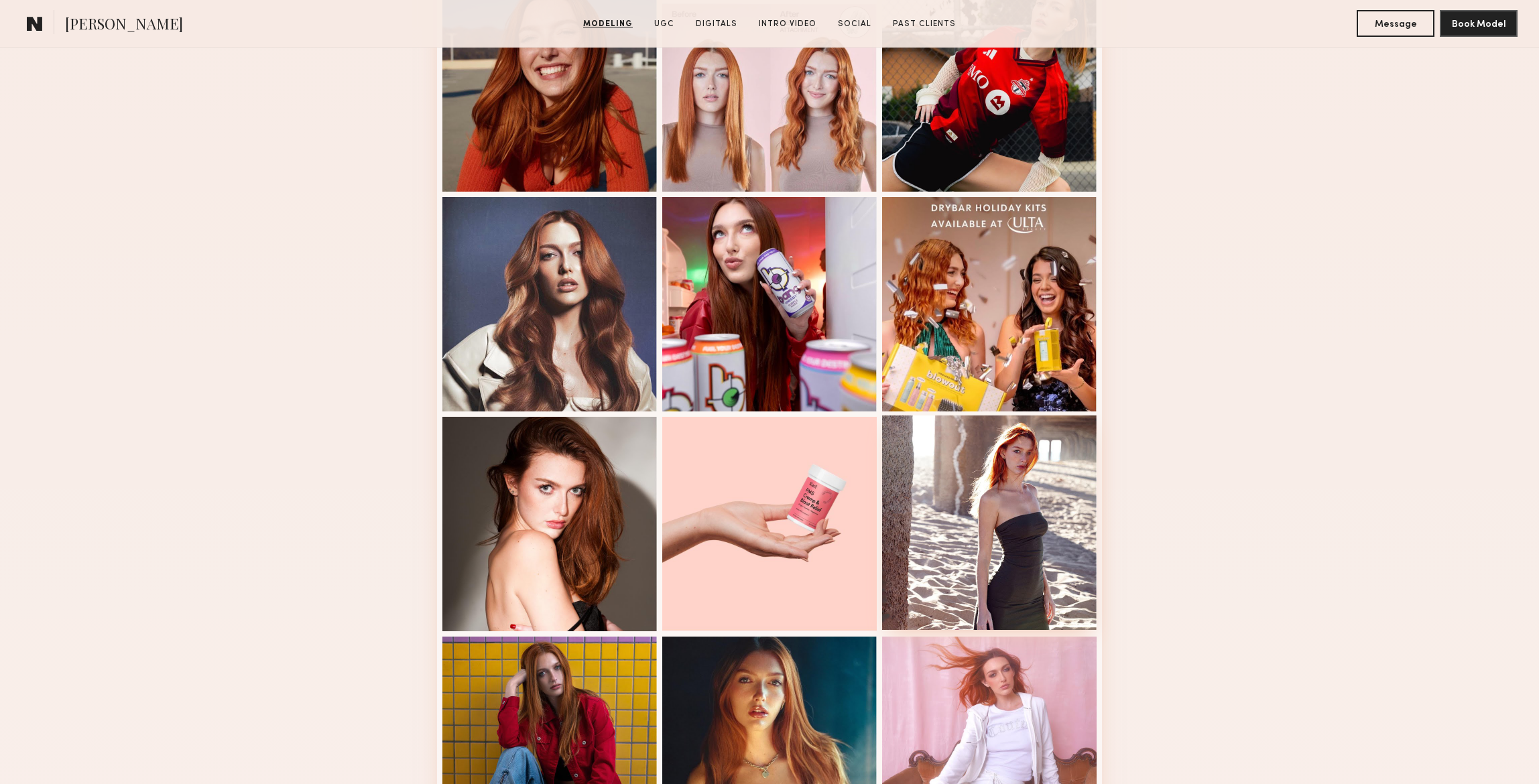
click at [1007, 501] on div at bounding box center [989, 522] width 214 height 214
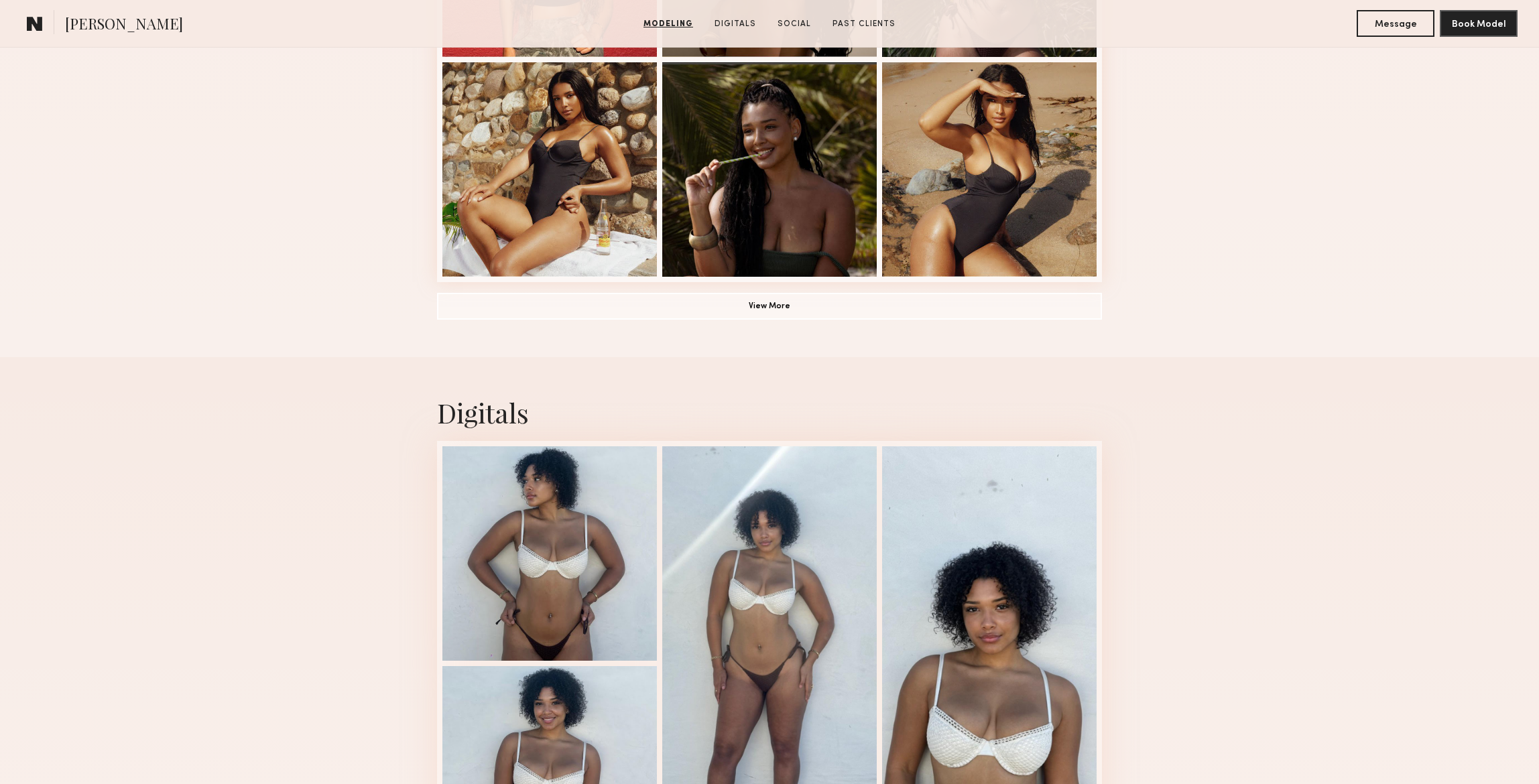
scroll to position [990, 0]
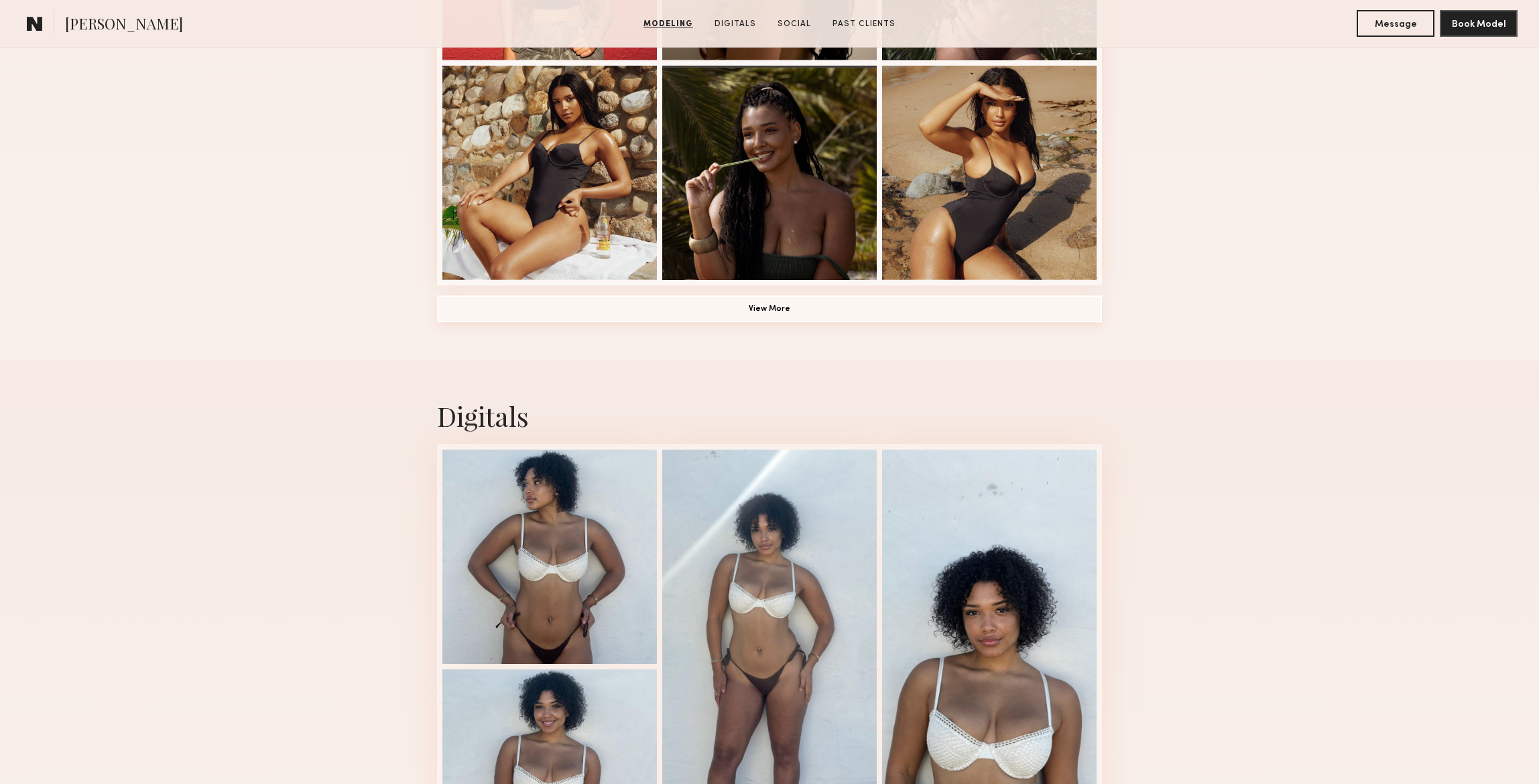
click at [784, 309] on button "View More" at bounding box center [769, 309] width 664 height 27
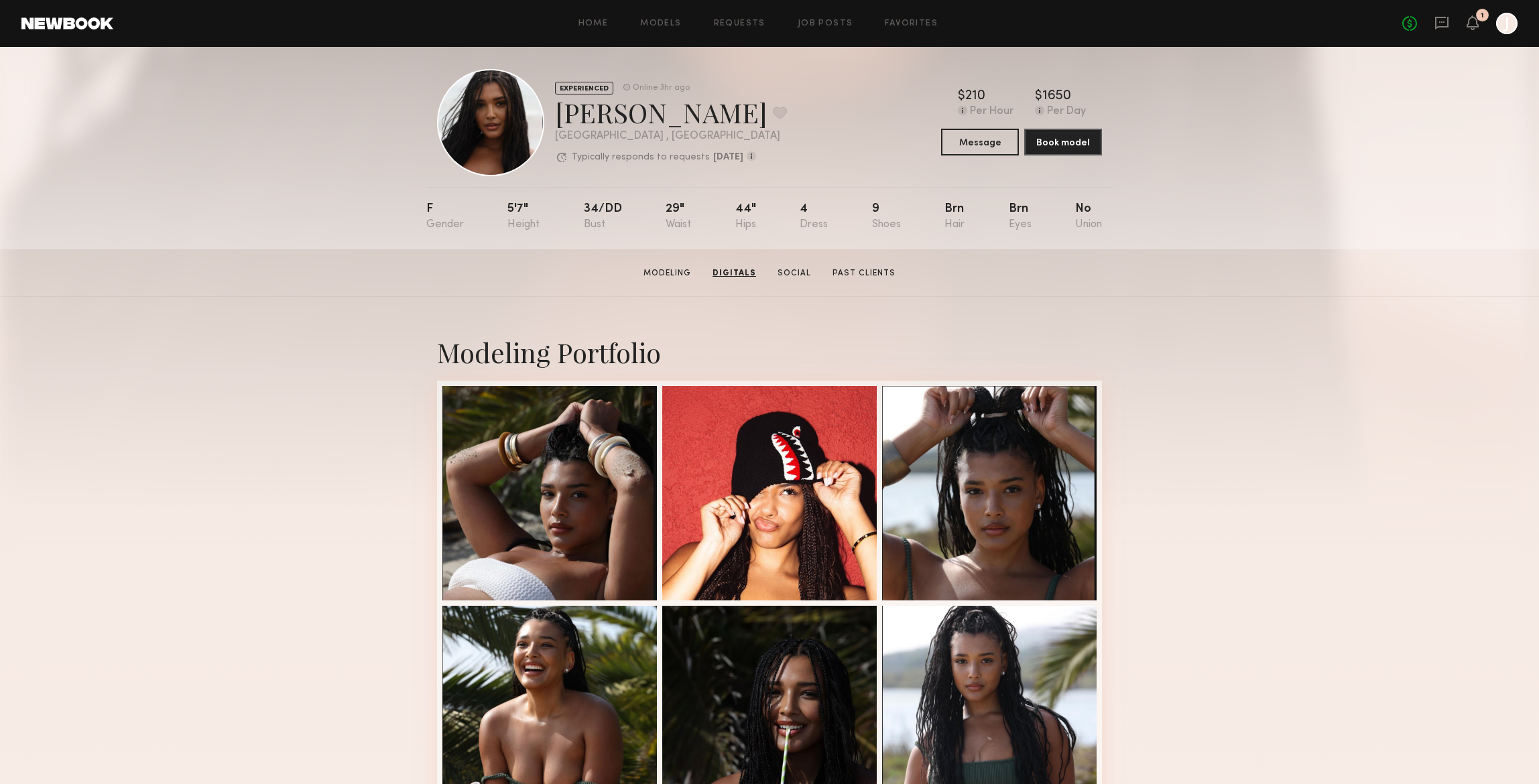
scroll to position [0, 0]
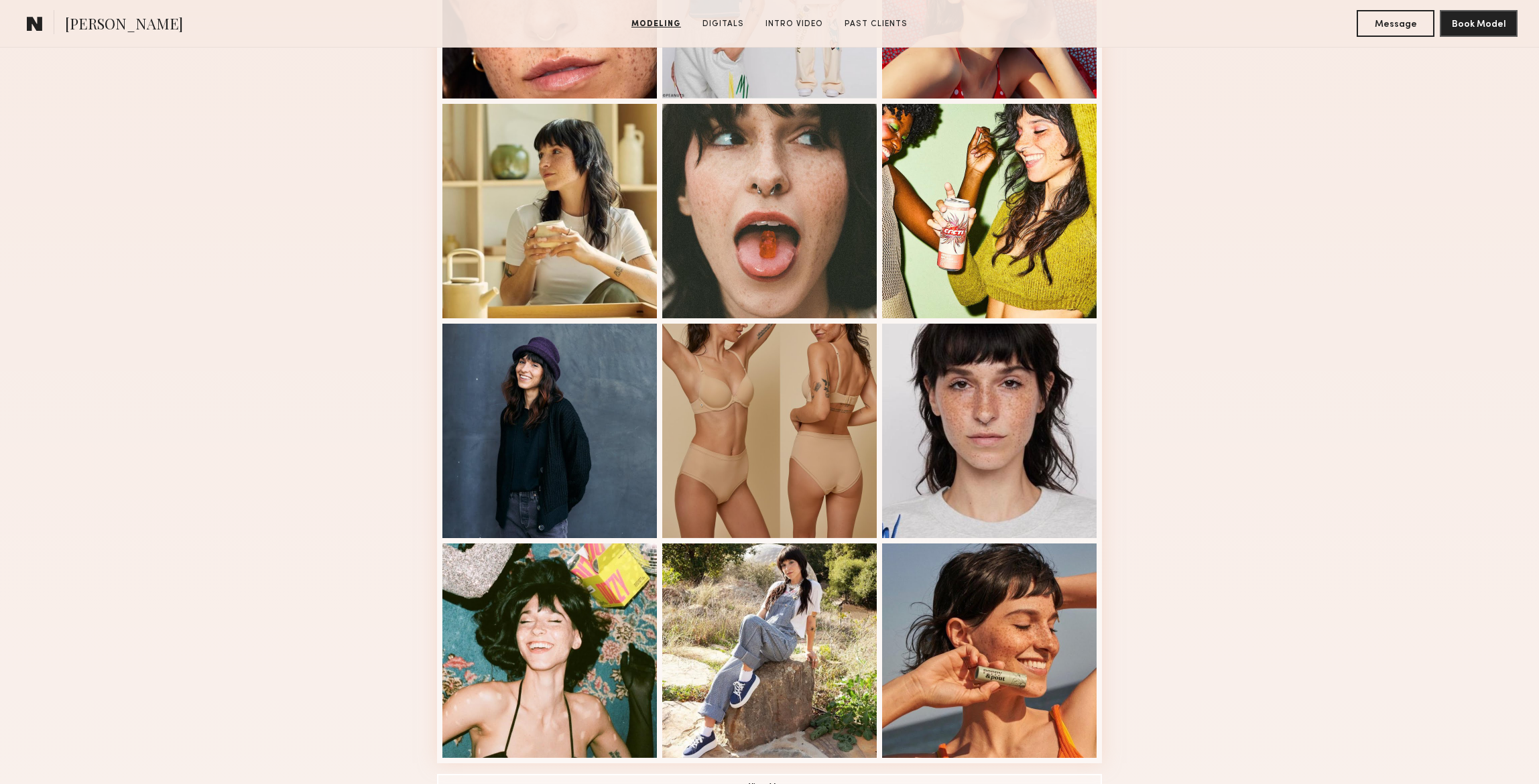
scroll to position [513, 0]
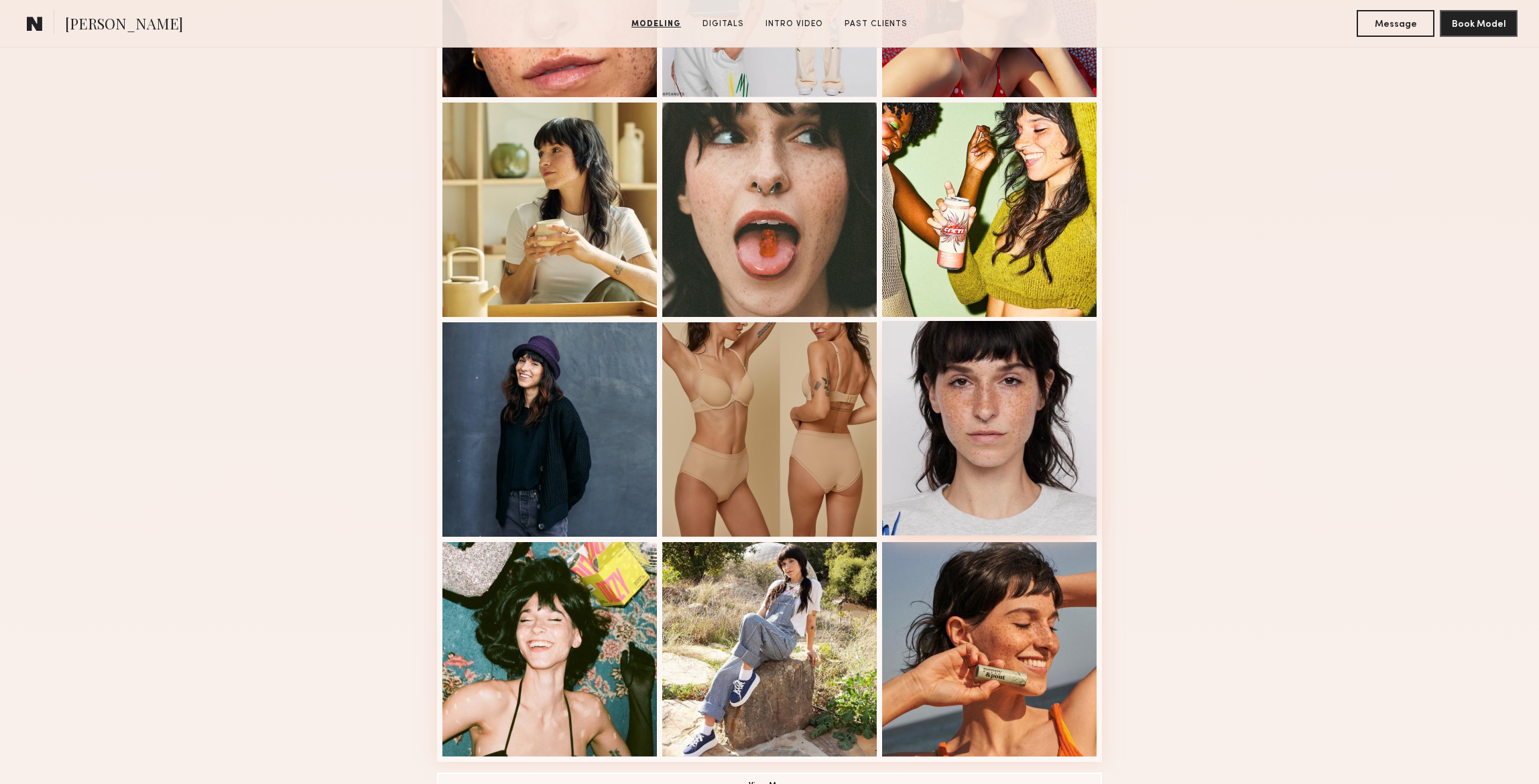
click at [972, 395] on div at bounding box center [989, 428] width 214 height 214
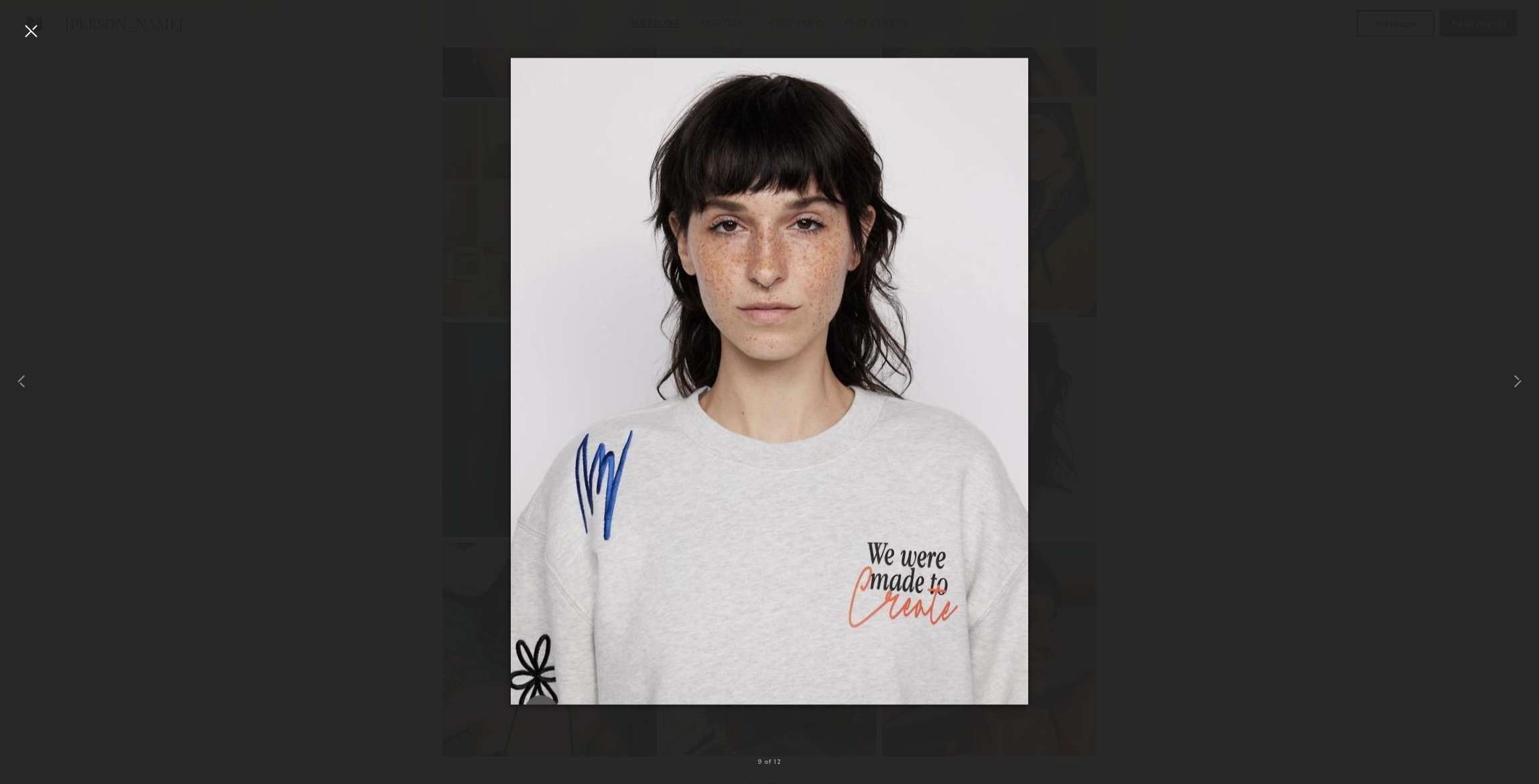
click at [30, 30] on div at bounding box center [31, 31] width 21 height 21
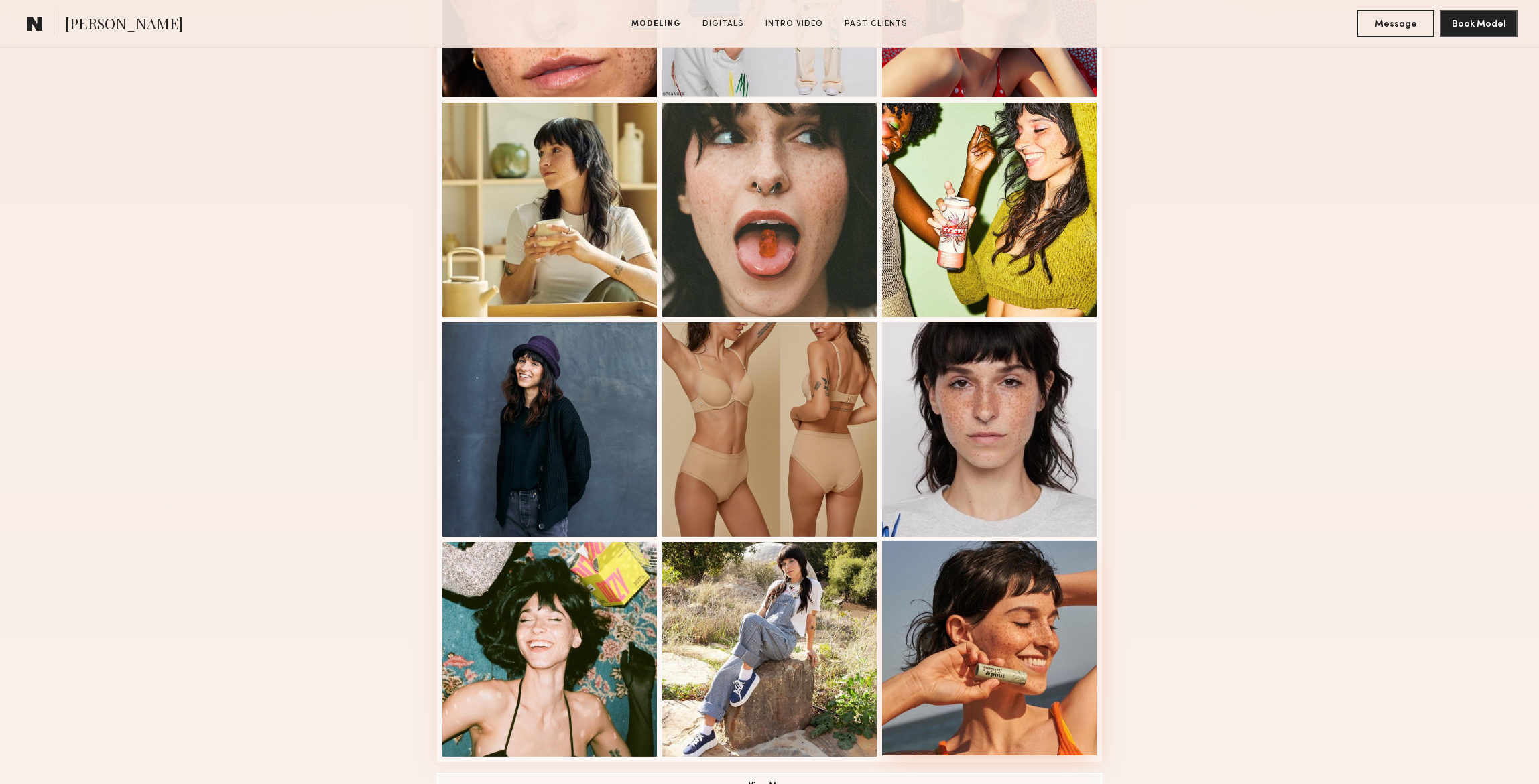
click at [949, 613] on div at bounding box center [989, 647] width 214 height 214
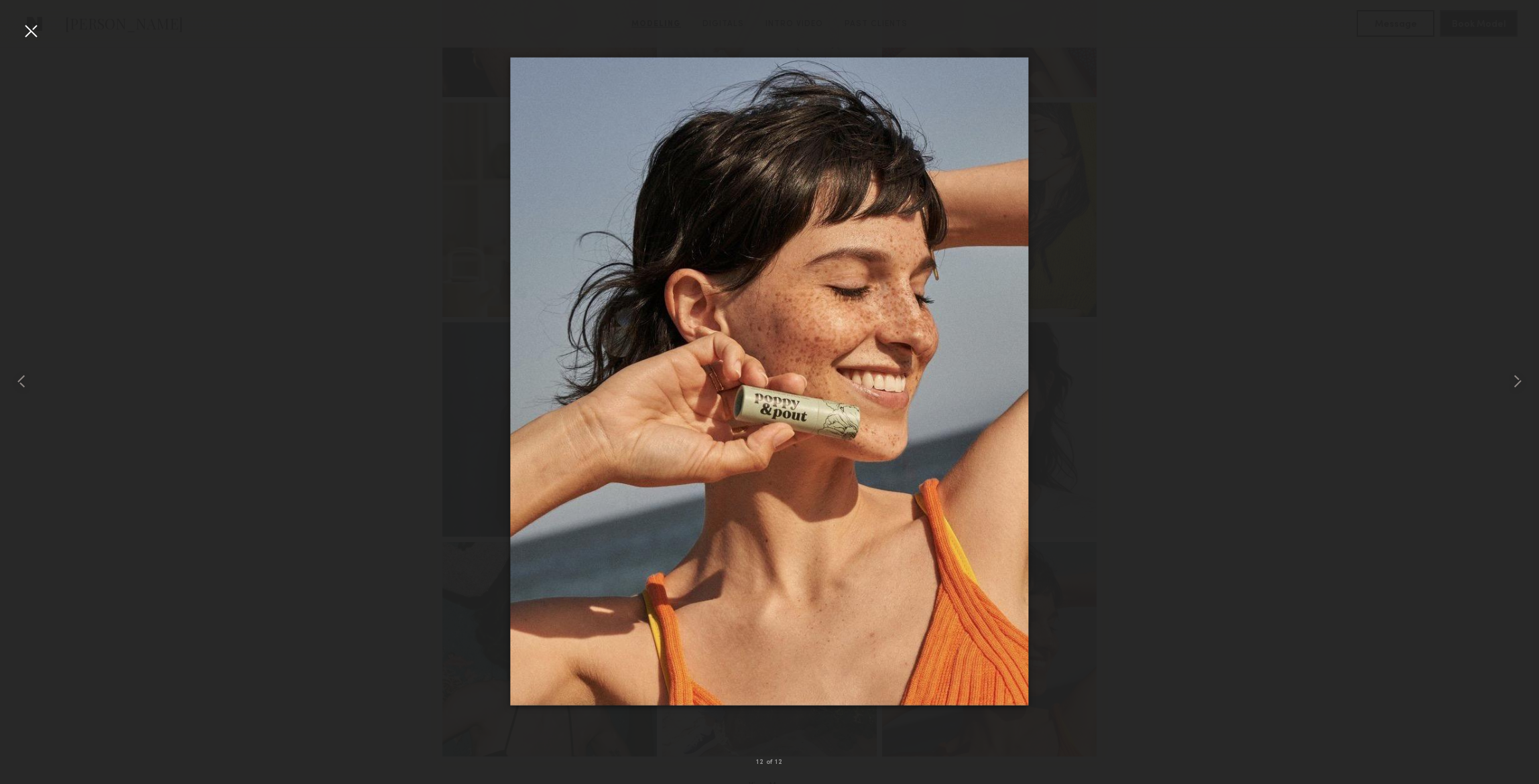
click at [30, 29] on div at bounding box center [31, 31] width 21 height 21
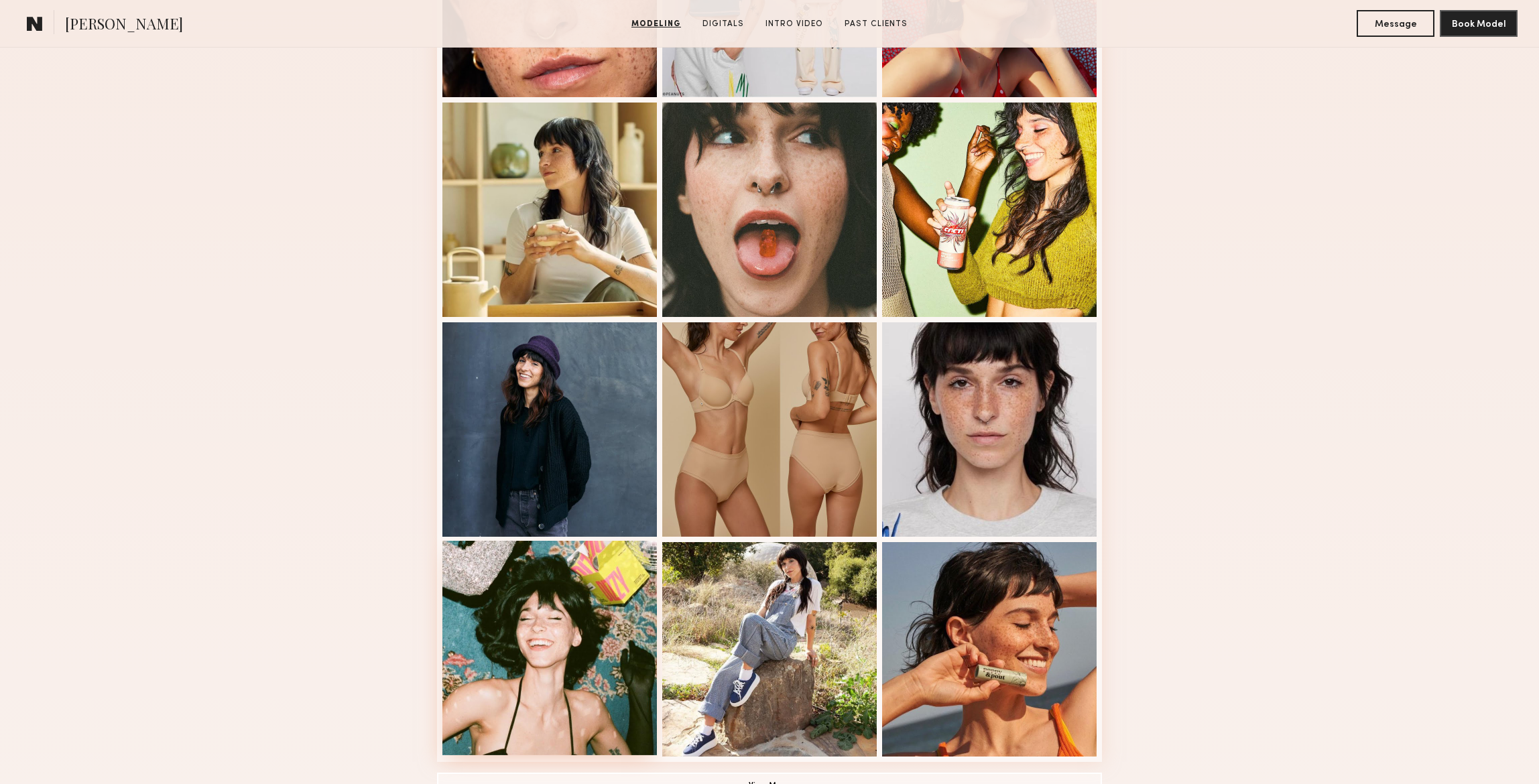
click at [535, 628] on div at bounding box center [549, 647] width 214 height 214
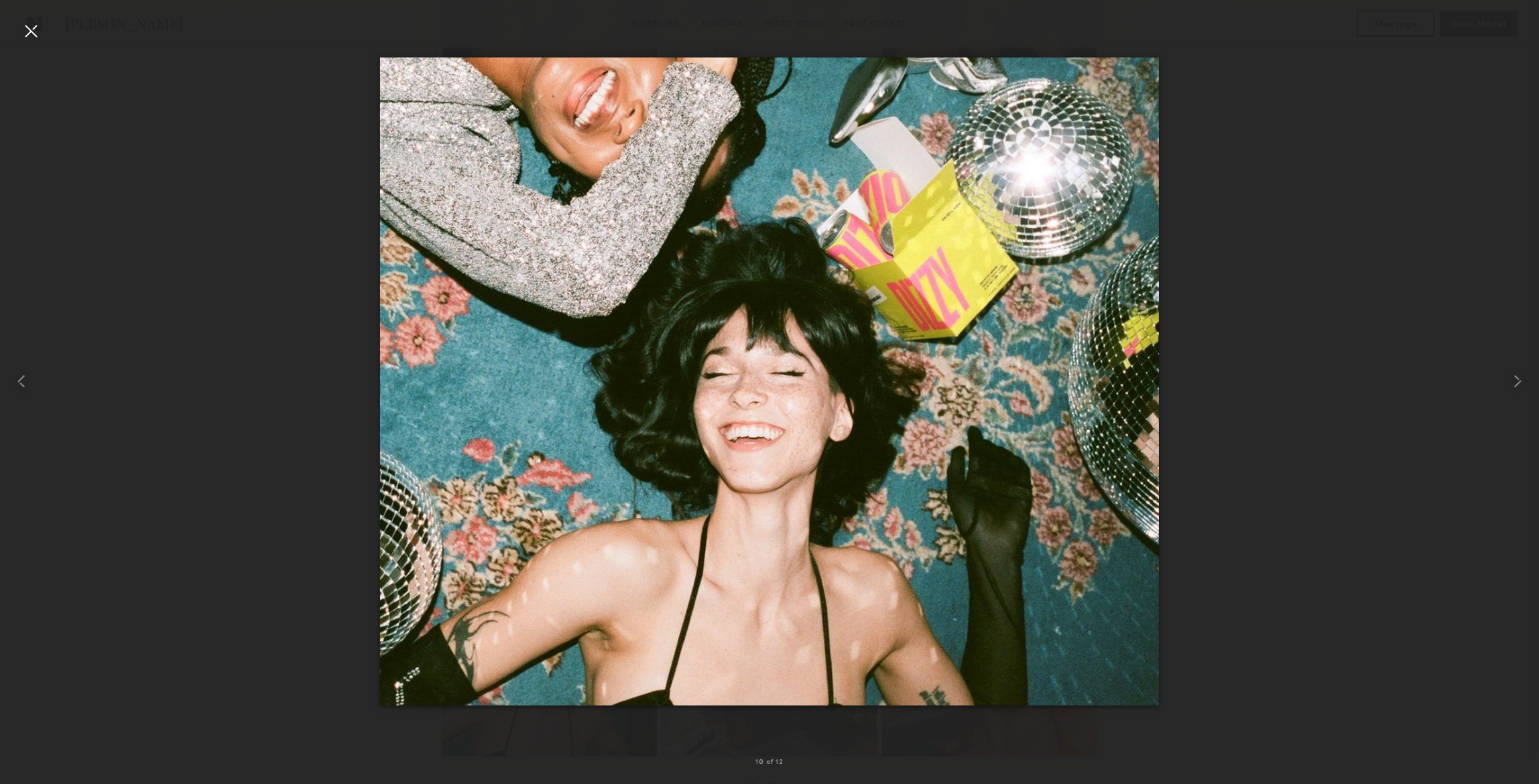
click at [28, 30] on div at bounding box center [31, 31] width 21 height 21
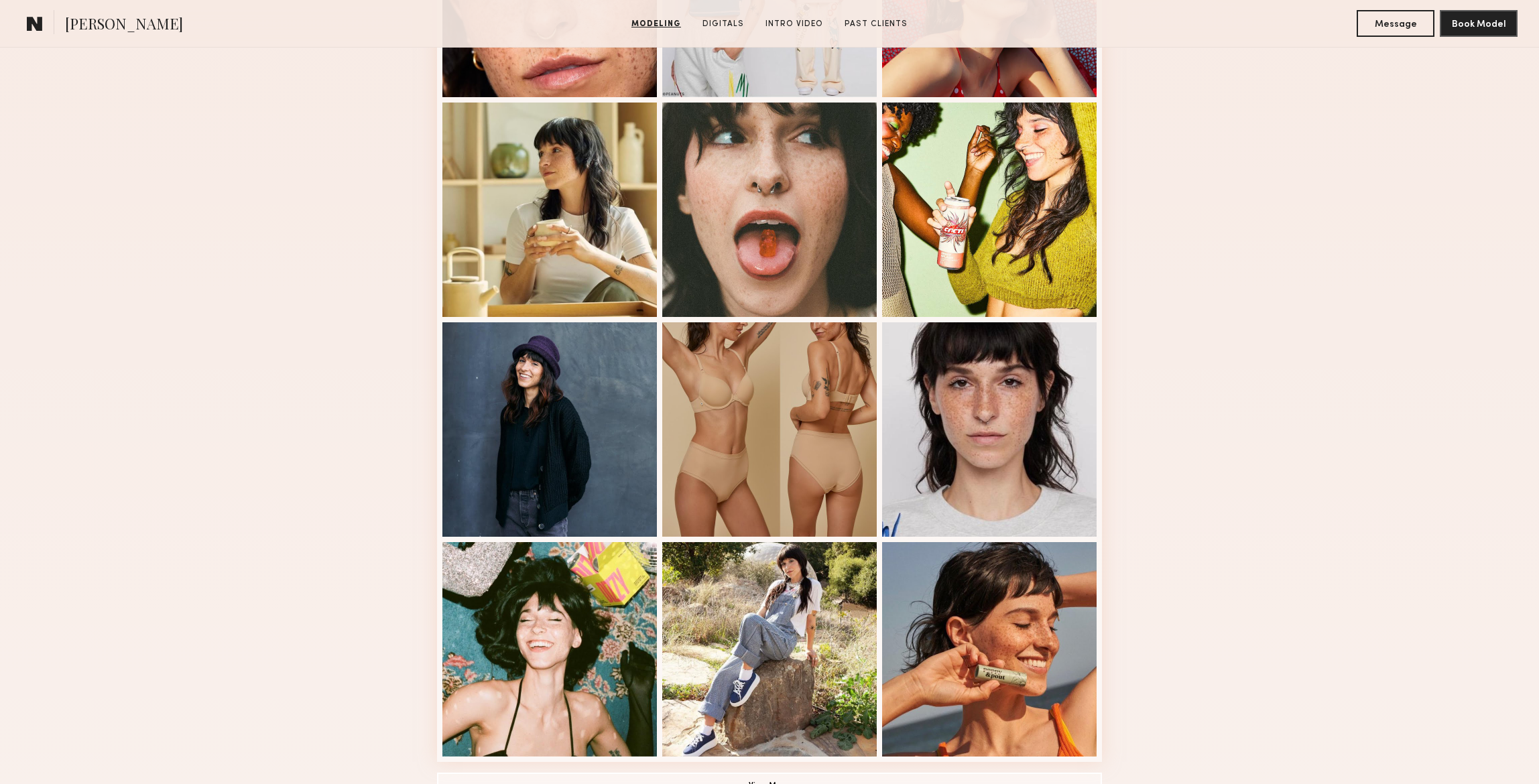
click at [1365, 405] on div "Modeling Portfolio View More" at bounding box center [769, 315] width 1539 height 1043
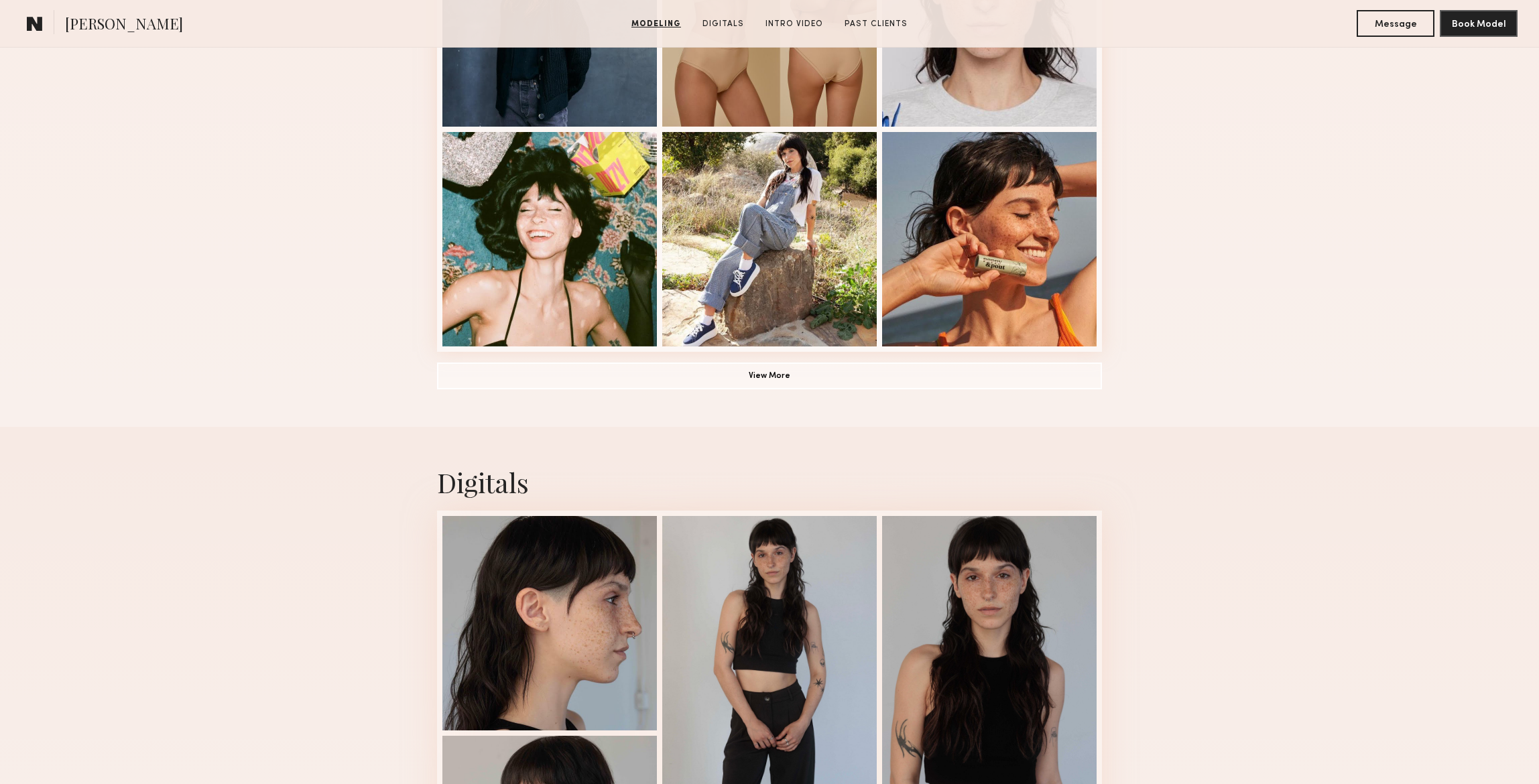
scroll to position [921, 0]
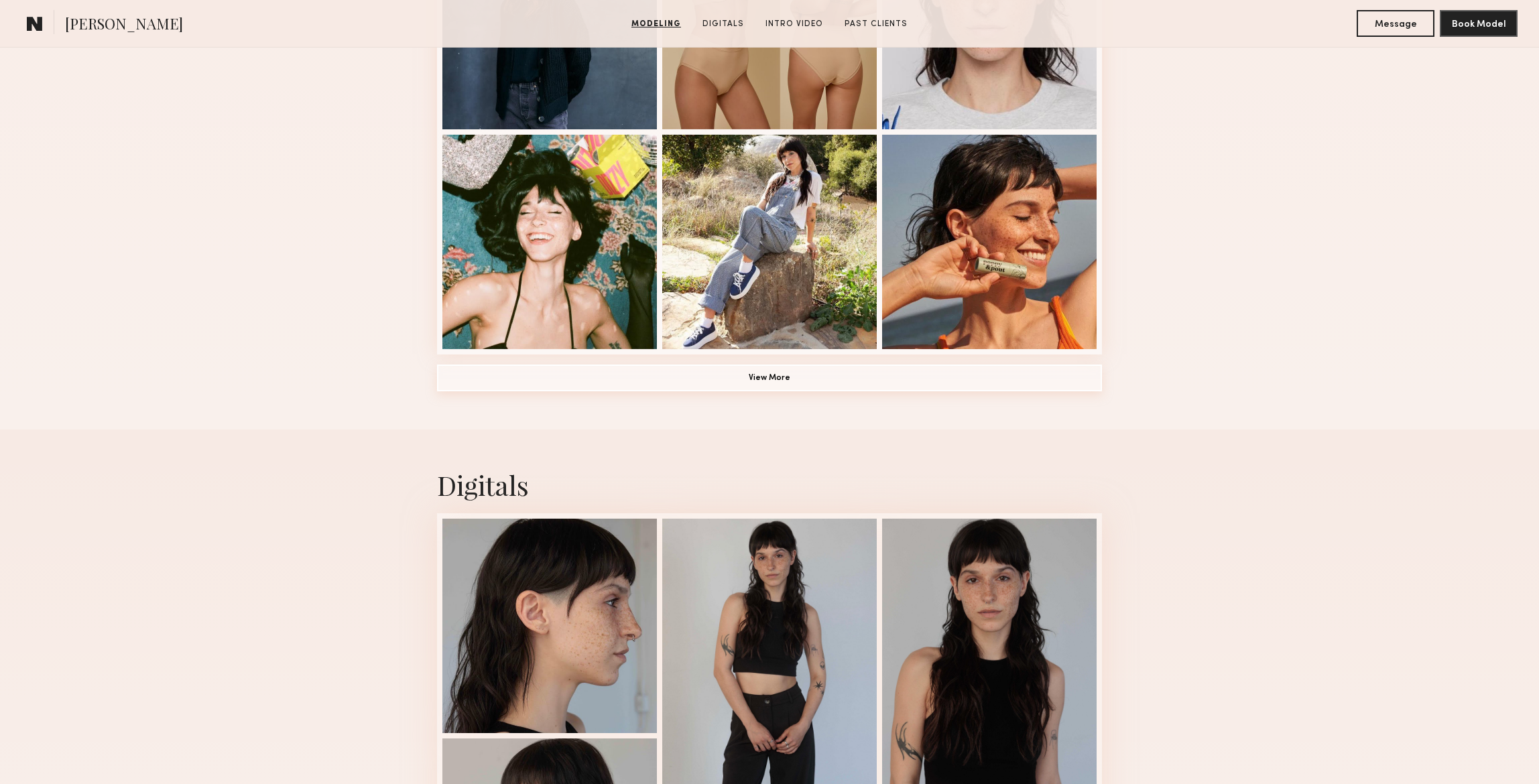
click at [826, 376] on button "View More" at bounding box center [769, 377] width 664 height 27
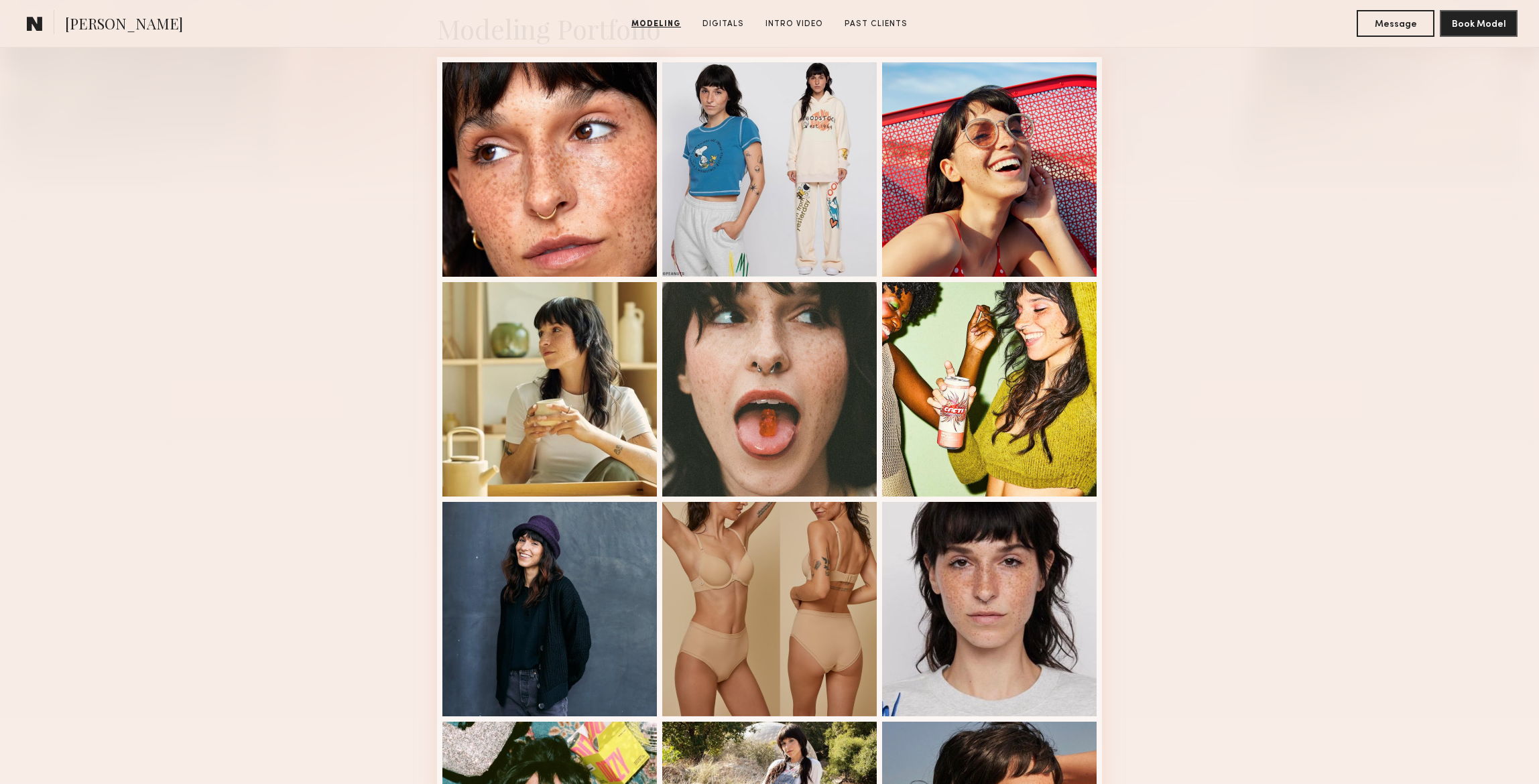
scroll to position [337, 0]
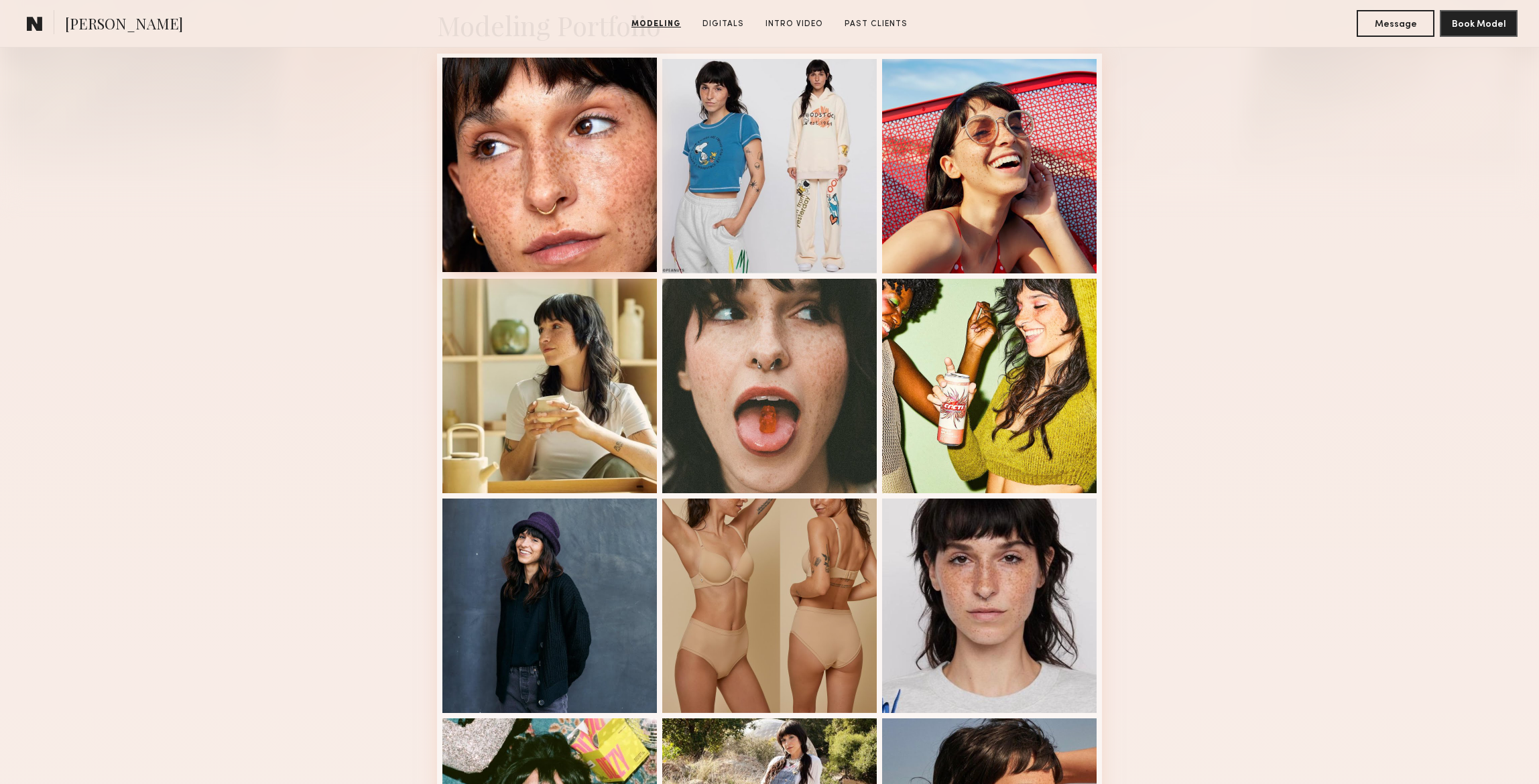
click at [536, 168] on div at bounding box center [549, 164] width 214 height 214
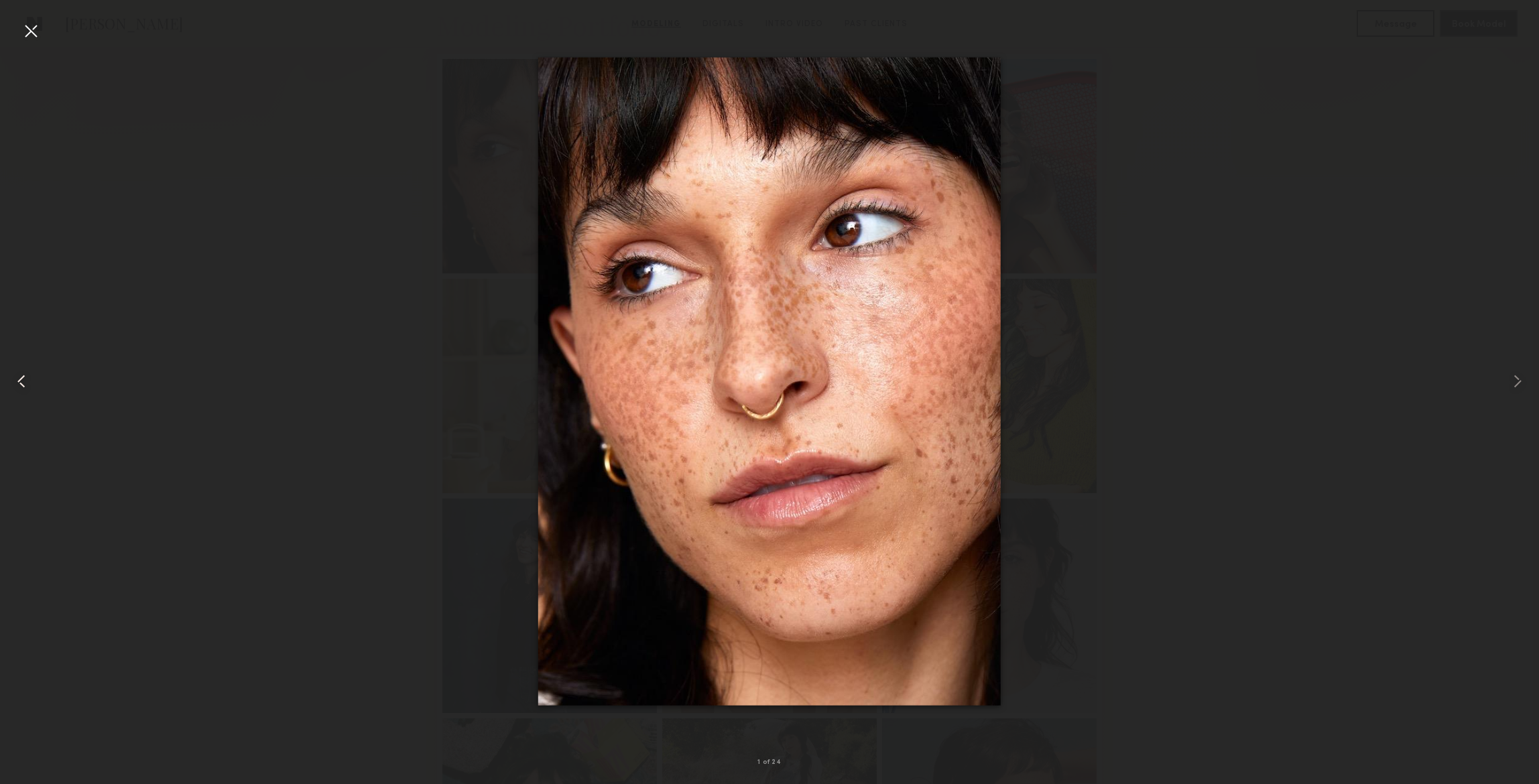
drag, startPoint x: 27, startPoint y: 33, endPoint x: 44, endPoint y: 36, distance: 17.3
click at [27, 33] on div at bounding box center [31, 31] width 21 height 21
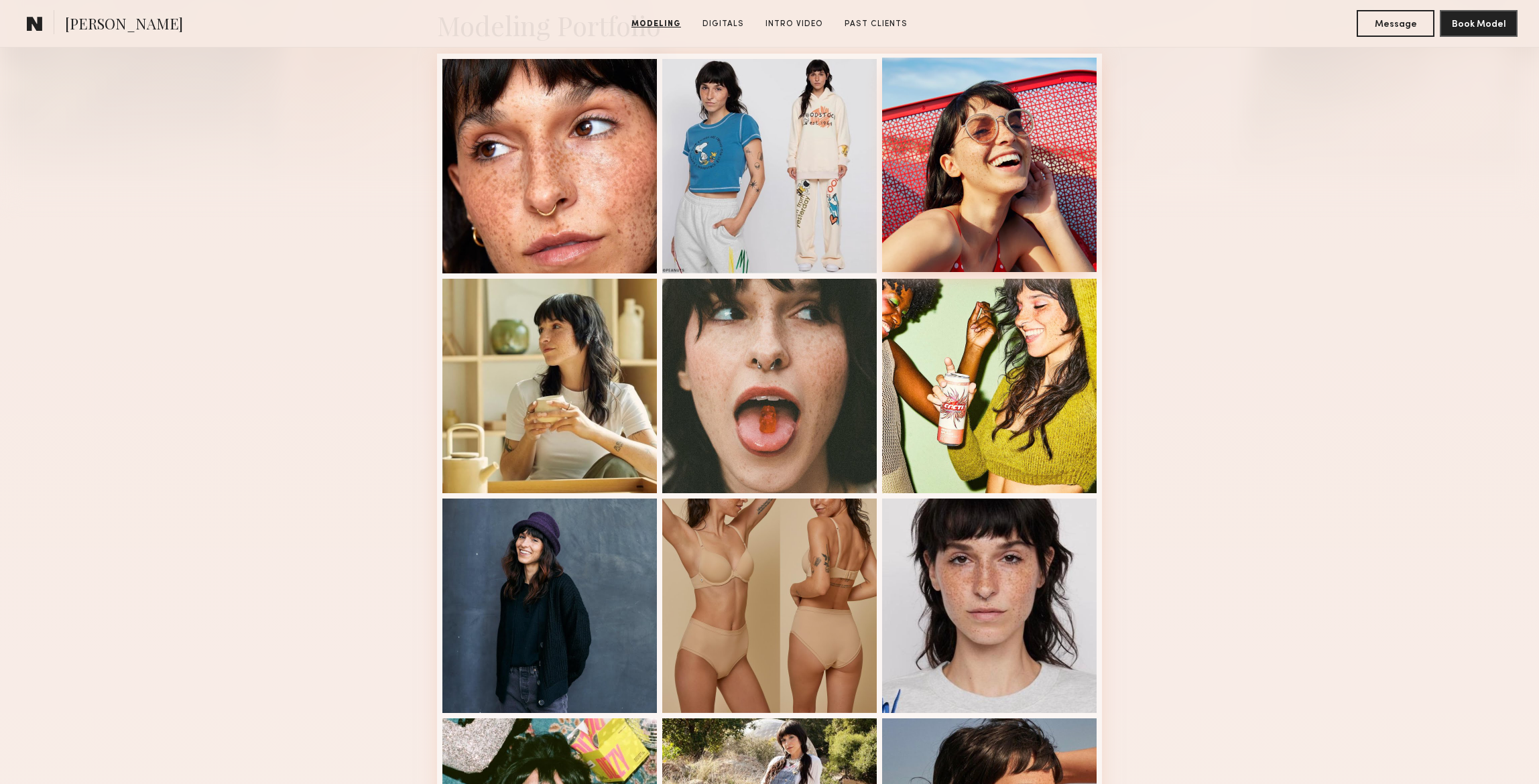
click at [1016, 186] on div at bounding box center [989, 164] width 214 height 214
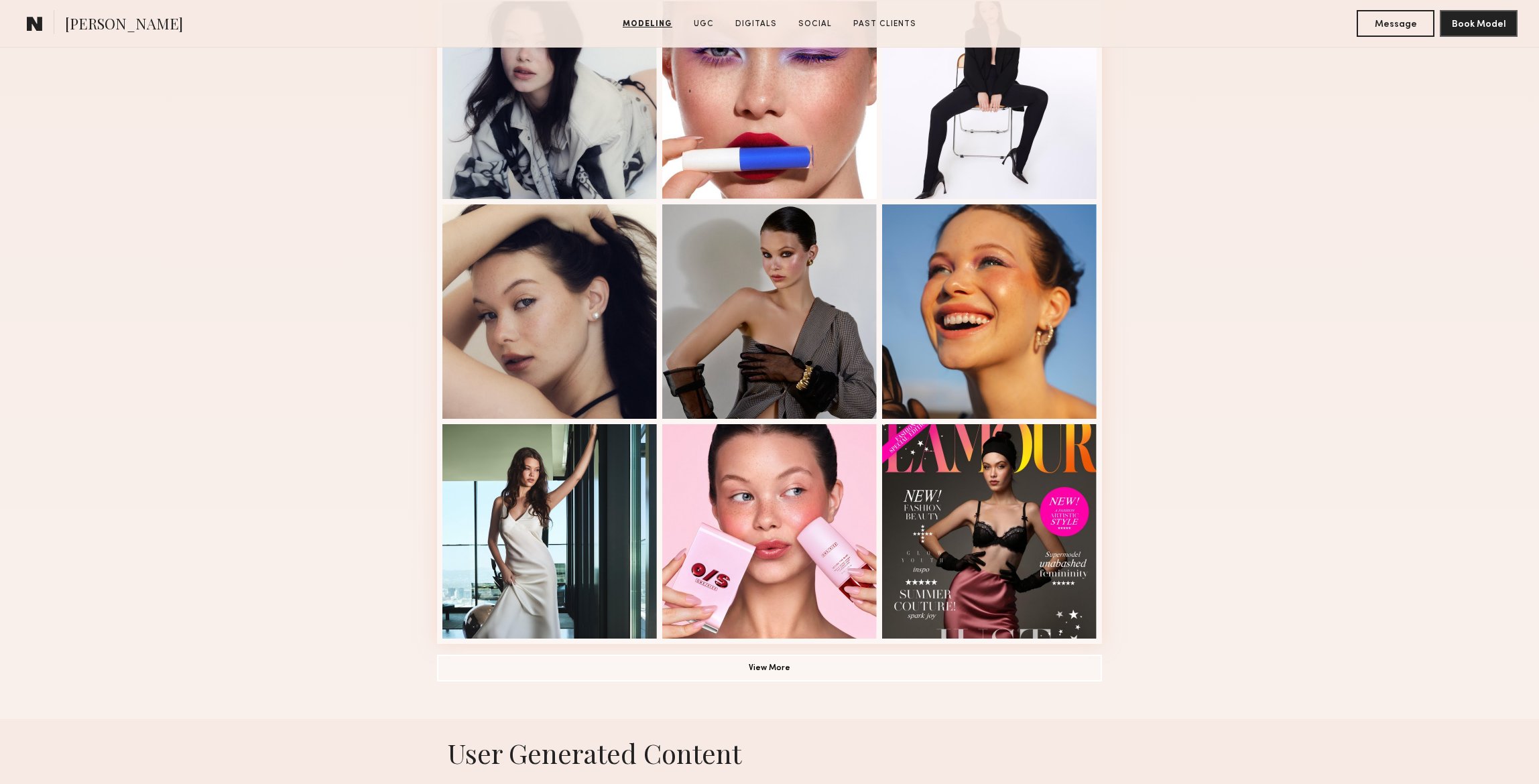
scroll to position [632, 0]
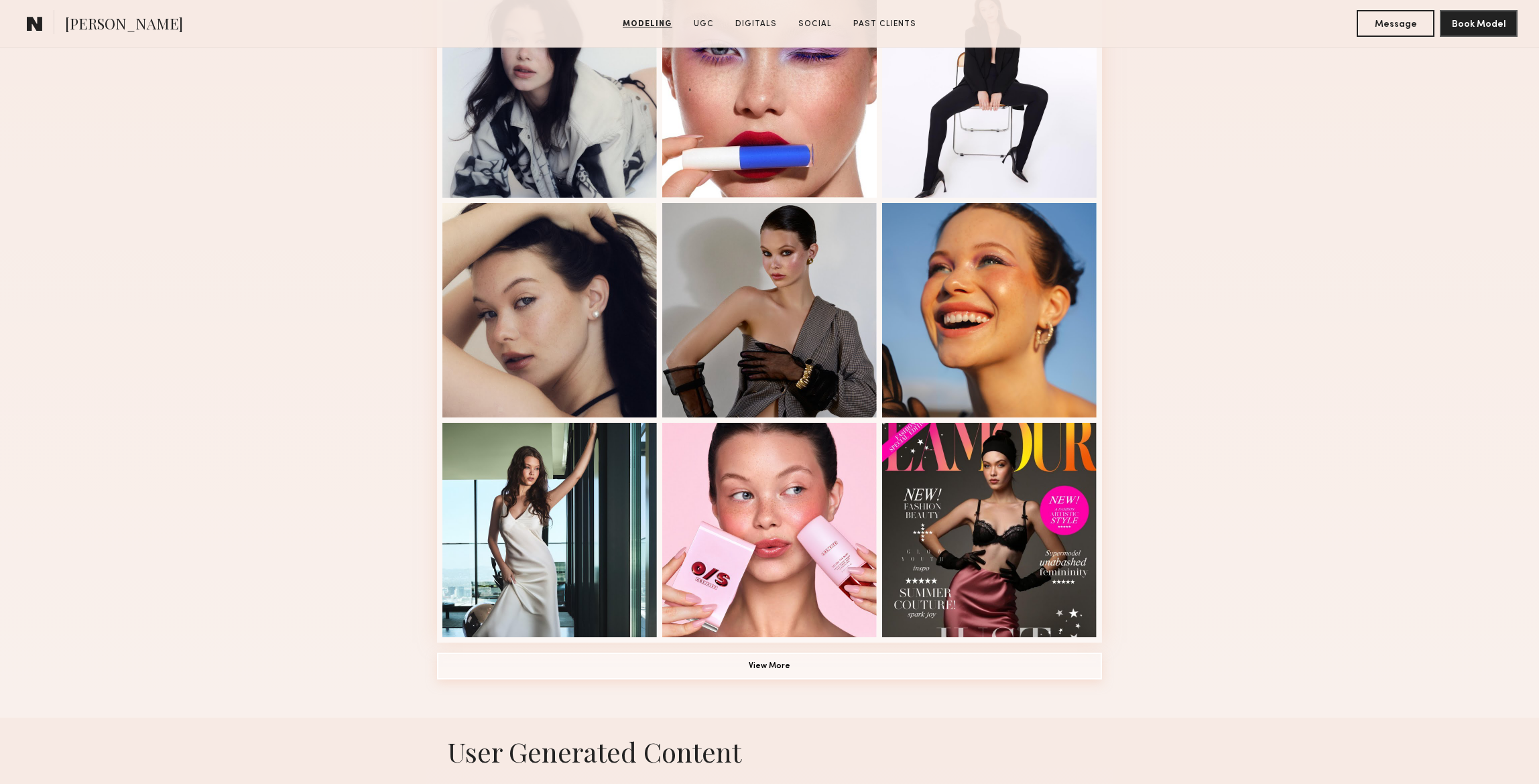
click at [774, 665] on button "View More" at bounding box center [769, 666] width 664 height 27
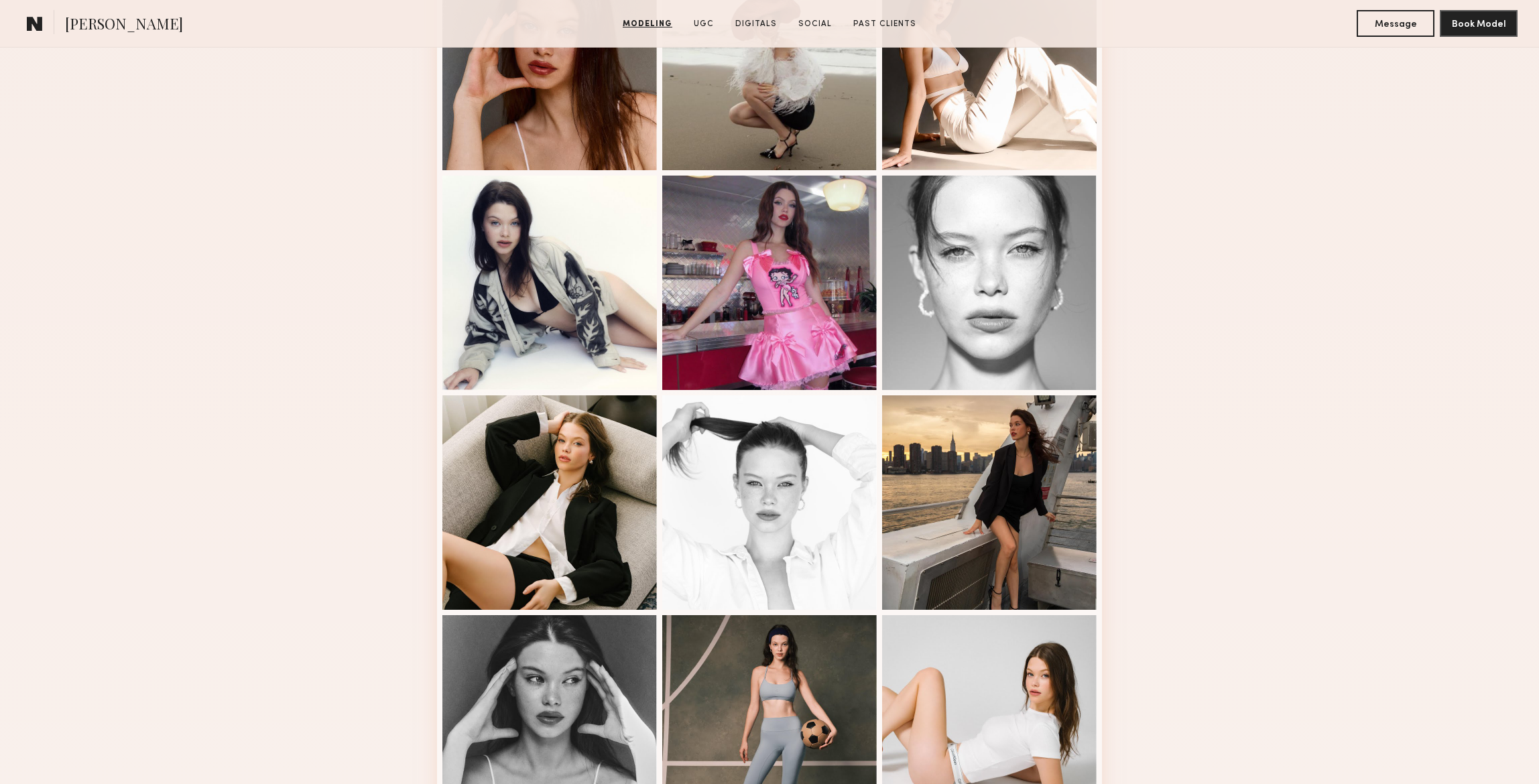
scroll to position [1373, 0]
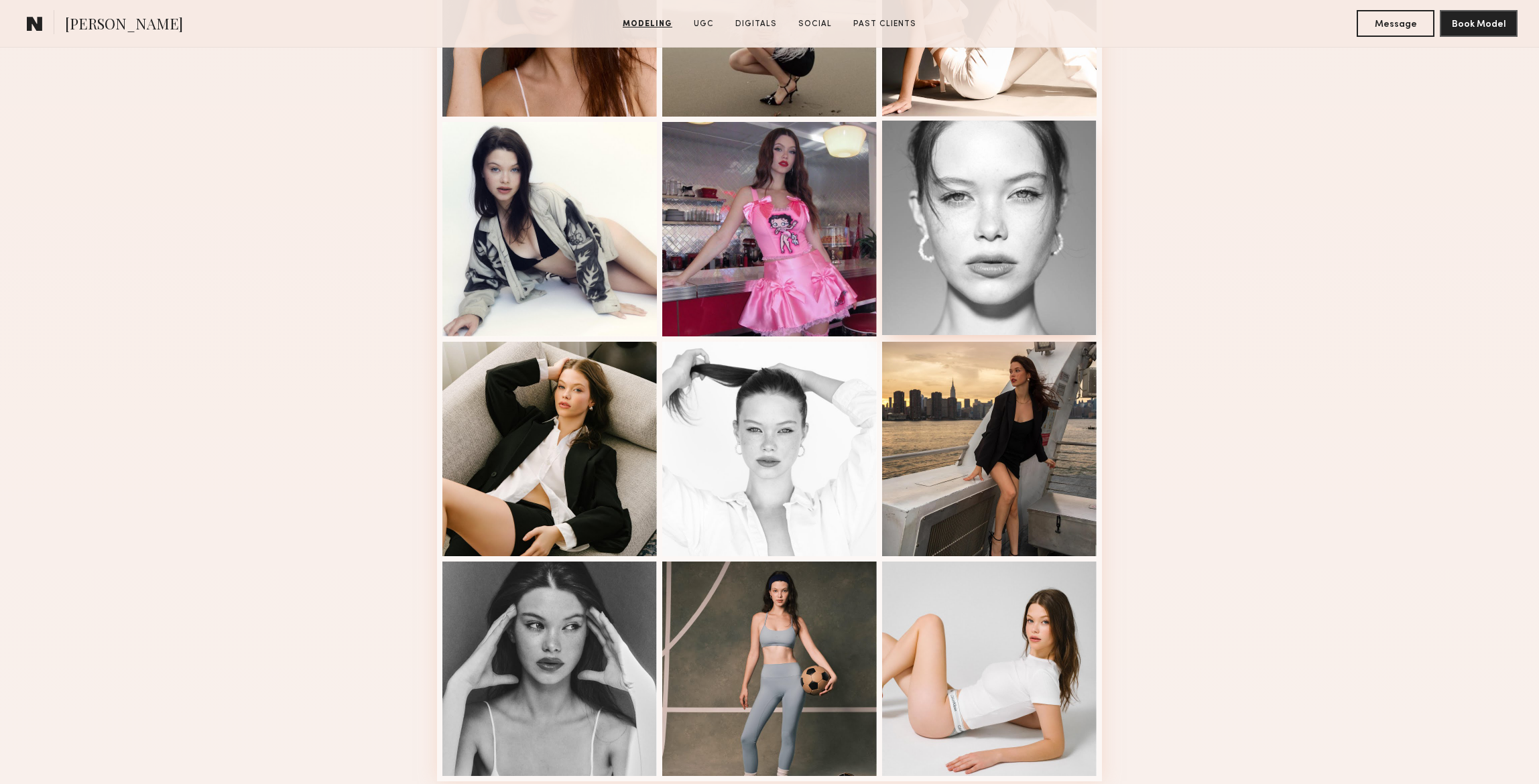
click at [1008, 235] on div at bounding box center [989, 227] width 214 height 214
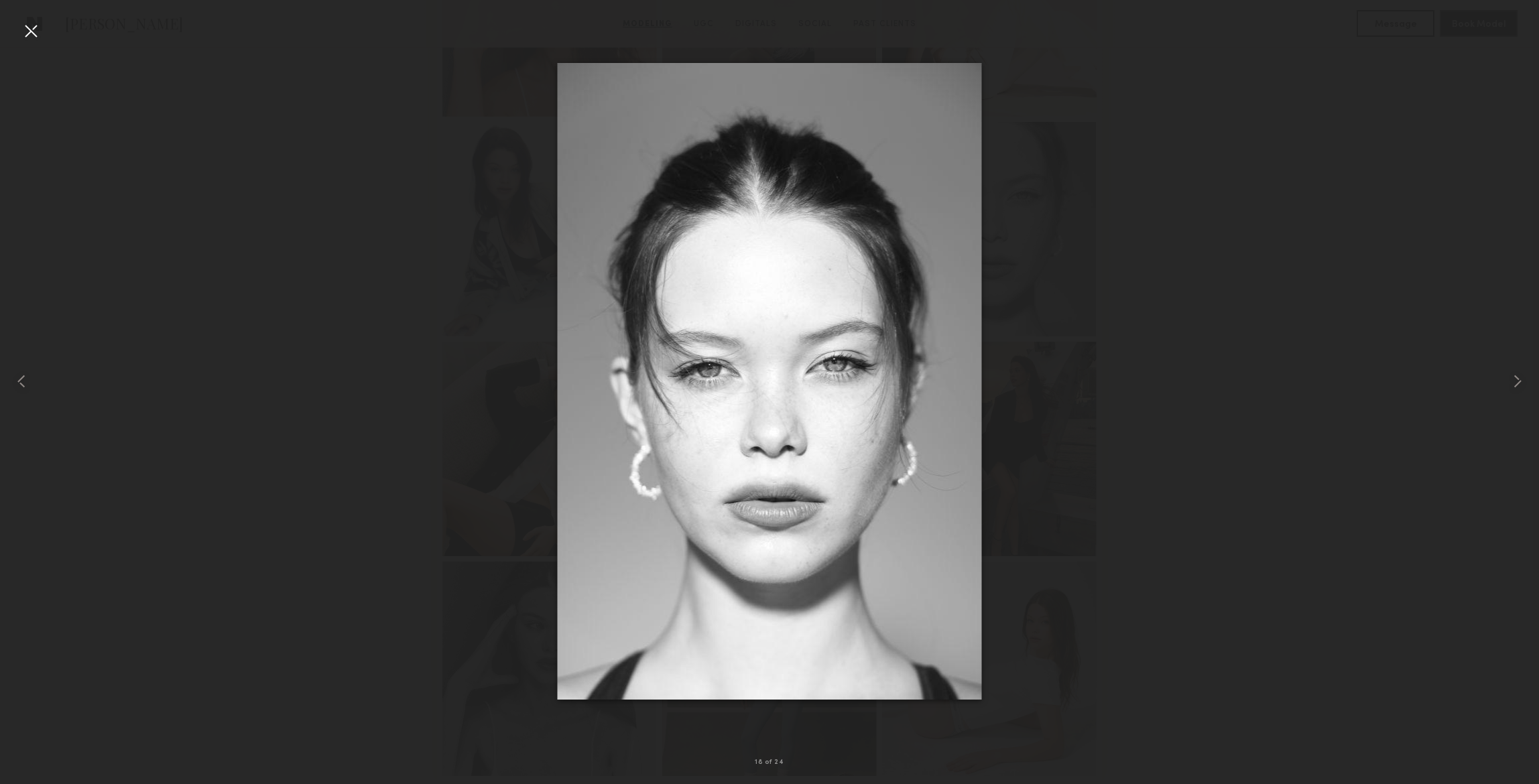
click at [28, 31] on div at bounding box center [31, 31] width 21 height 21
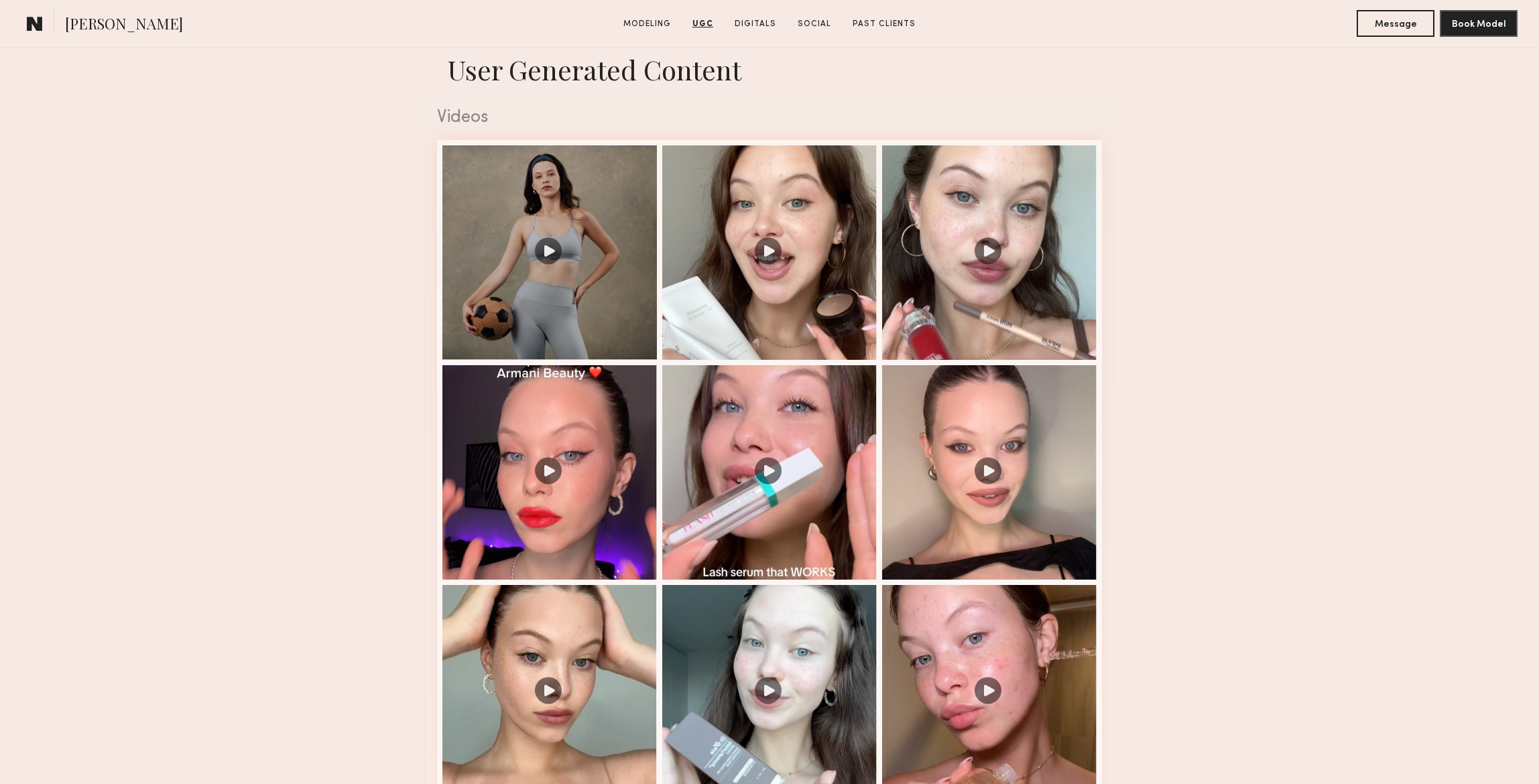
scroll to position [2138, 0]
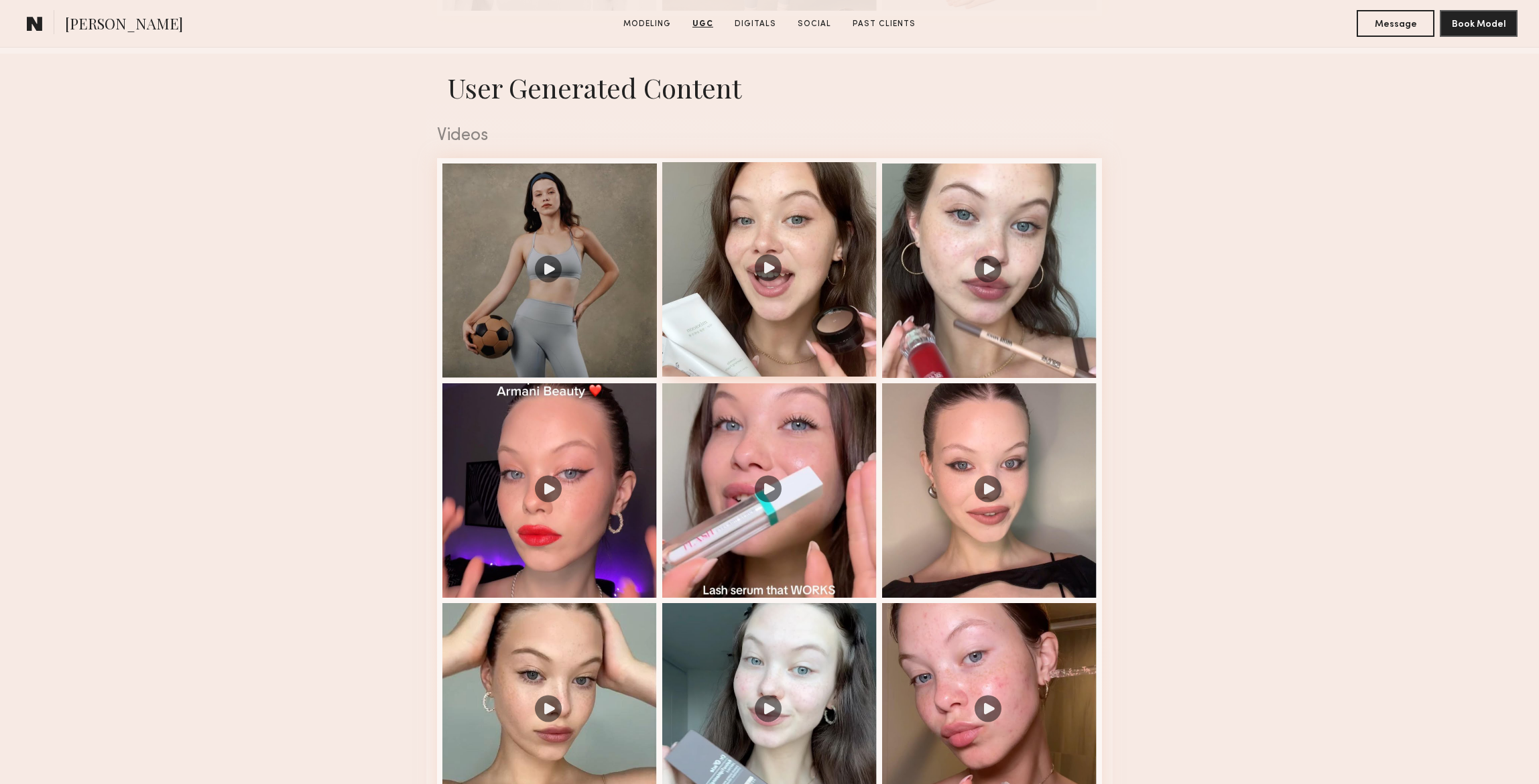
click at [815, 257] on div at bounding box center [769, 269] width 214 height 214
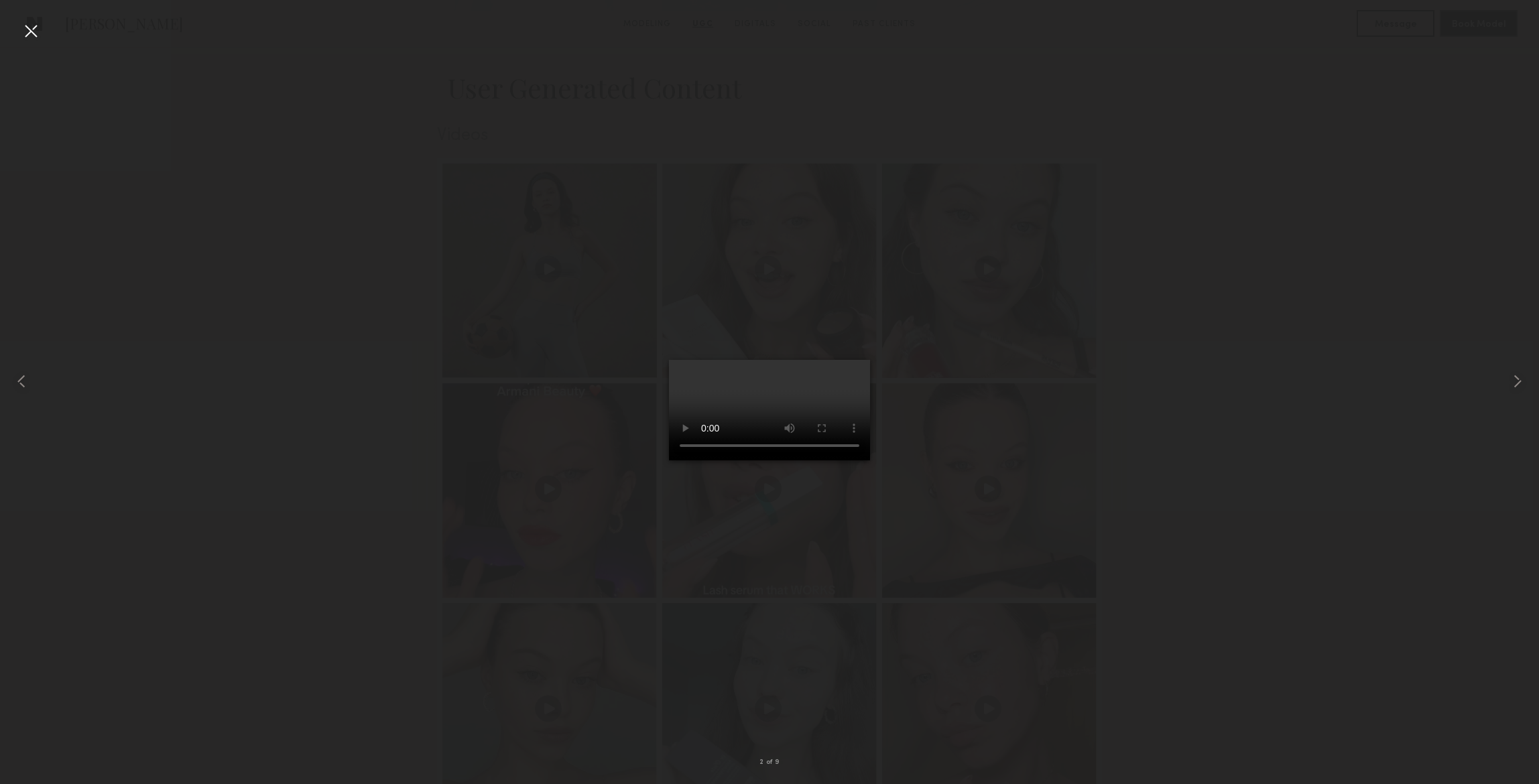
click at [30, 28] on div at bounding box center [31, 31] width 21 height 21
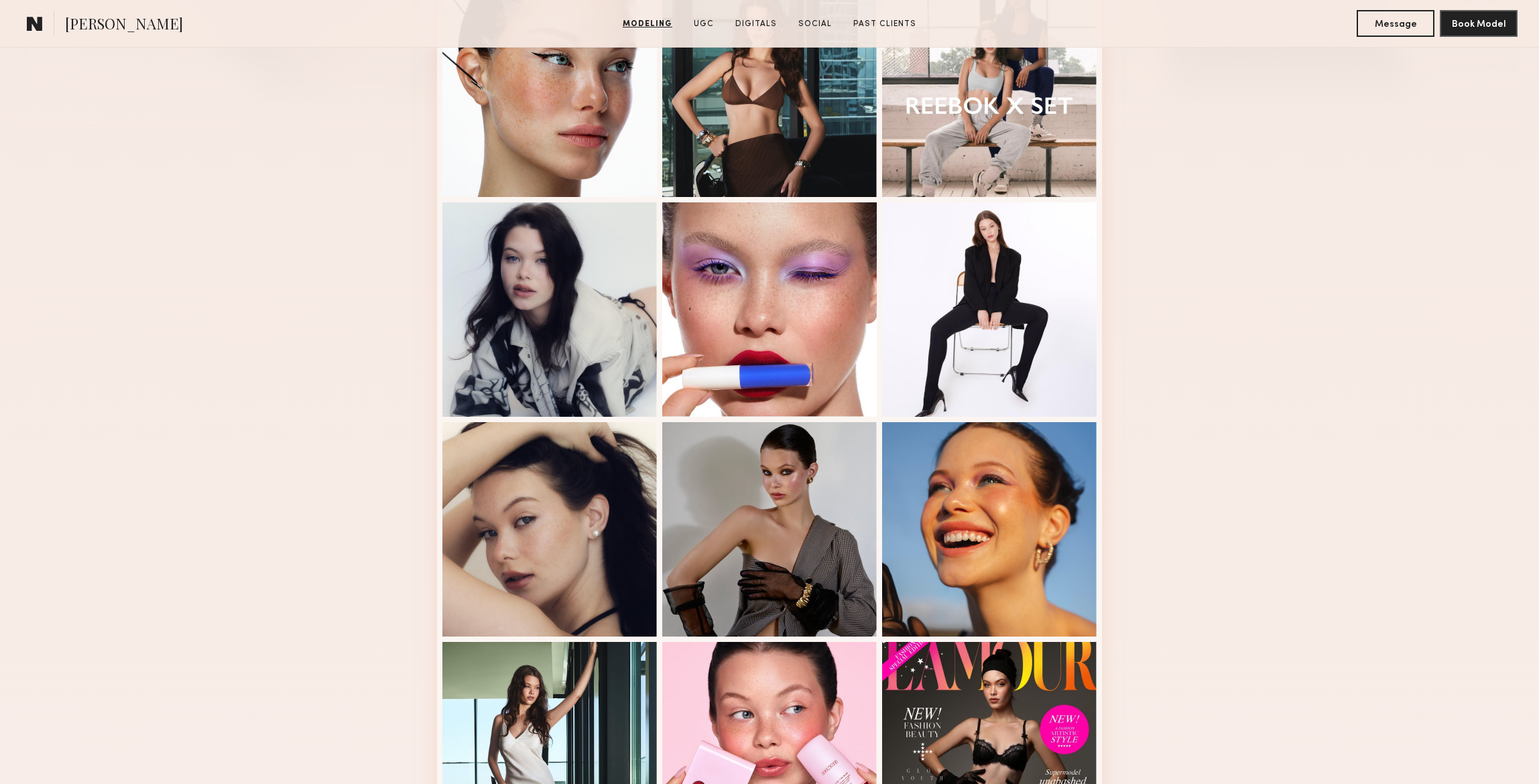
scroll to position [416, 0]
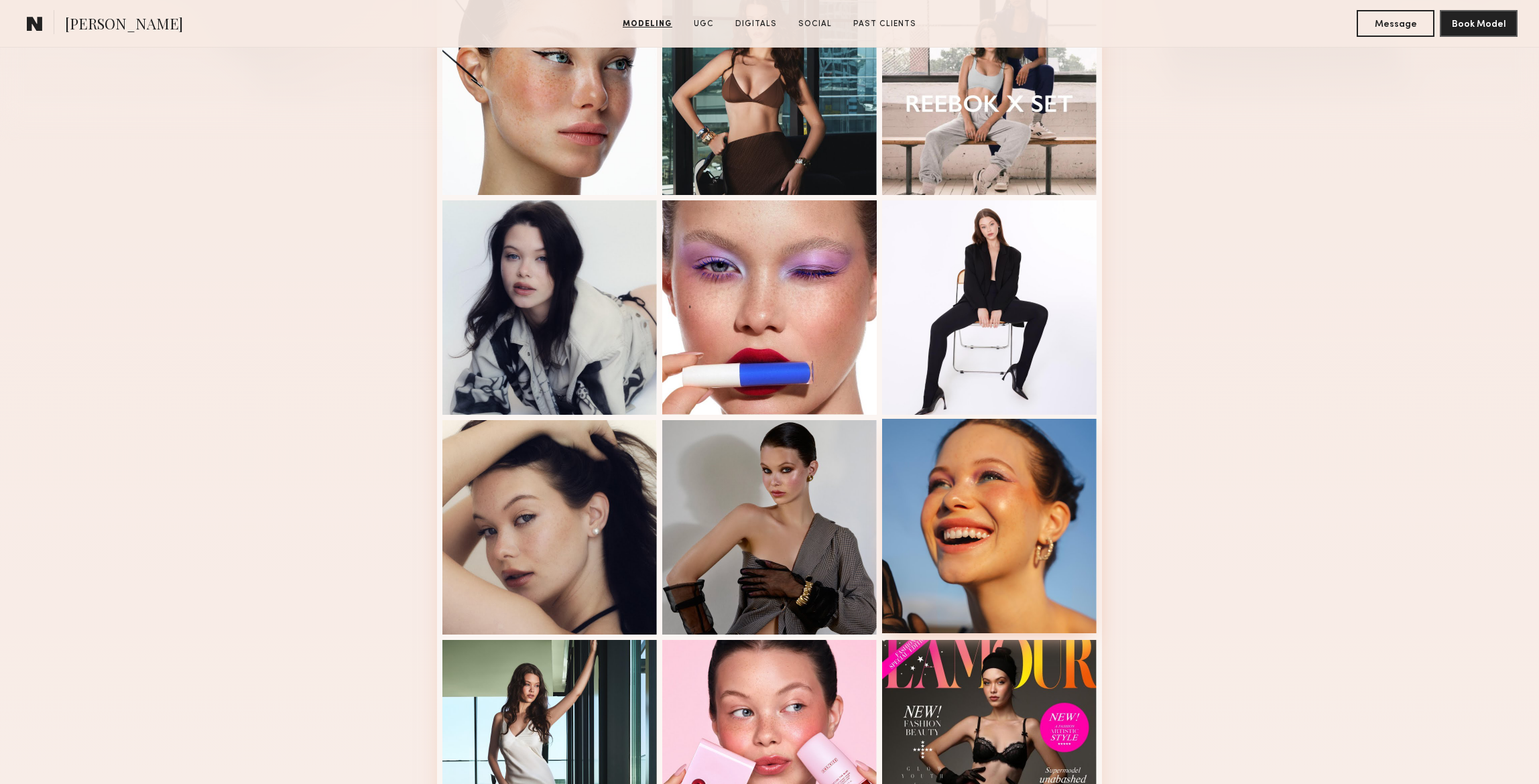
click at [999, 517] on div at bounding box center [989, 525] width 214 height 214
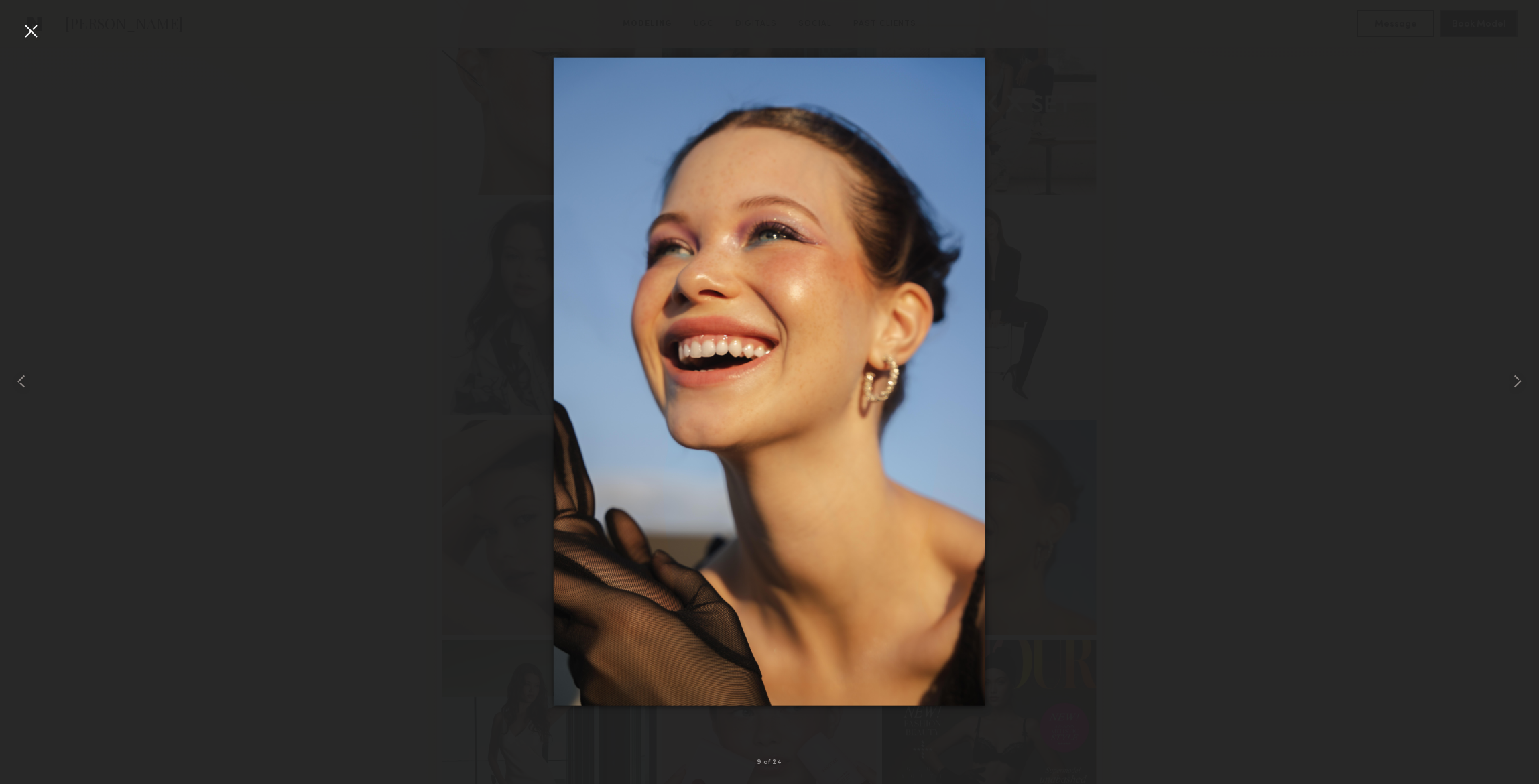
click at [33, 32] on div at bounding box center [31, 31] width 21 height 21
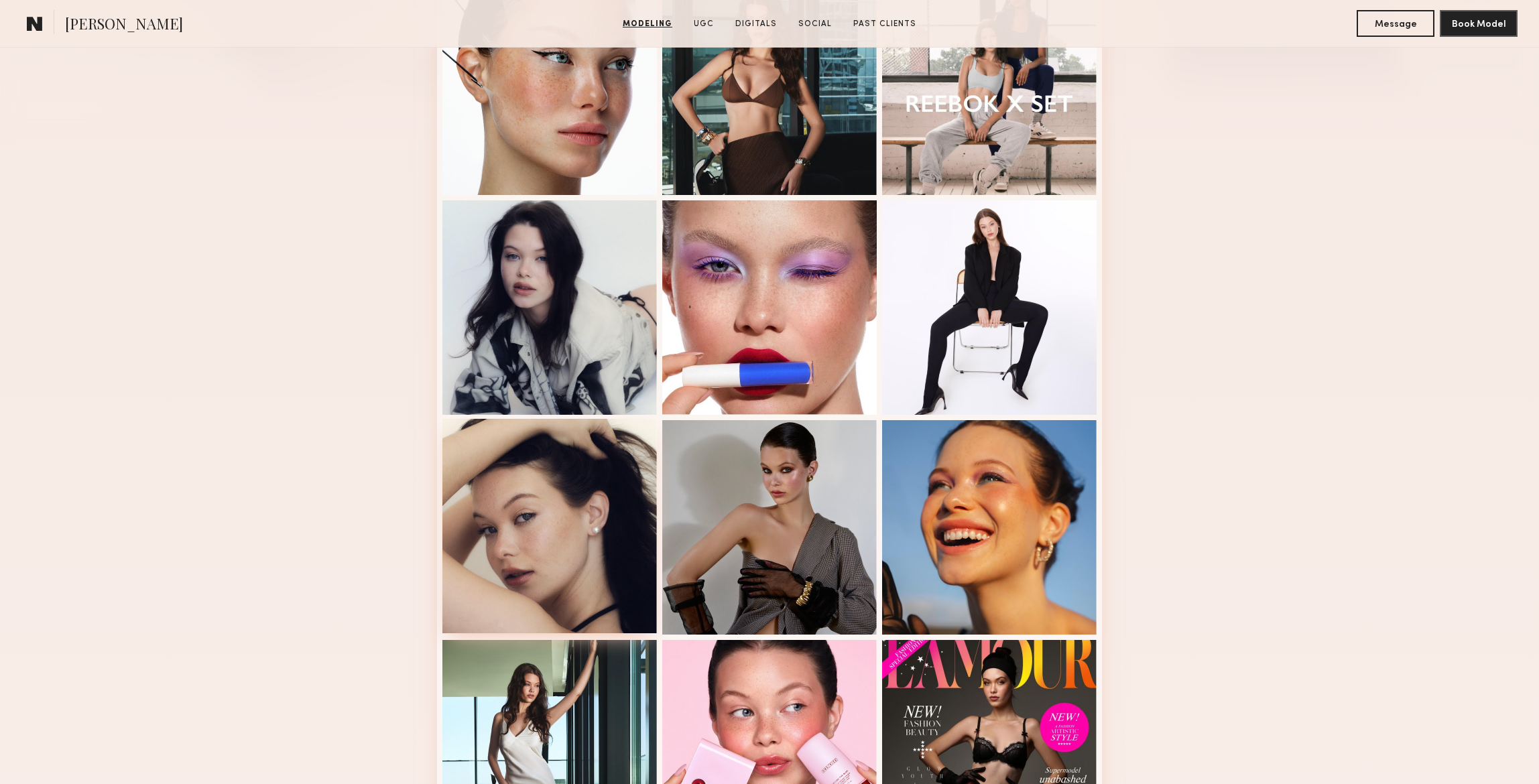
click at [539, 530] on div at bounding box center [549, 525] width 214 height 214
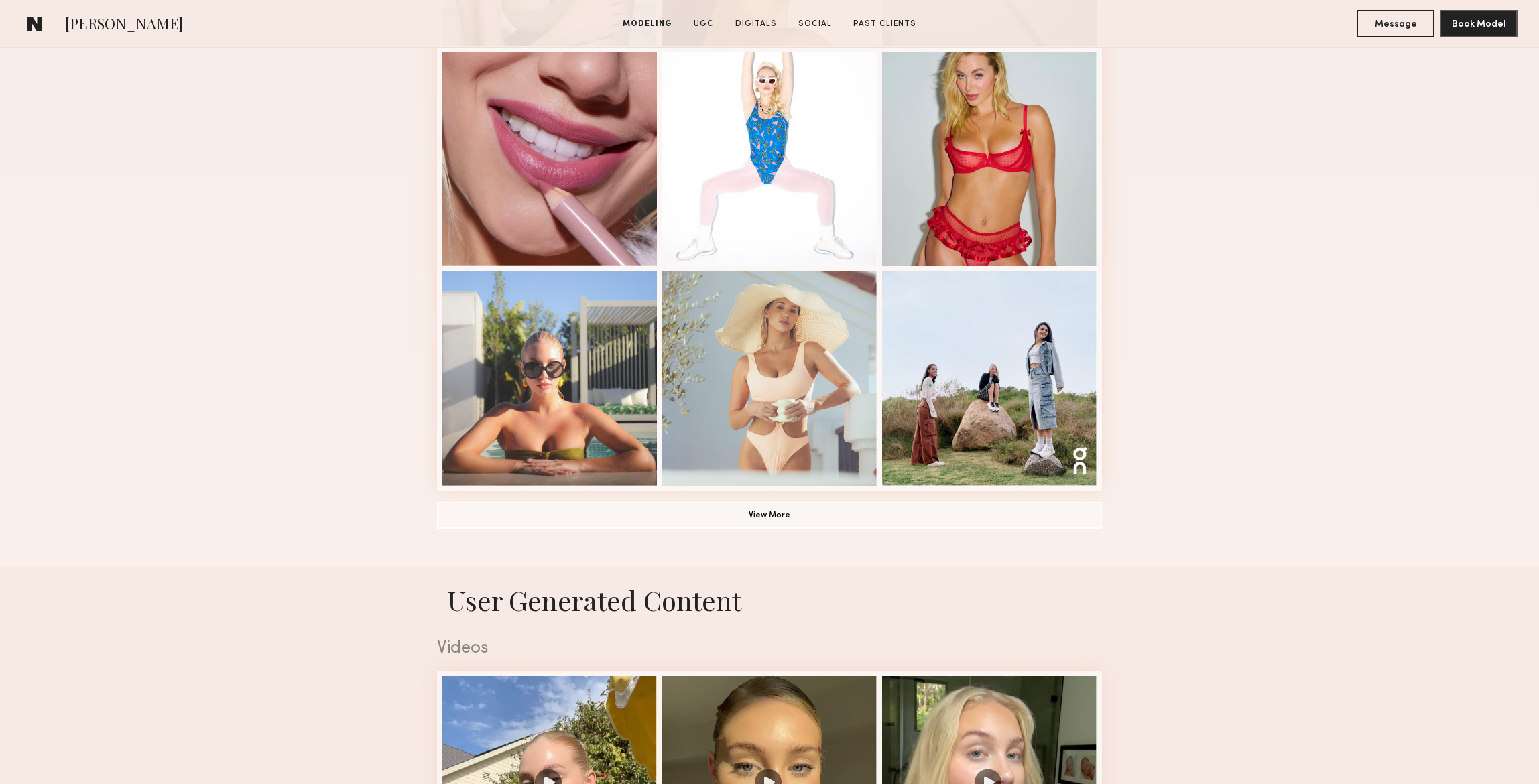
scroll to position [785, 0]
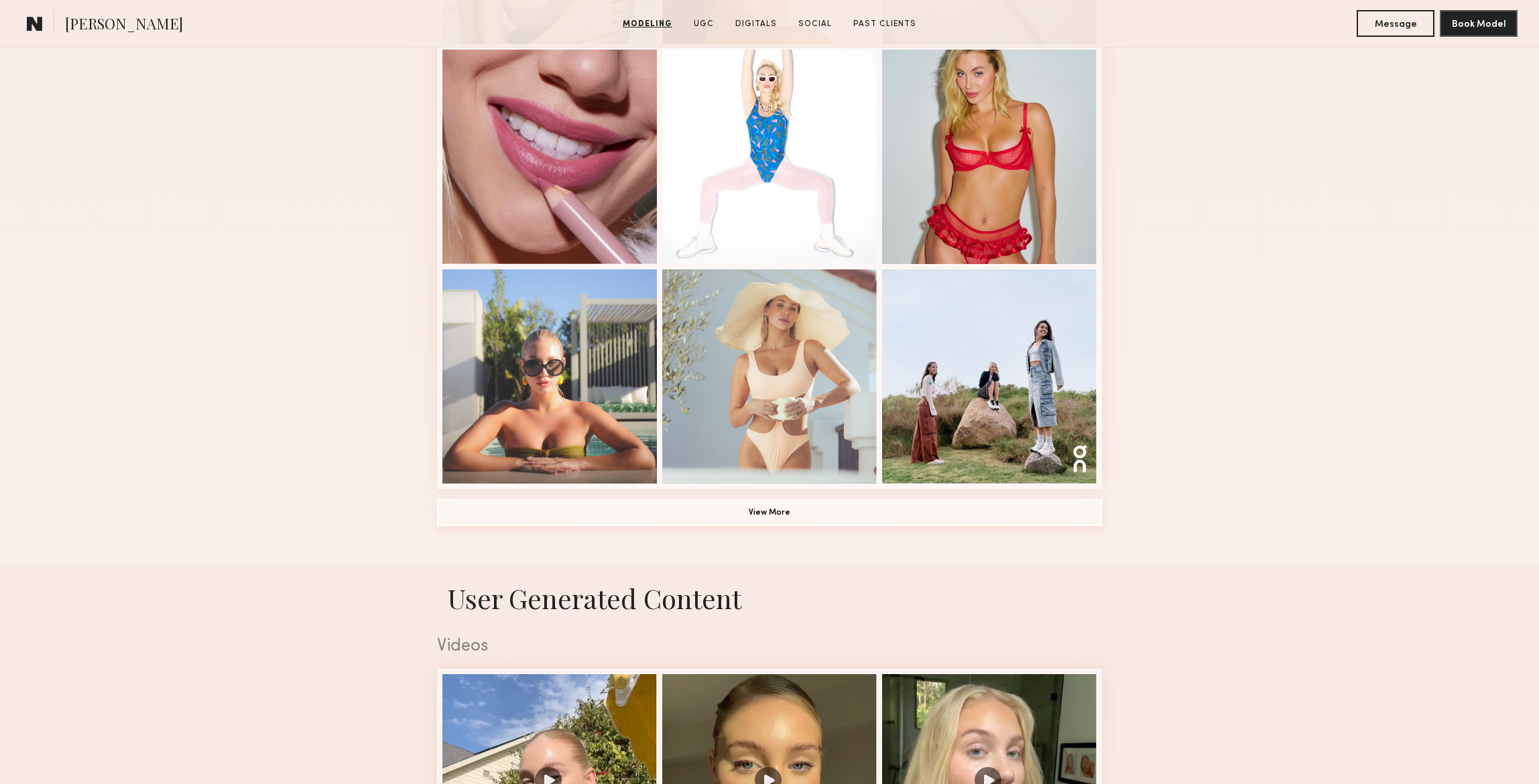
click at [792, 509] on button "View More" at bounding box center [769, 512] width 664 height 27
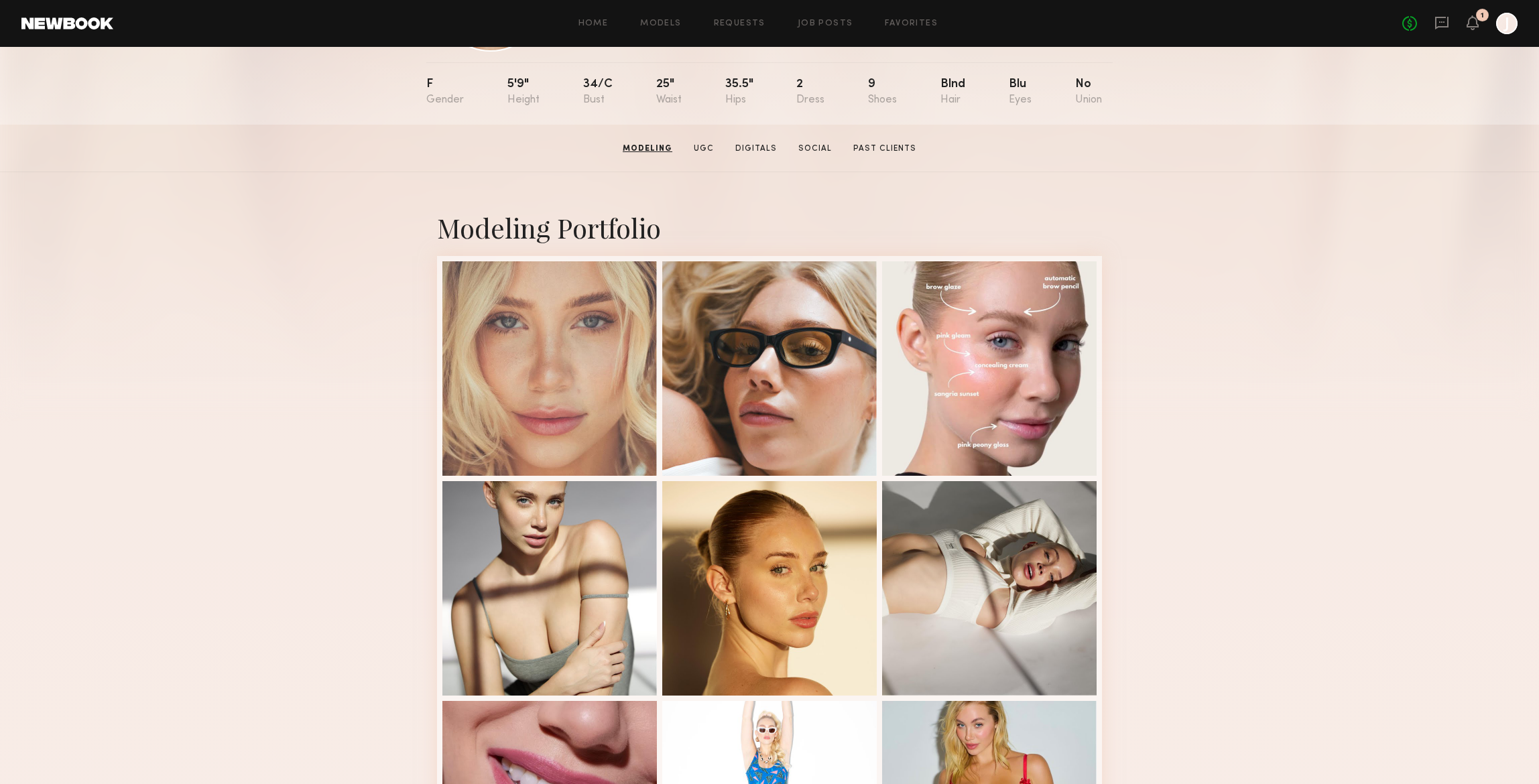
scroll to position [0, 0]
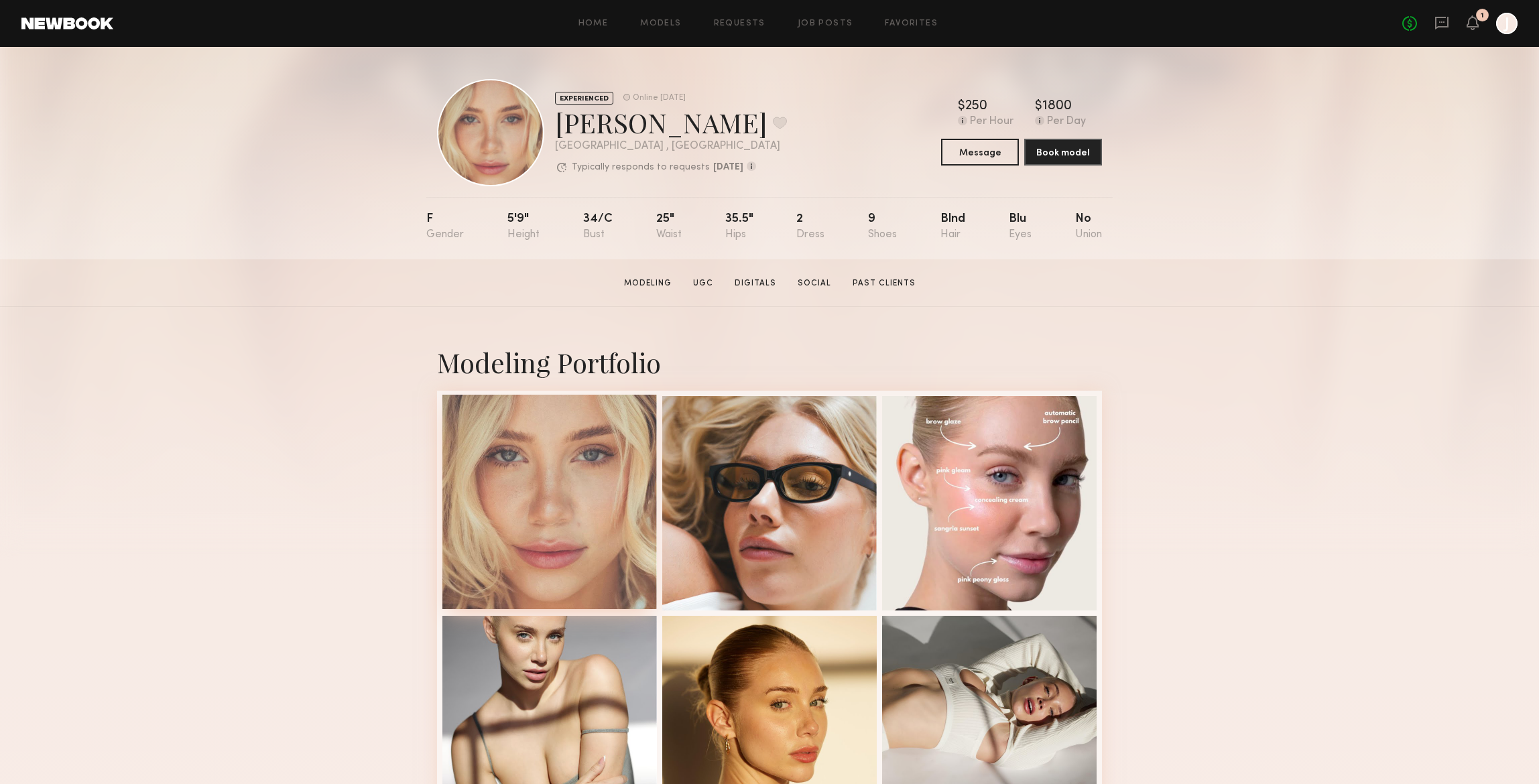
click at [560, 454] on div at bounding box center [549, 501] width 214 height 214
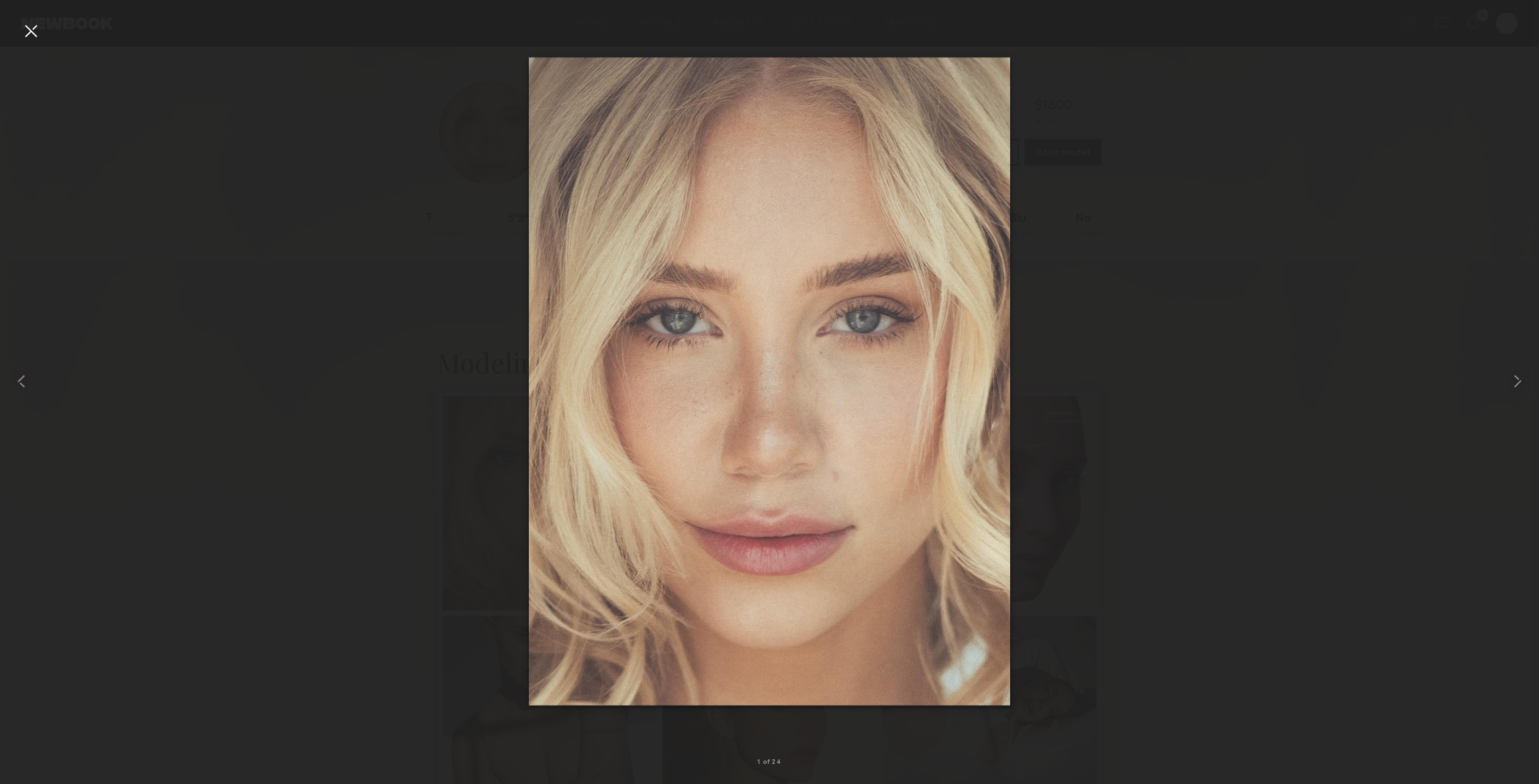
click at [28, 30] on div at bounding box center [31, 31] width 21 height 21
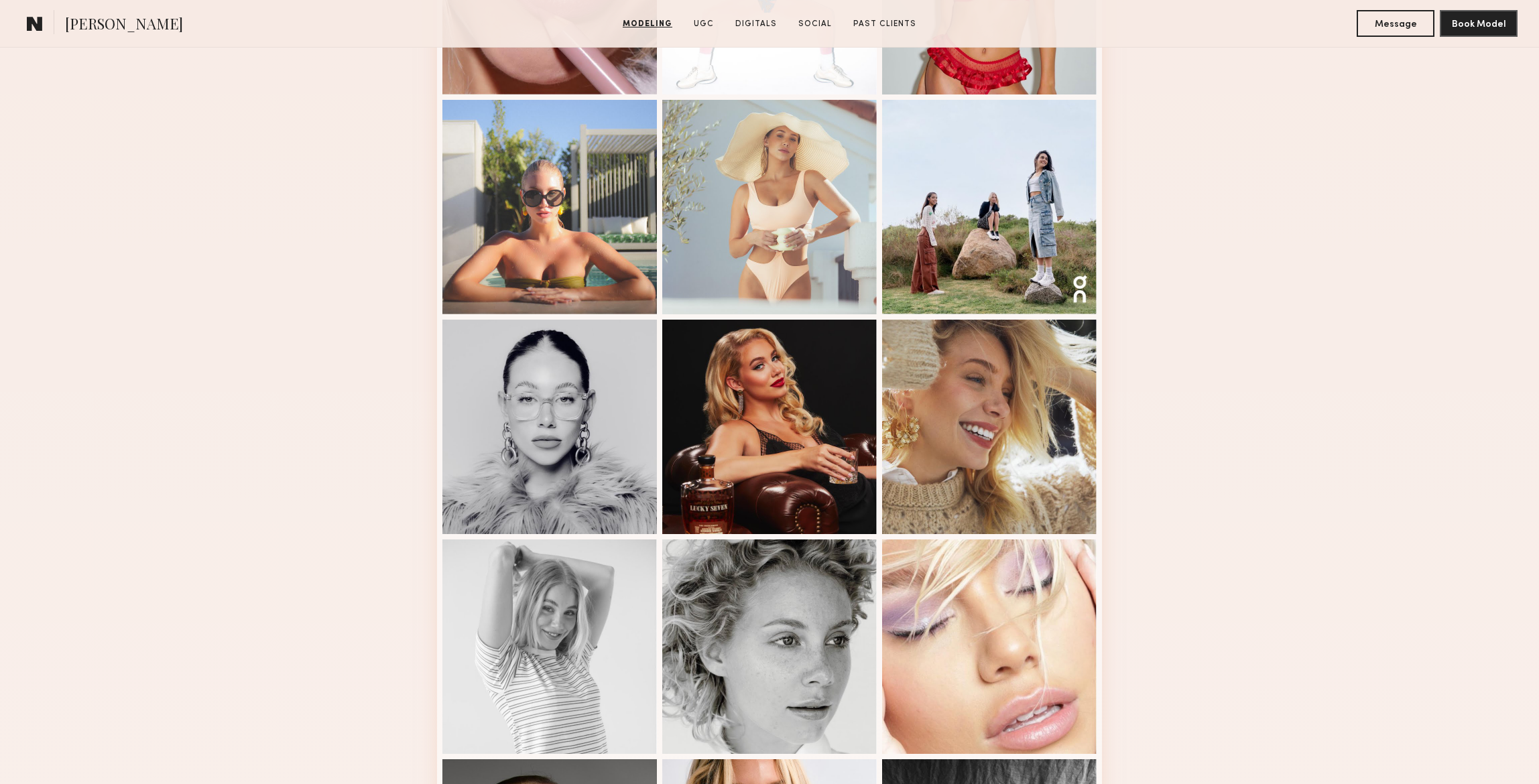
scroll to position [957, 0]
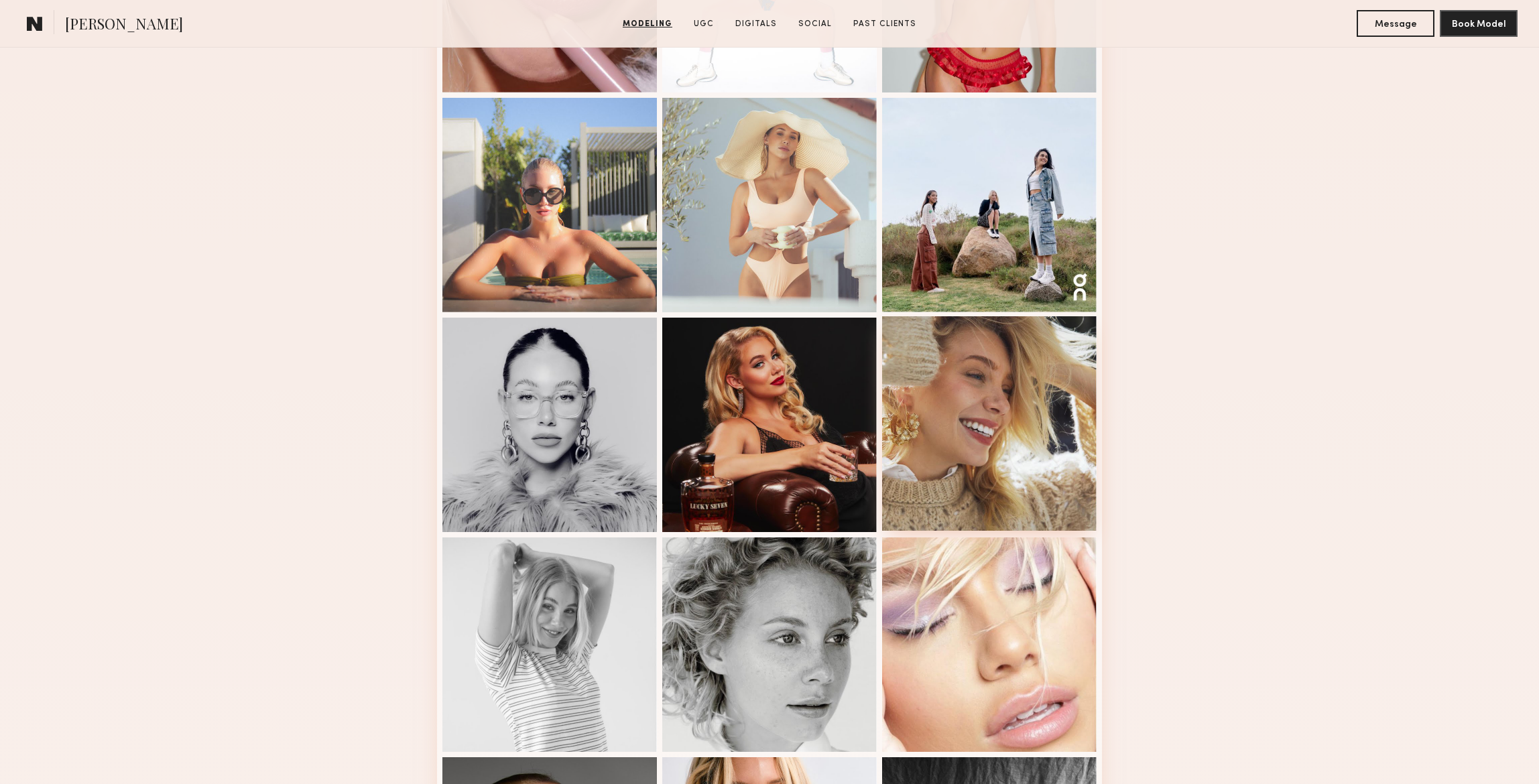
click at [1009, 387] on div at bounding box center [989, 423] width 214 height 214
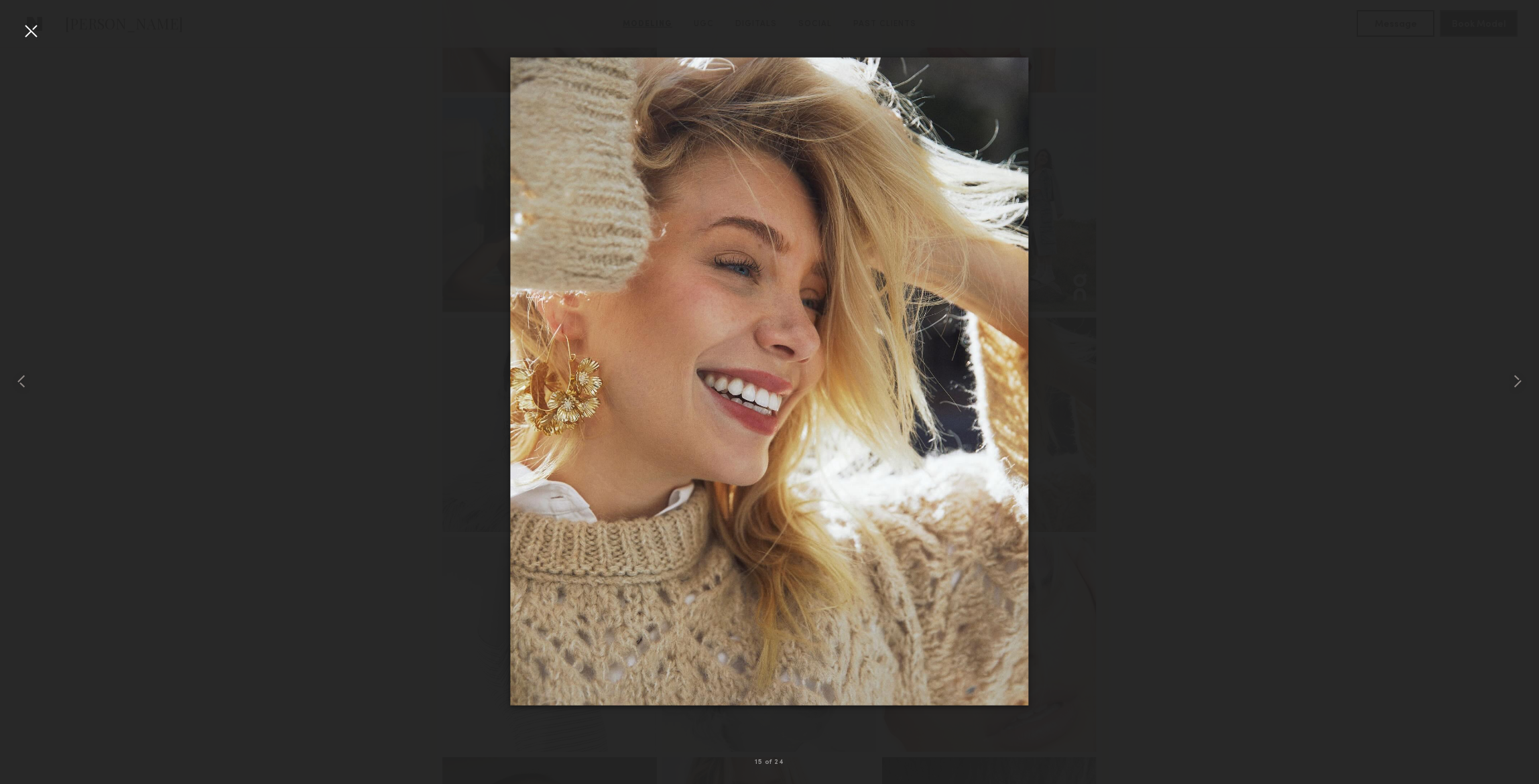
click at [31, 30] on div at bounding box center [31, 31] width 21 height 21
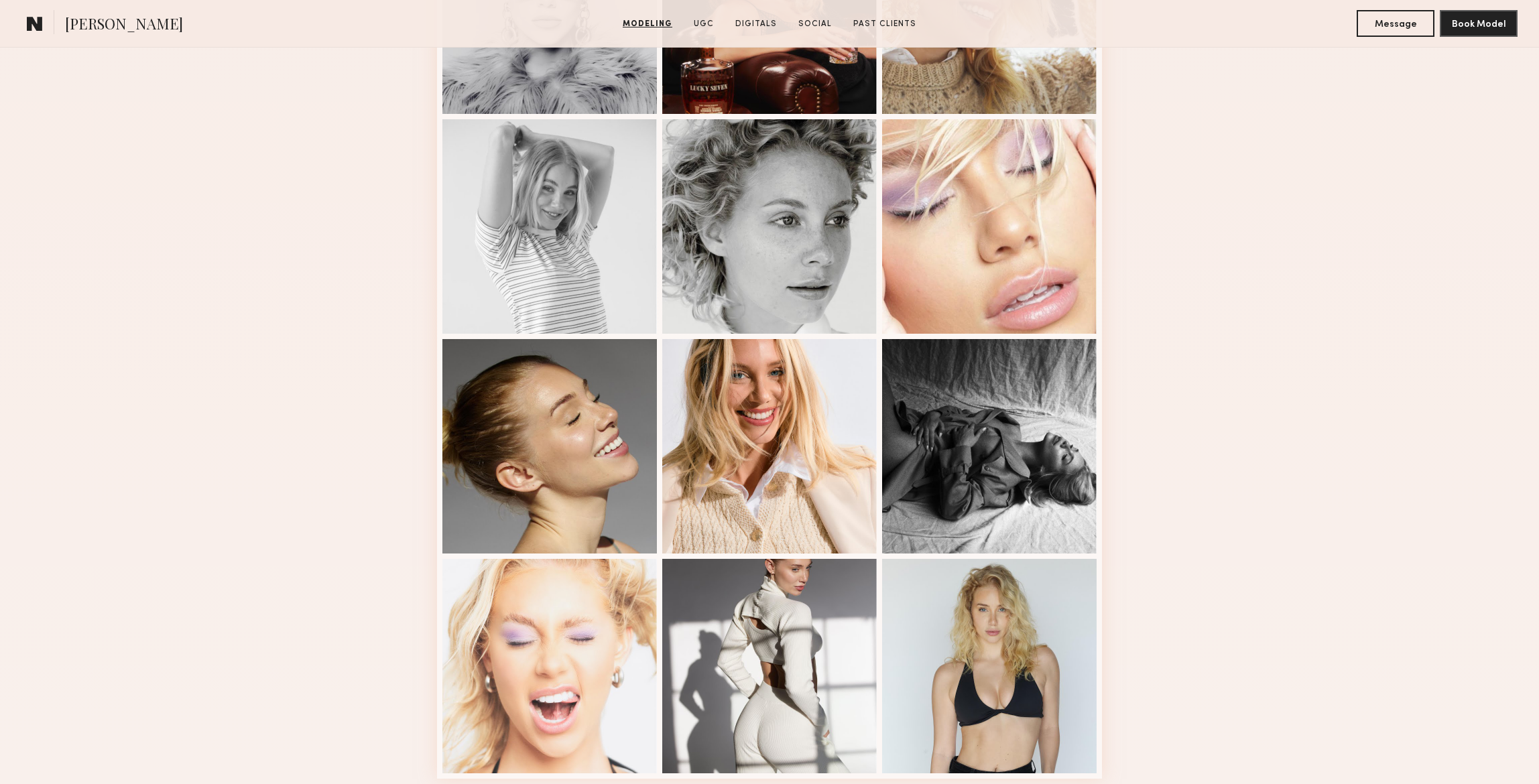
scroll to position [1492, 0]
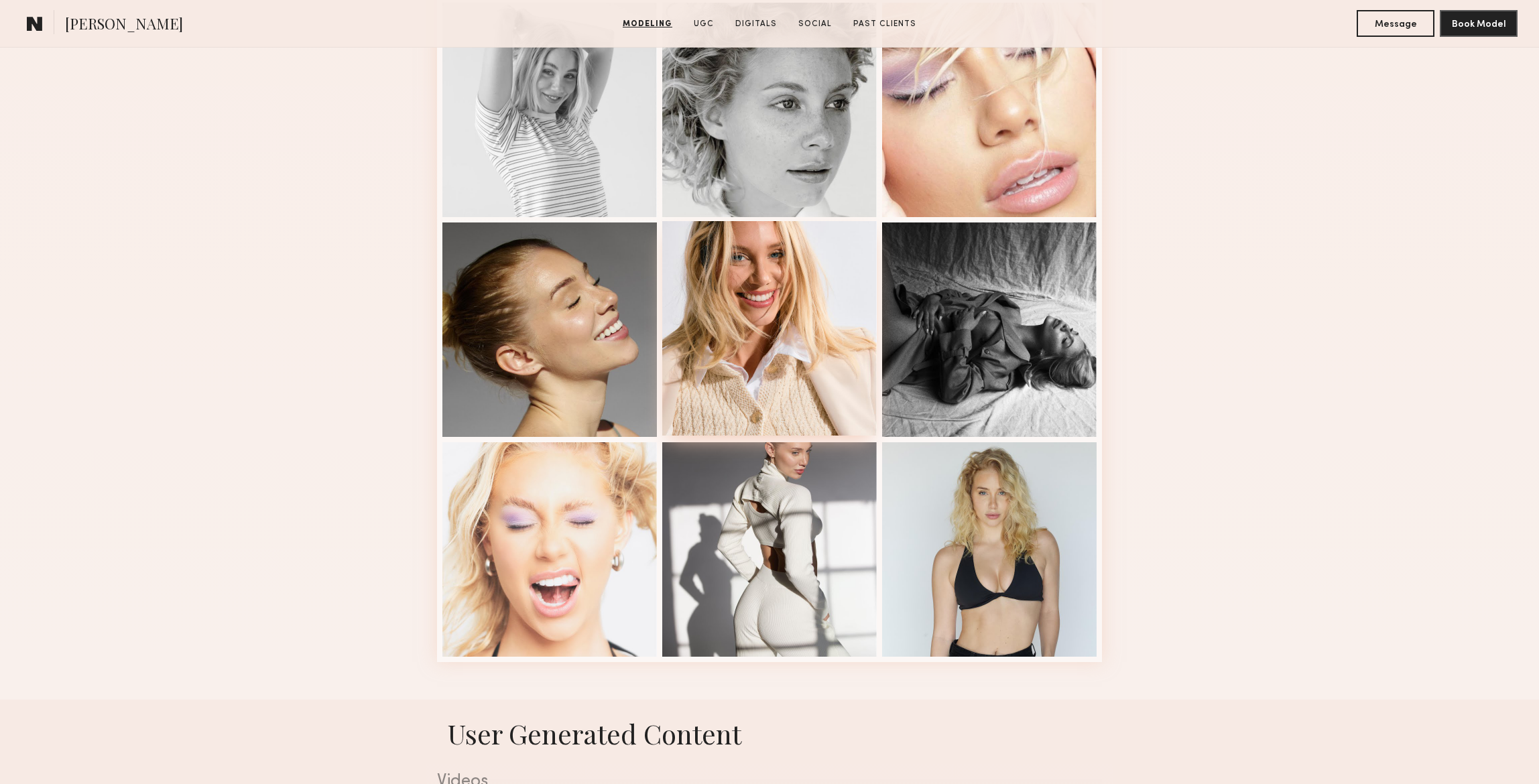
click at [809, 278] on div at bounding box center [769, 328] width 214 height 214
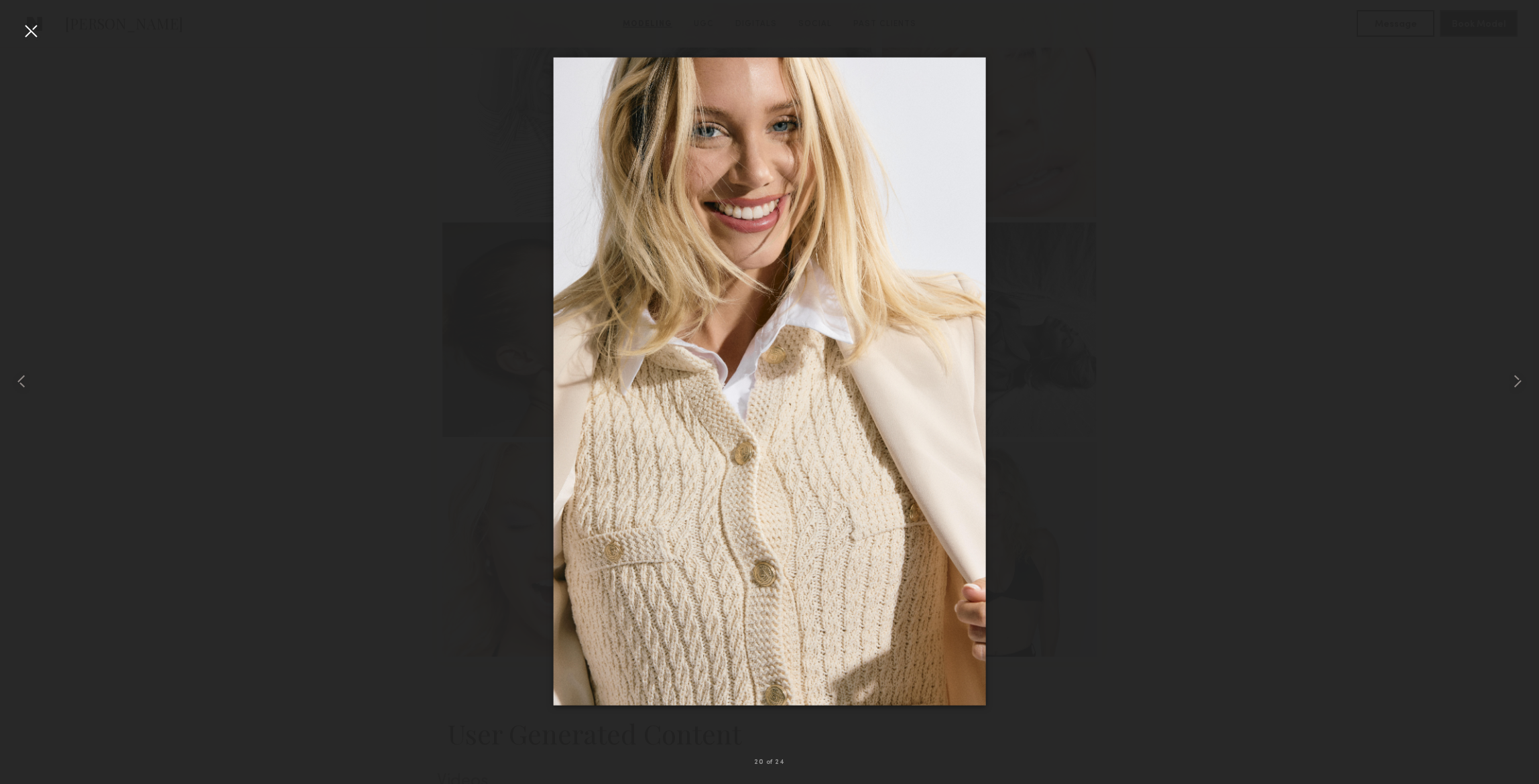
click at [32, 27] on div at bounding box center [31, 31] width 21 height 21
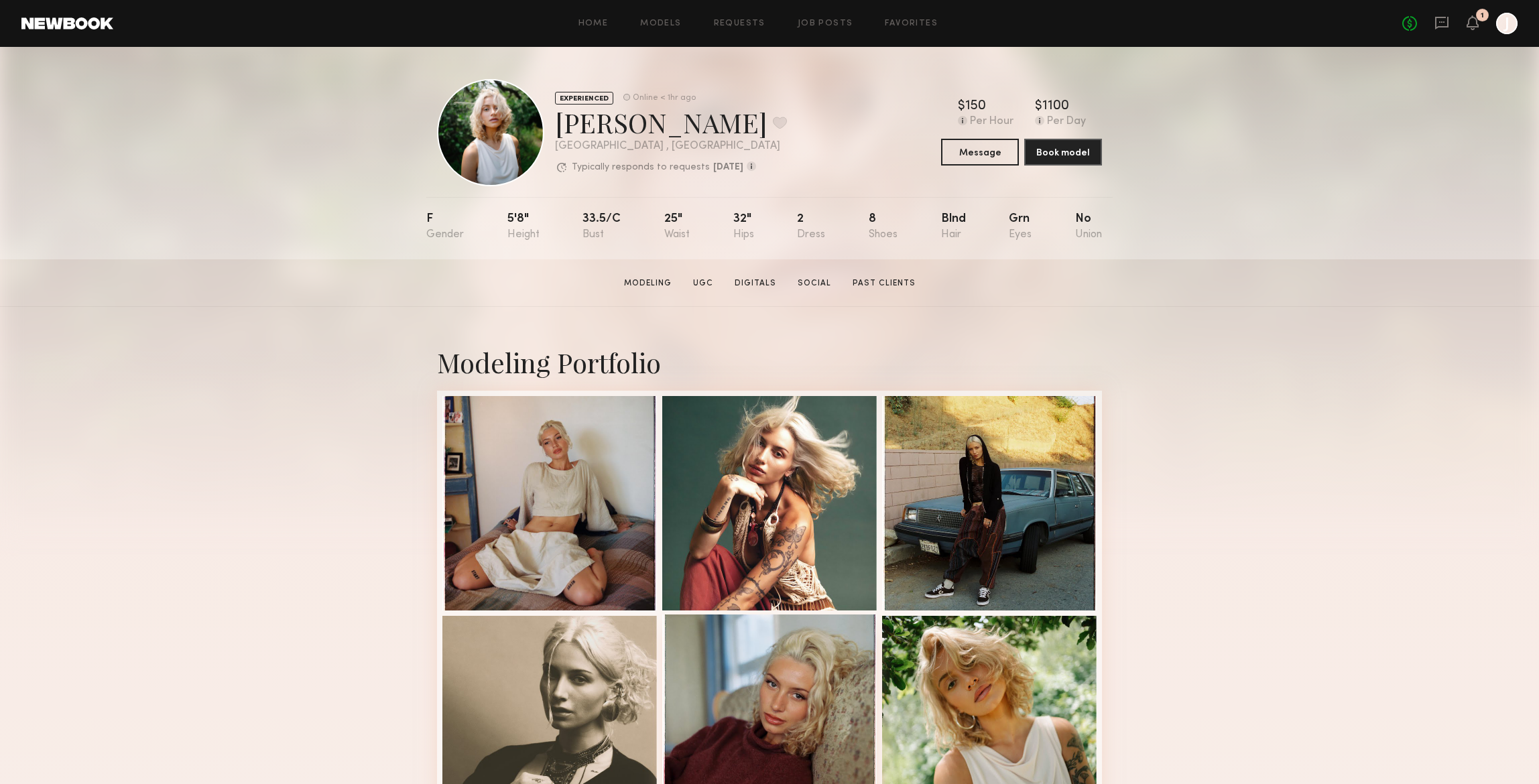
click at [787, 658] on div at bounding box center [769, 721] width 214 height 214
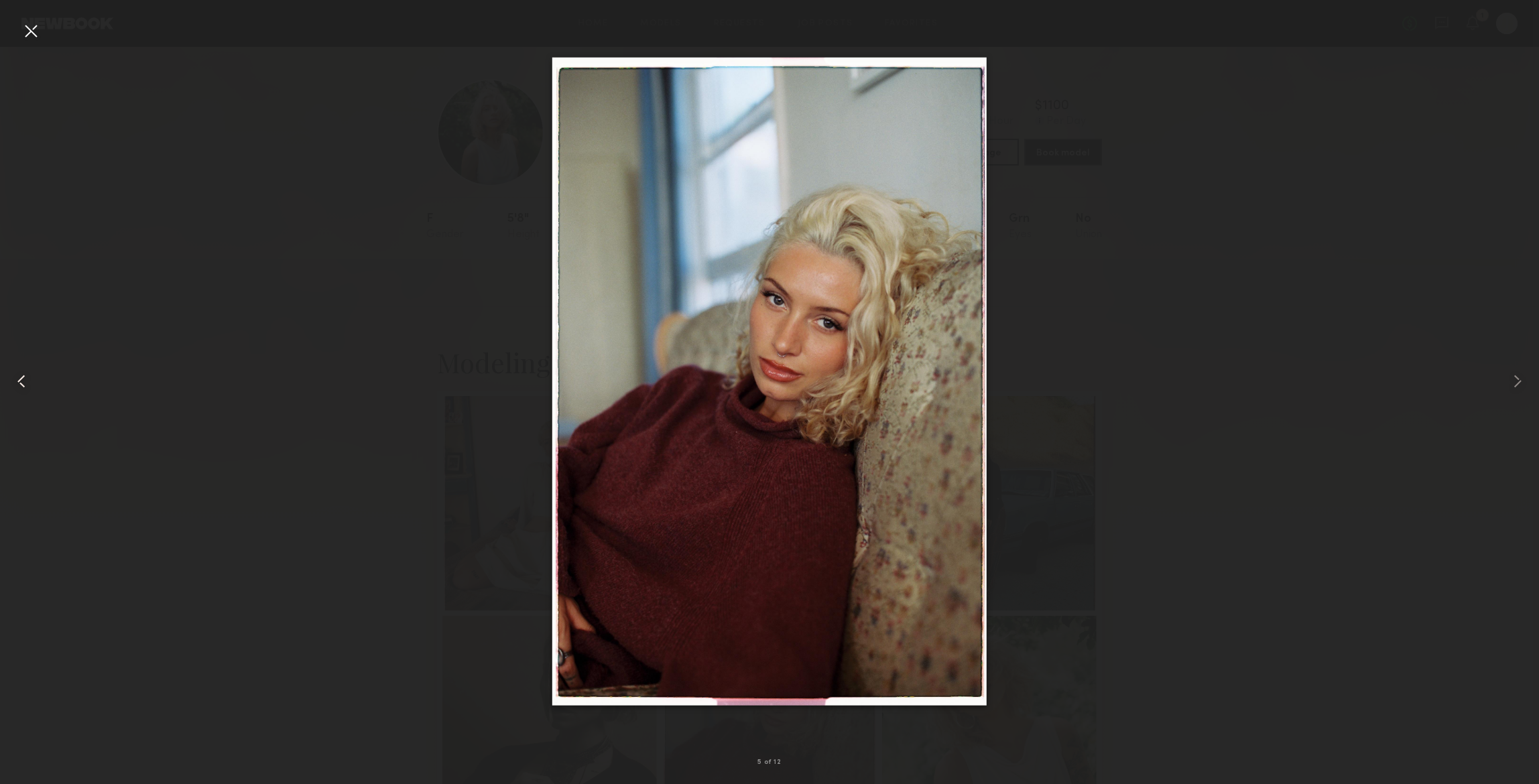
drag, startPoint x: 28, startPoint y: 29, endPoint x: 45, endPoint y: 31, distance: 17.1
click at [28, 29] on div at bounding box center [31, 31] width 21 height 21
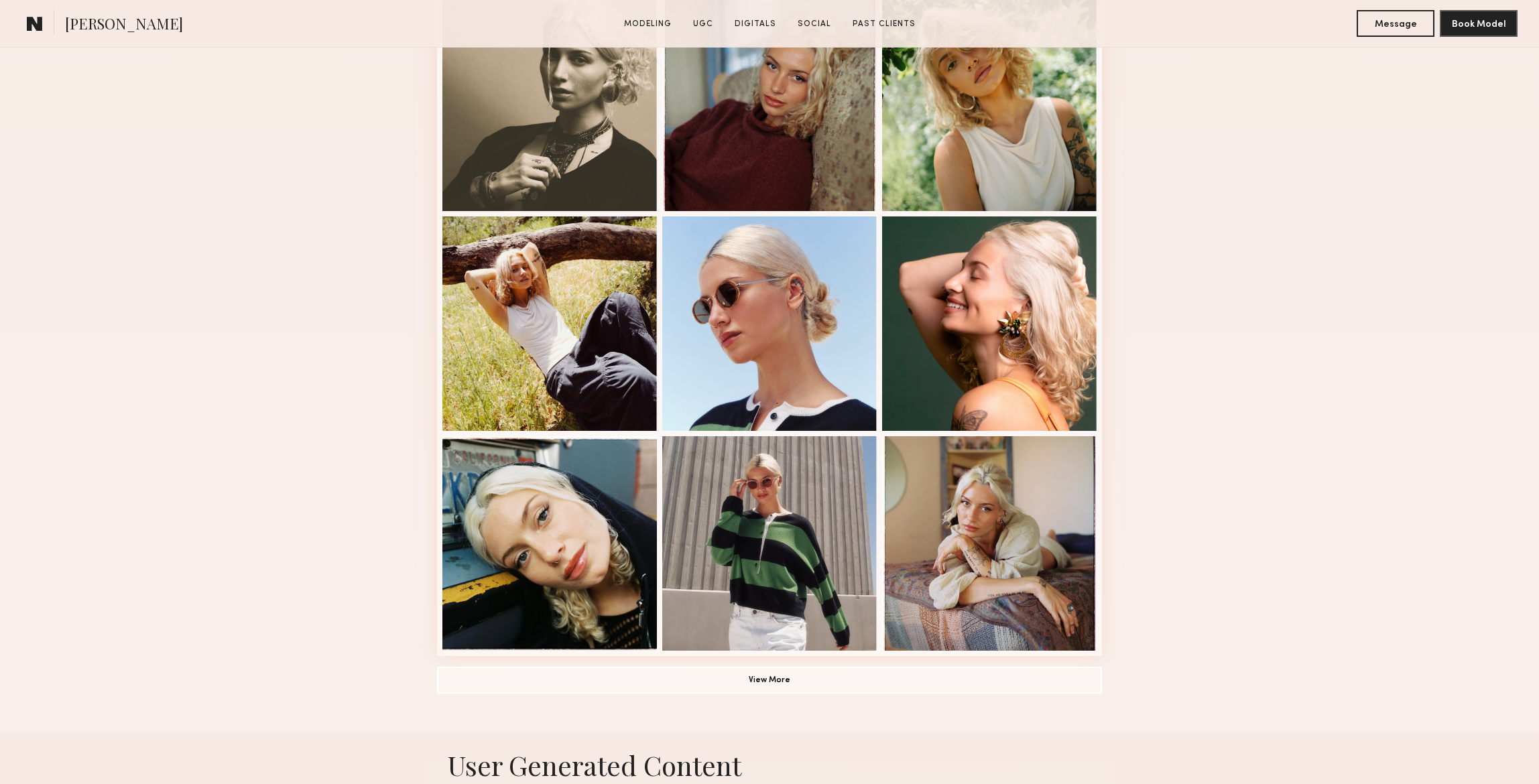
scroll to position [645, 0]
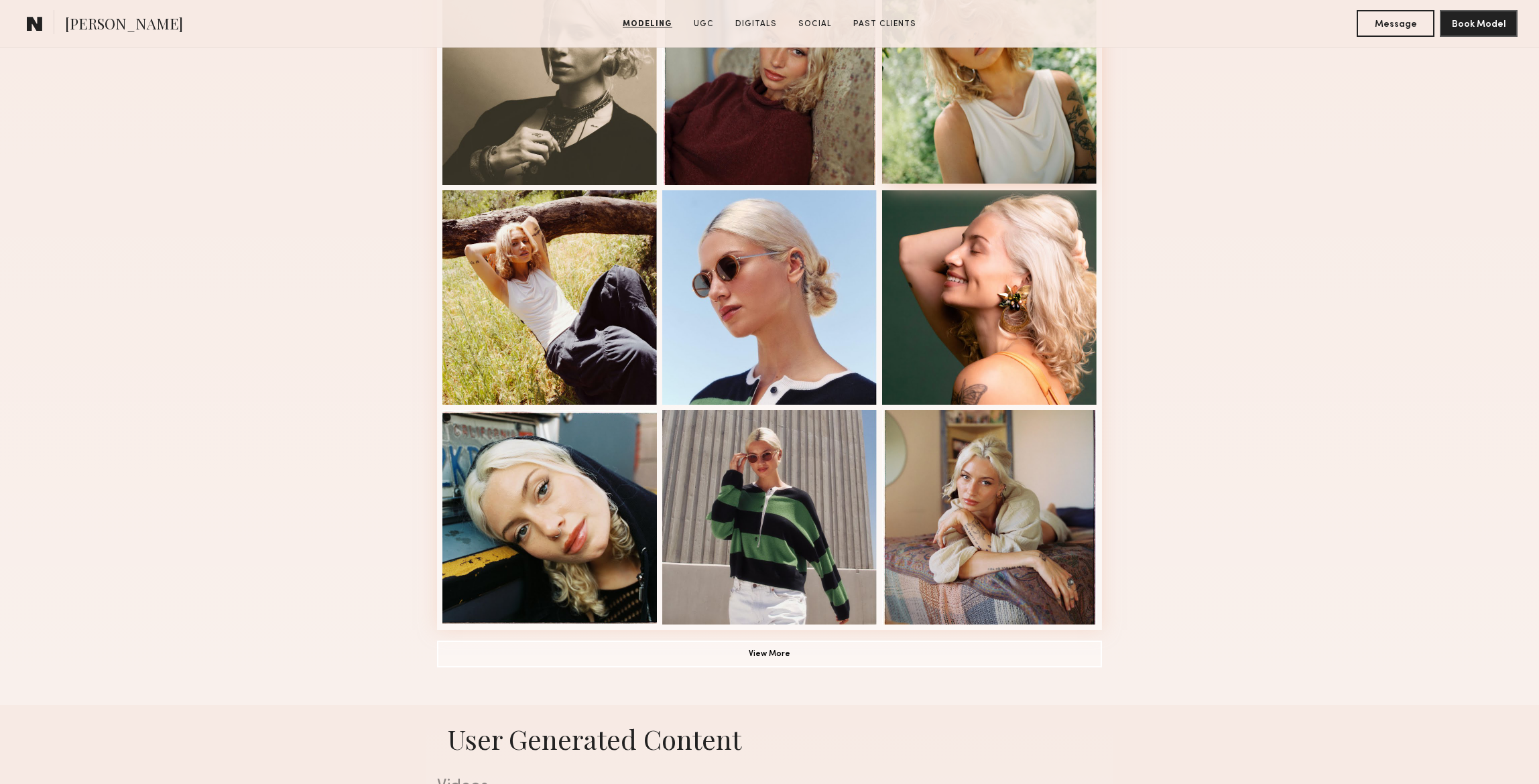
click at [1009, 123] on div at bounding box center [989, 76] width 214 height 214
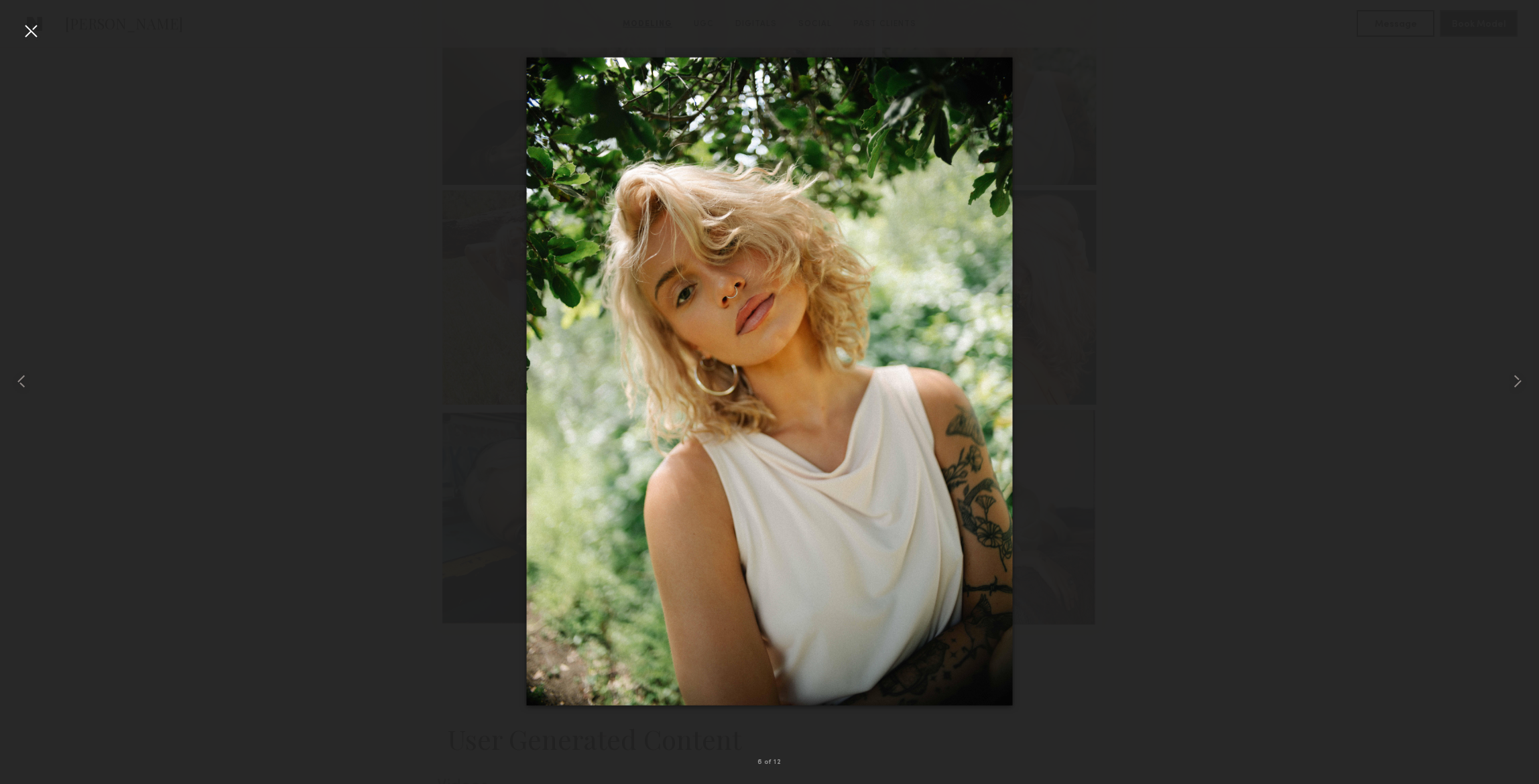
click at [36, 29] on div at bounding box center [31, 31] width 21 height 21
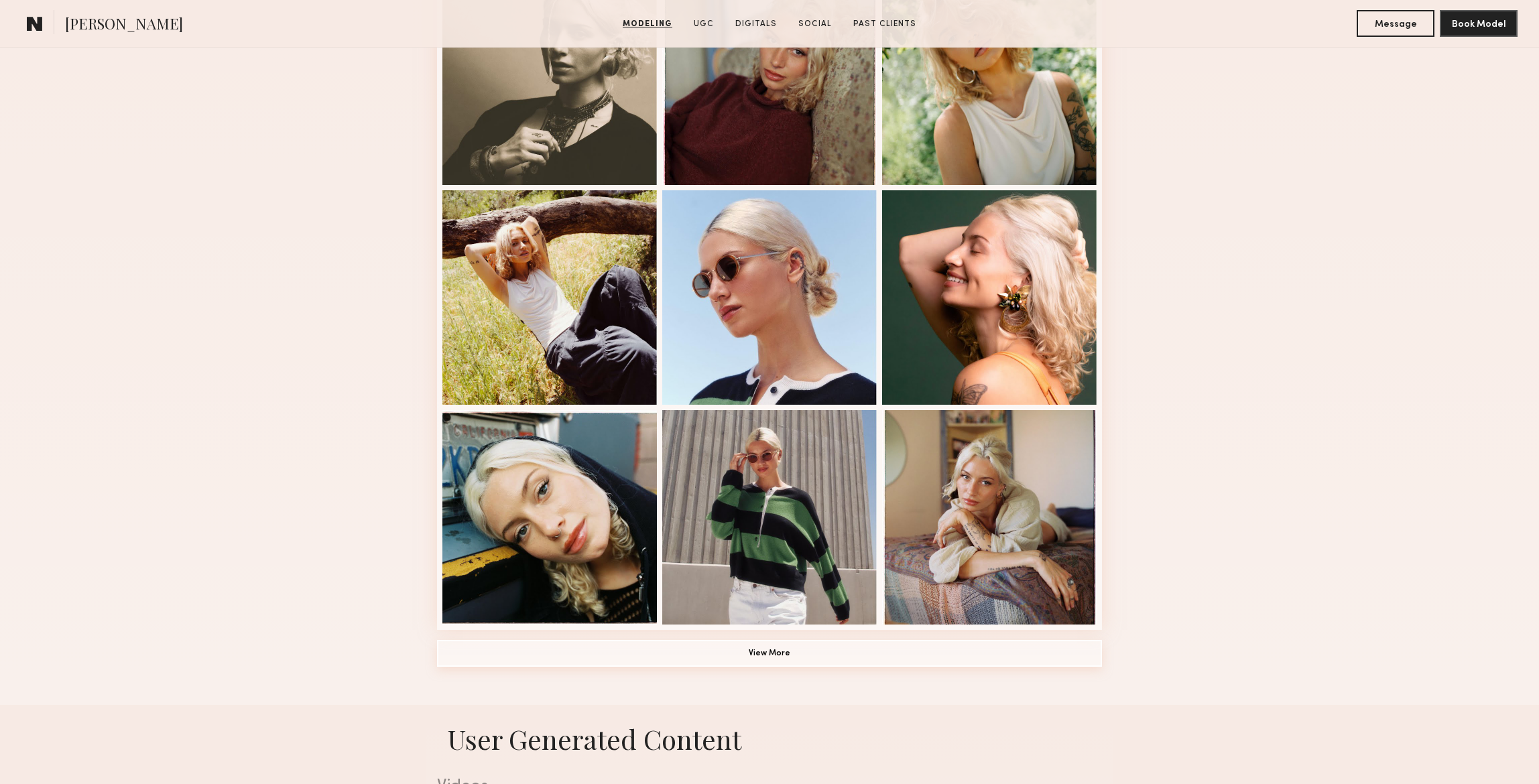
click at [782, 650] on button "View More" at bounding box center [769, 652] width 664 height 27
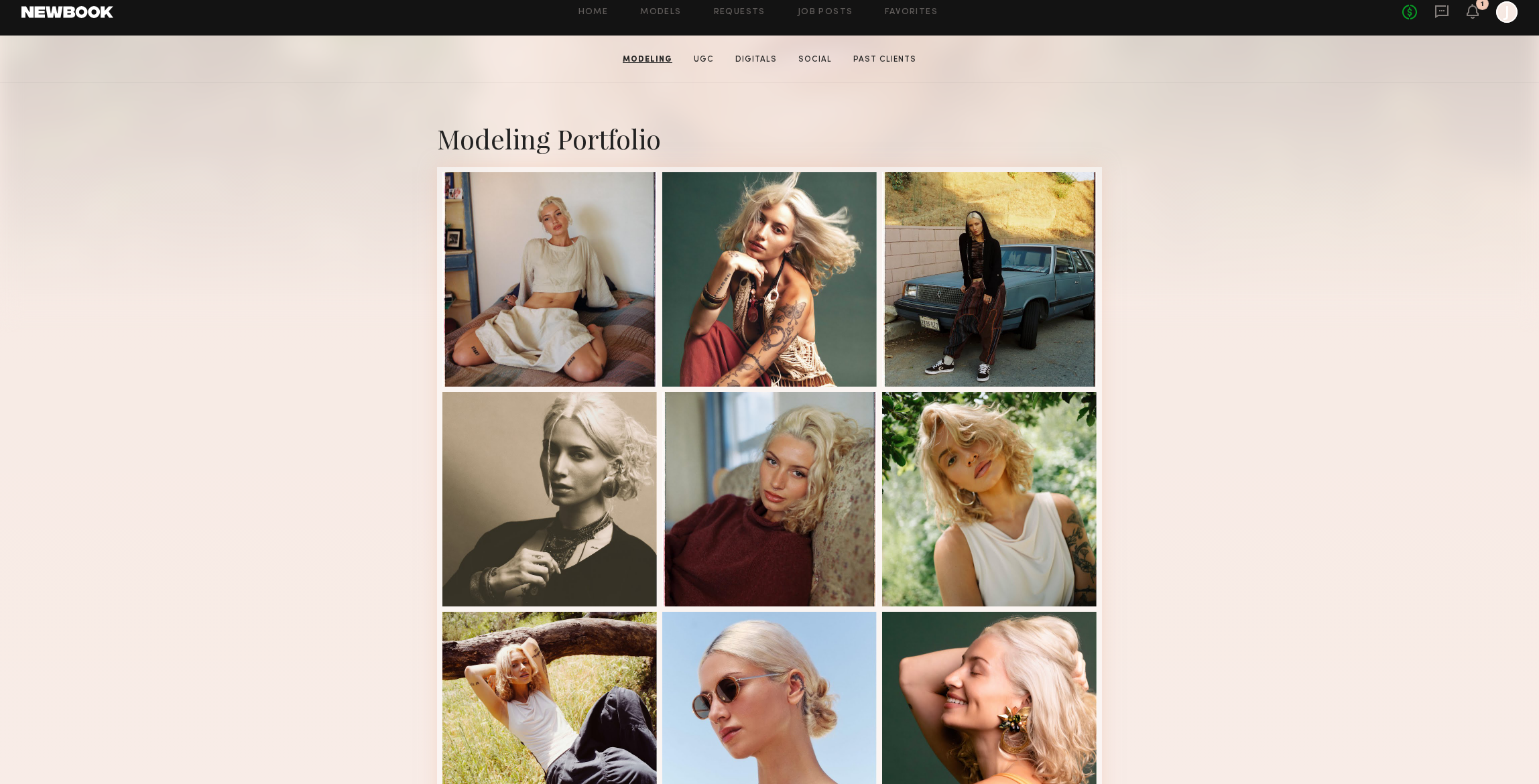
scroll to position [219, 0]
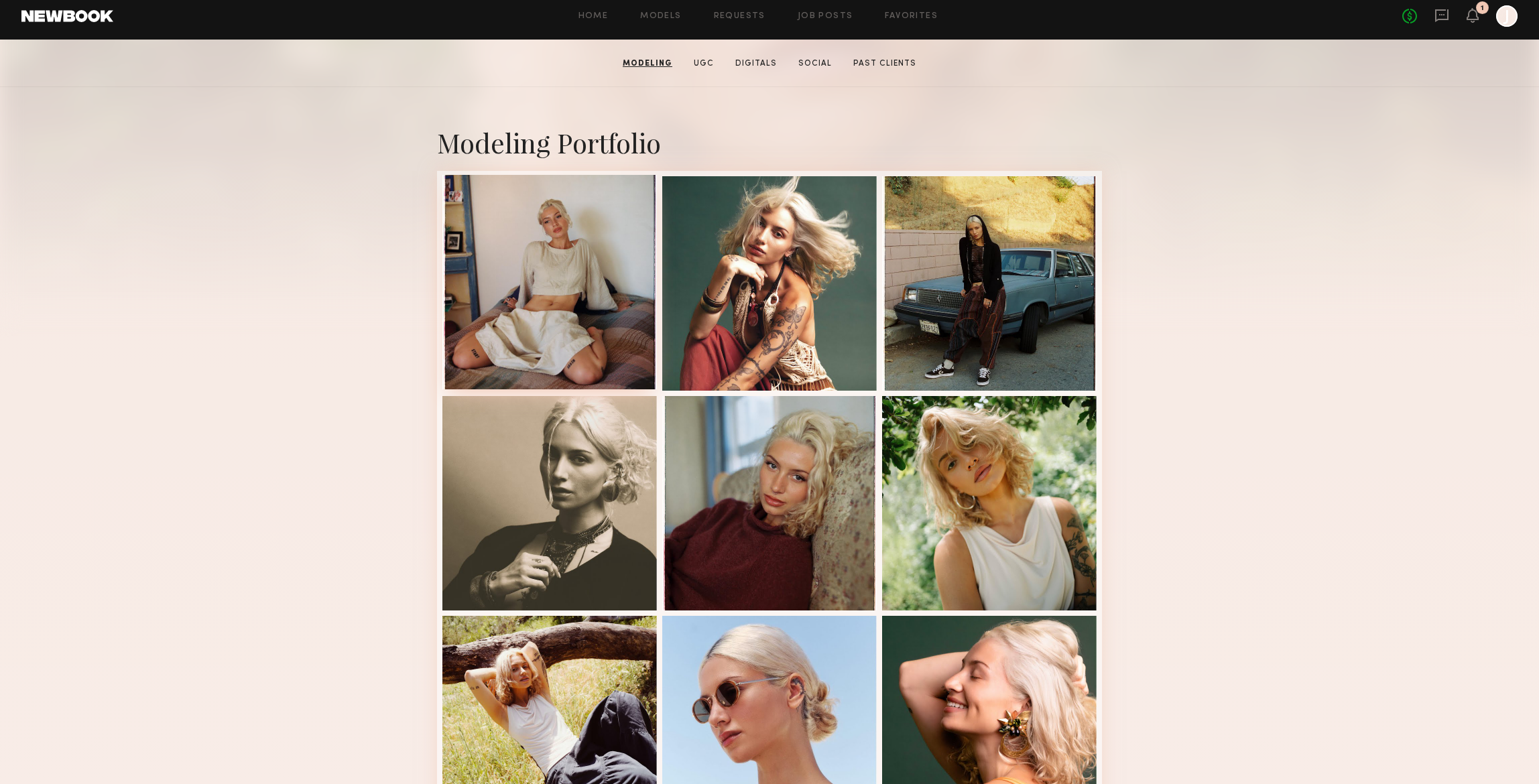
click at [560, 258] on div at bounding box center [549, 282] width 214 height 214
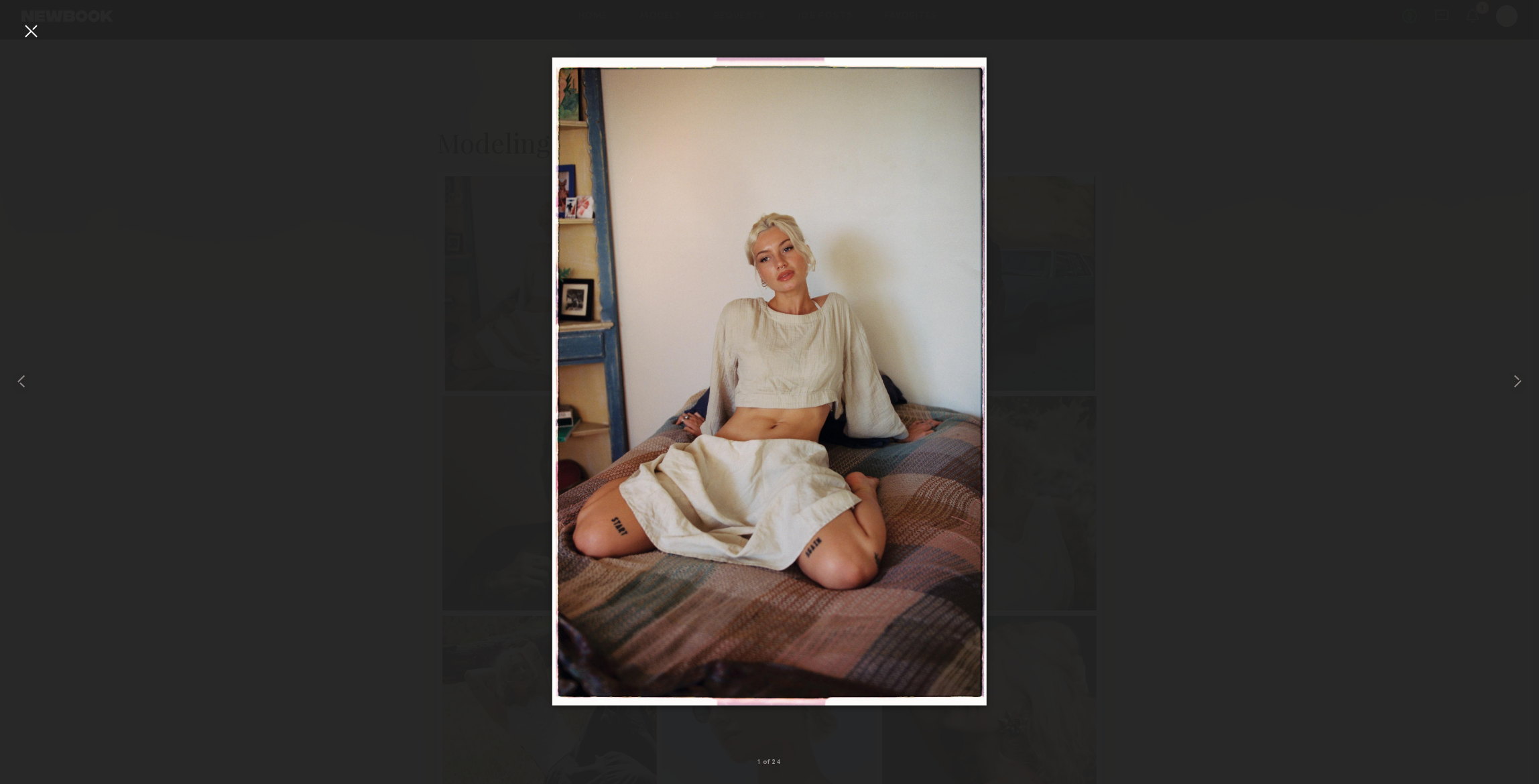
click at [36, 29] on div at bounding box center [31, 31] width 21 height 21
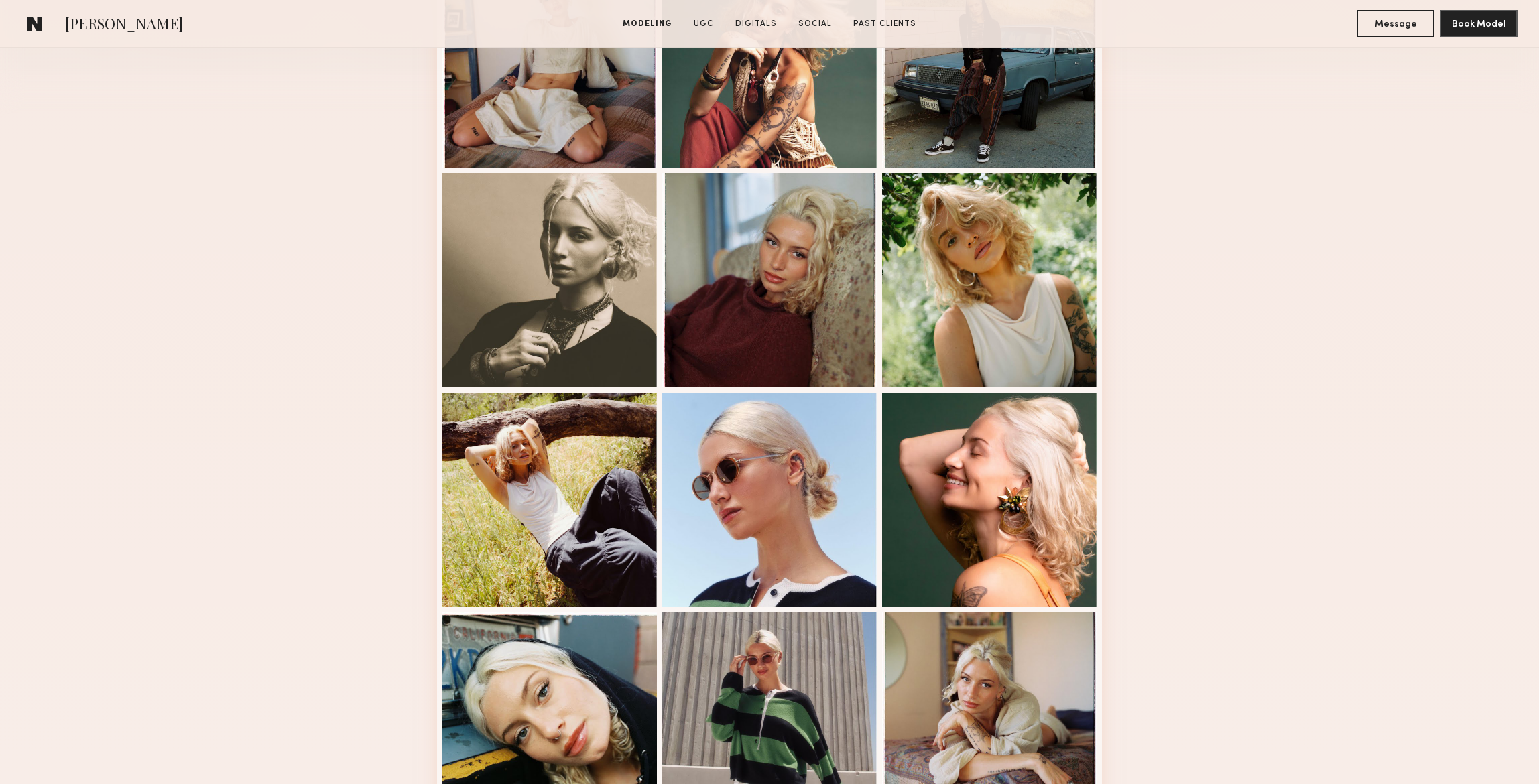
scroll to position [559, 0]
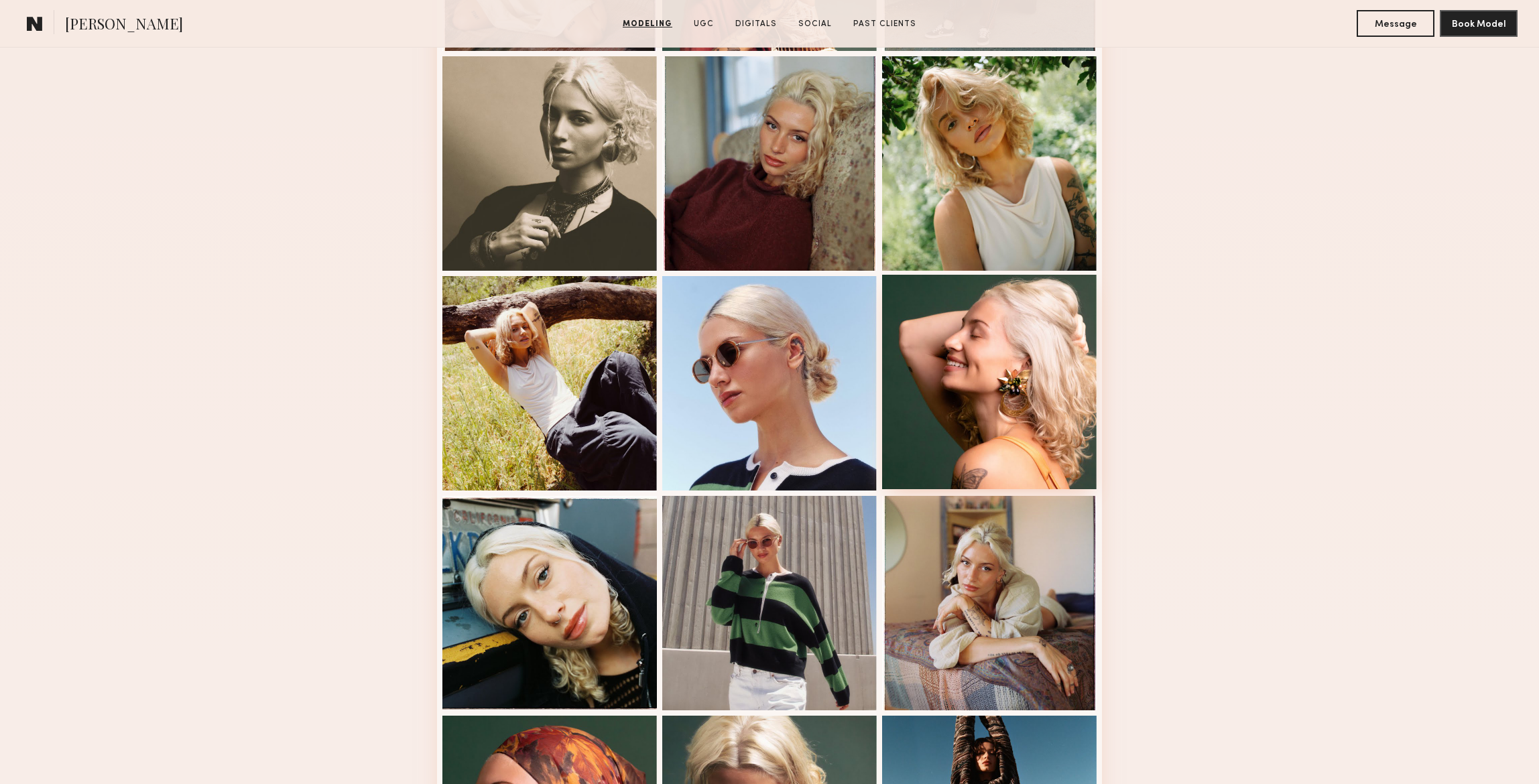
click at [1042, 358] on div at bounding box center [989, 381] width 214 height 214
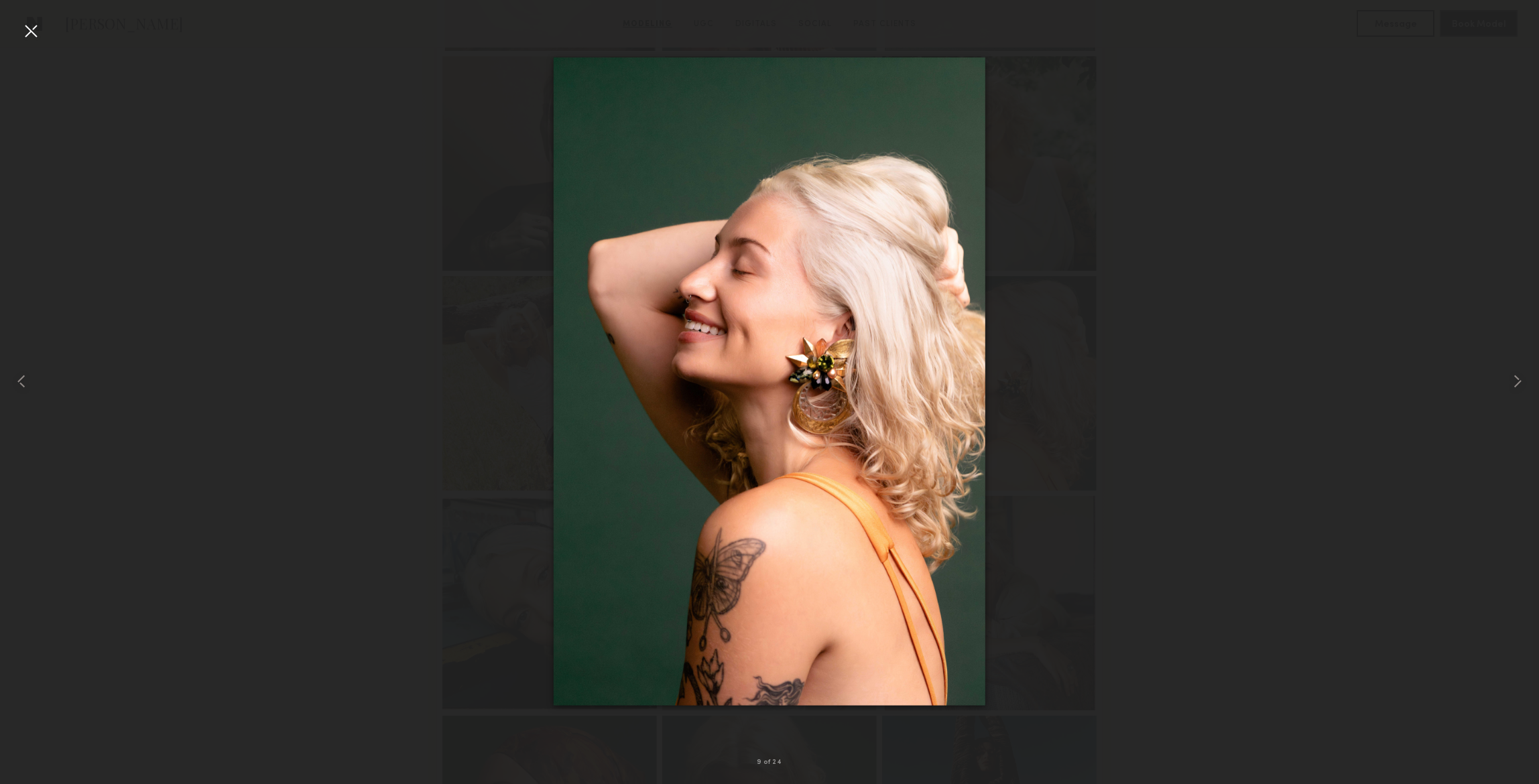
drag, startPoint x: 30, startPoint y: 30, endPoint x: 65, endPoint y: 25, distance: 35.4
click at [30, 30] on div at bounding box center [31, 31] width 21 height 21
